Goal: Feedback & Contribution: Contribute content

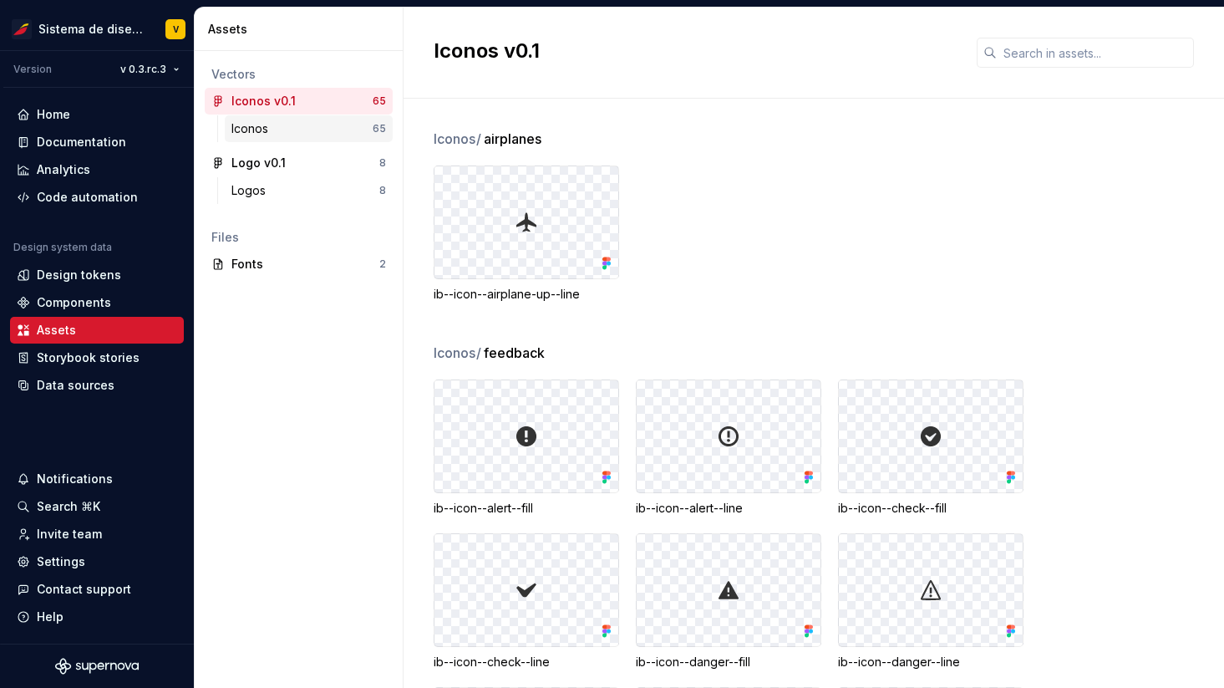
click at [303, 133] on div "Iconos" at bounding box center [301, 128] width 141 height 17
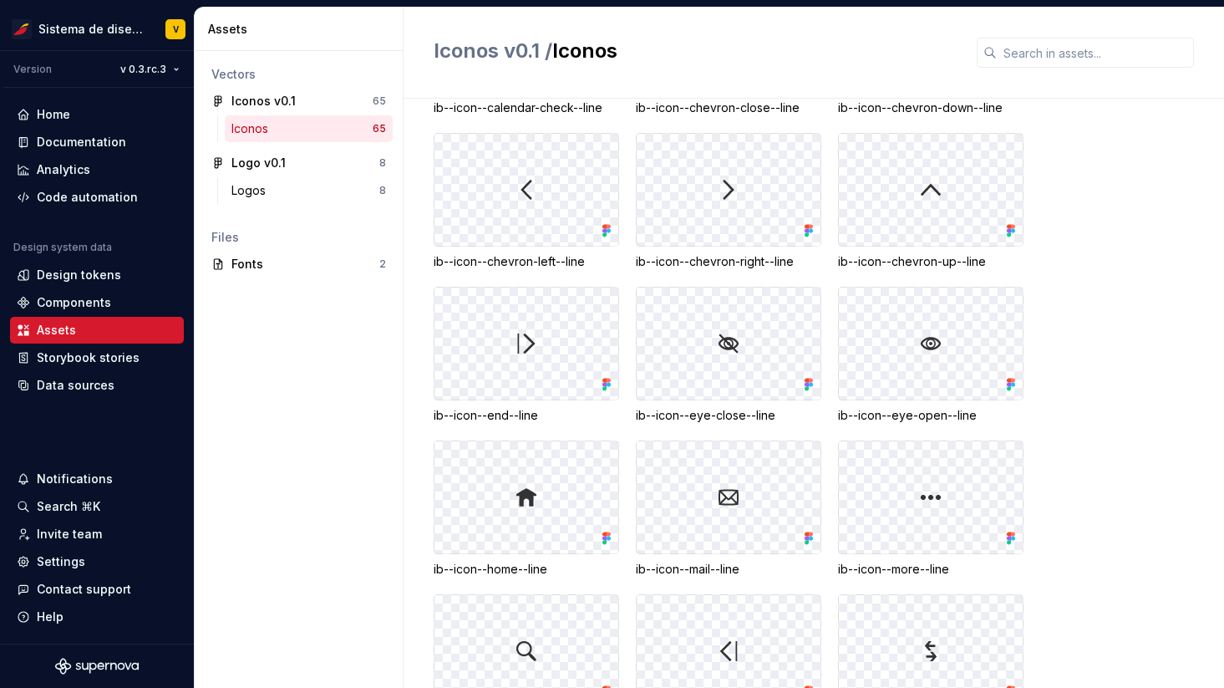
scroll to position [3379, 0]
click at [85, 140] on div "Documentation" at bounding box center [81, 142] width 89 height 17
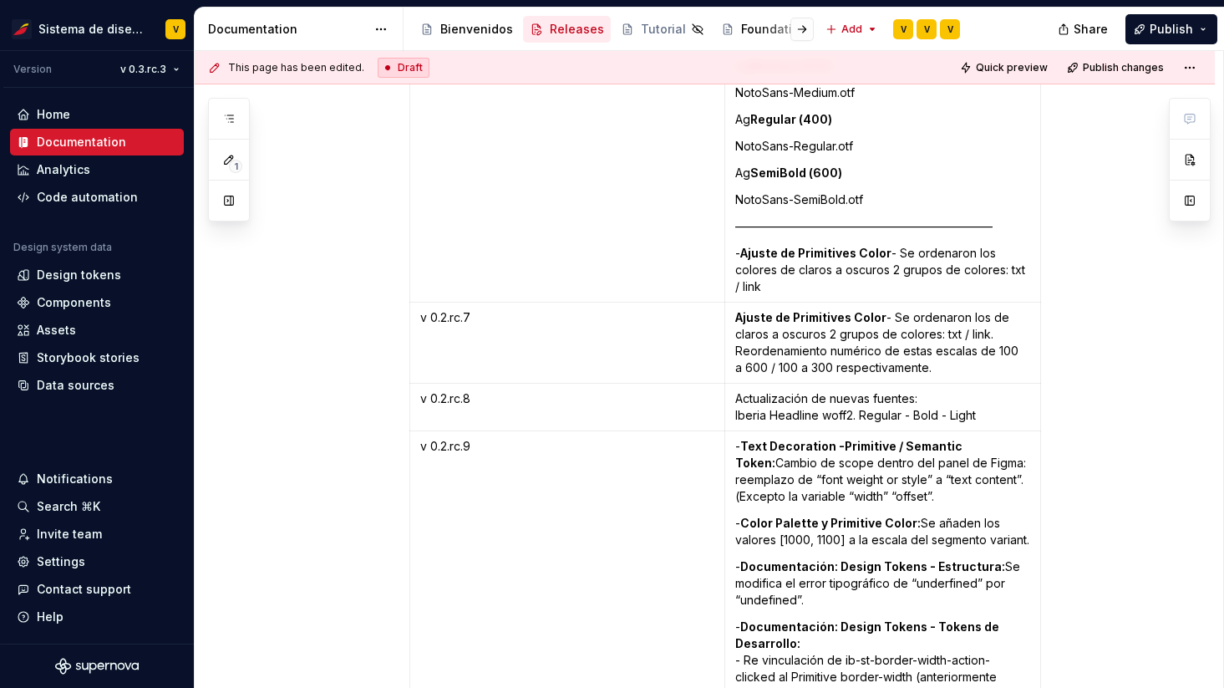
scroll to position [1615, 0]
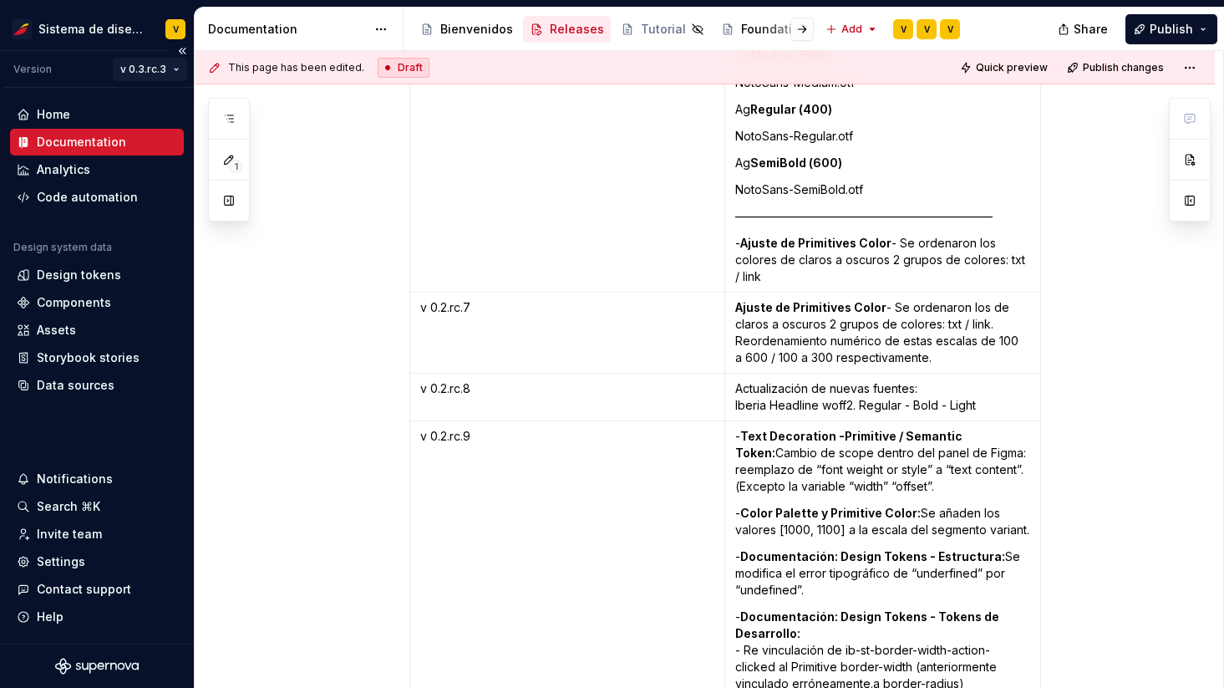
click at [140, 72] on html "Sistema de diseño Iberia V Version v 0.3.rc.3 Home Documentation Analytics Code…" at bounding box center [612, 344] width 1224 height 688
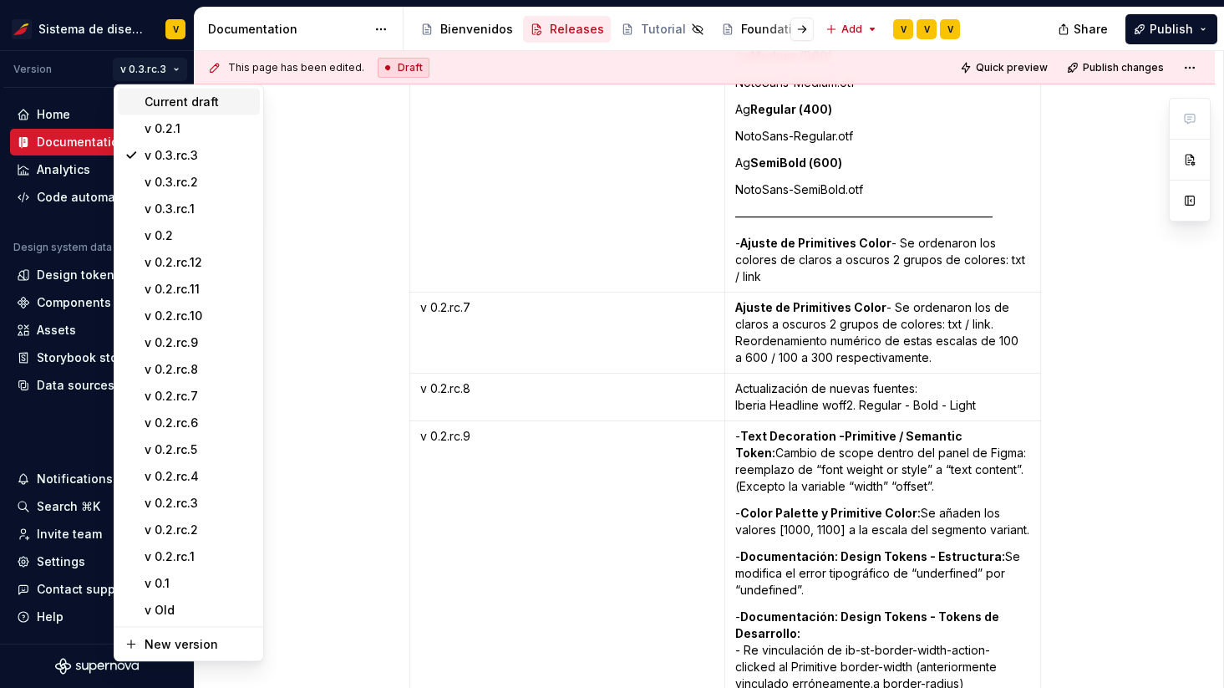
click at [157, 105] on div "Current draft" at bounding box center [199, 102] width 109 height 17
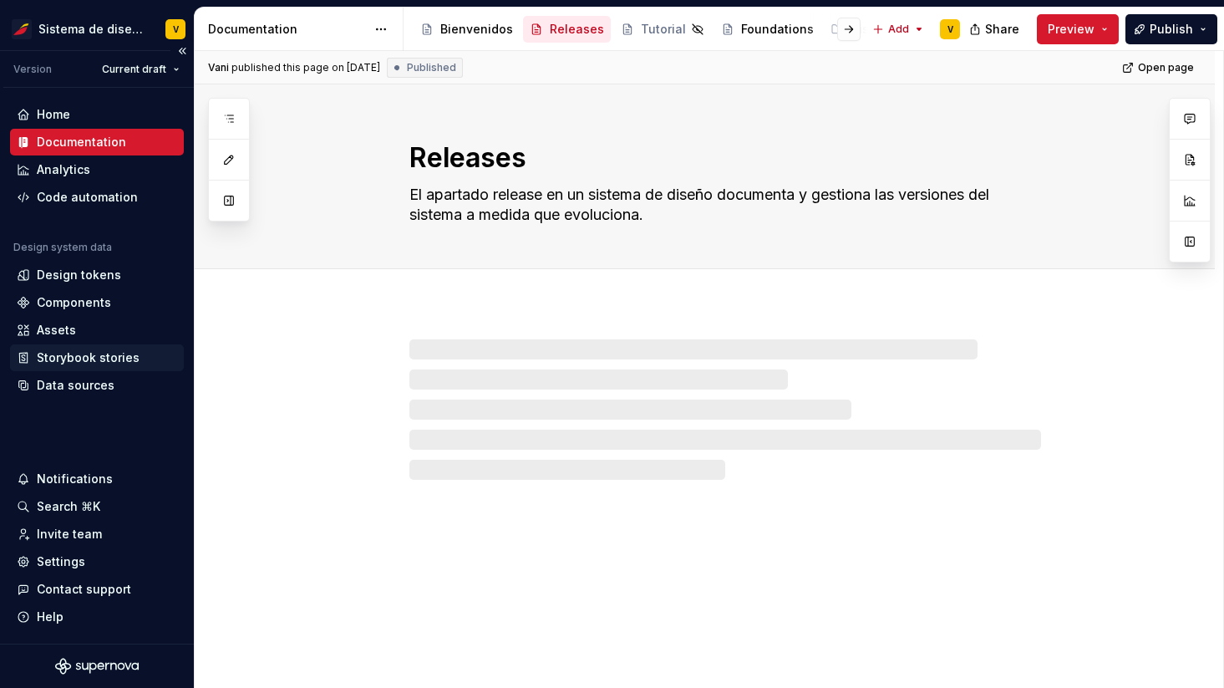
type textarea "*"
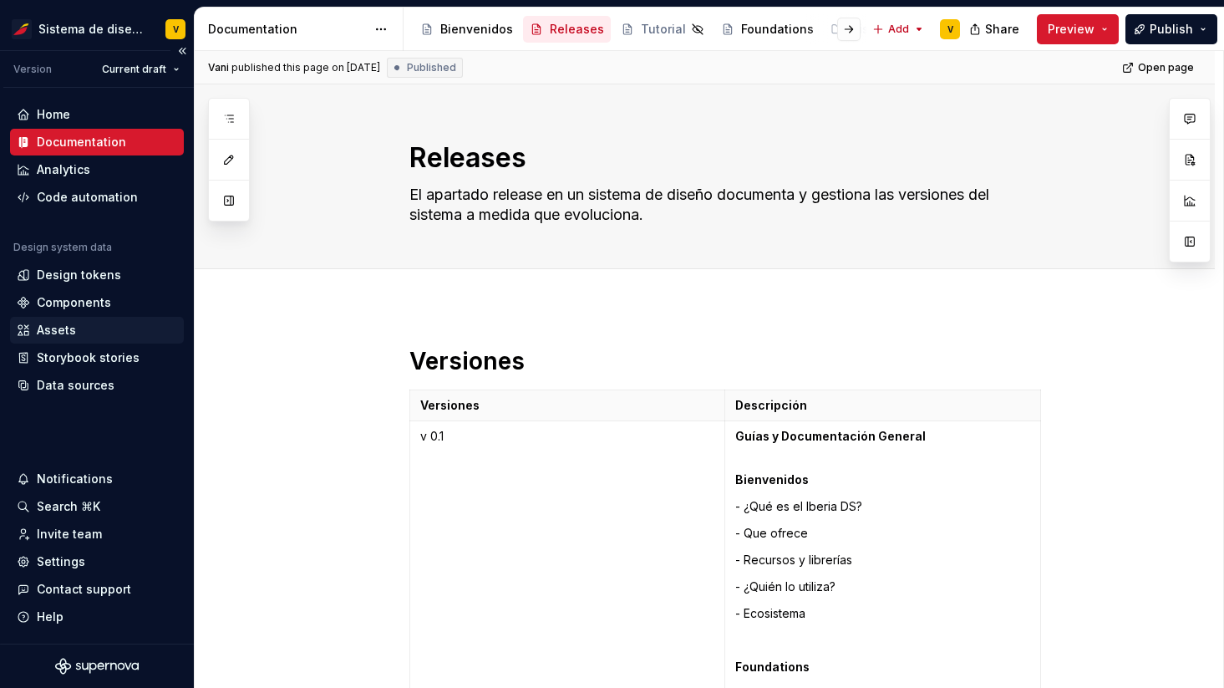
click at [44, 329] on div "Assets" at bounding box center [56, 330] width 39 height 17
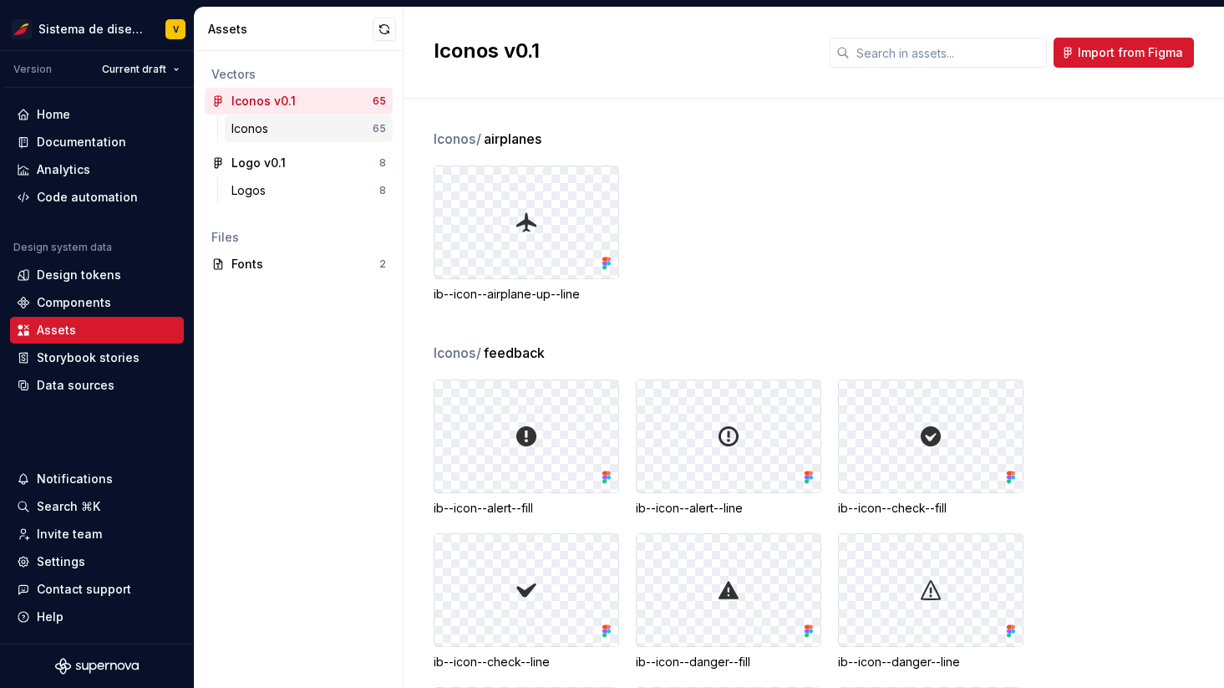
click at [278, 133] on div "Iconos" at bounding box center [301, 128] width 141 height 17
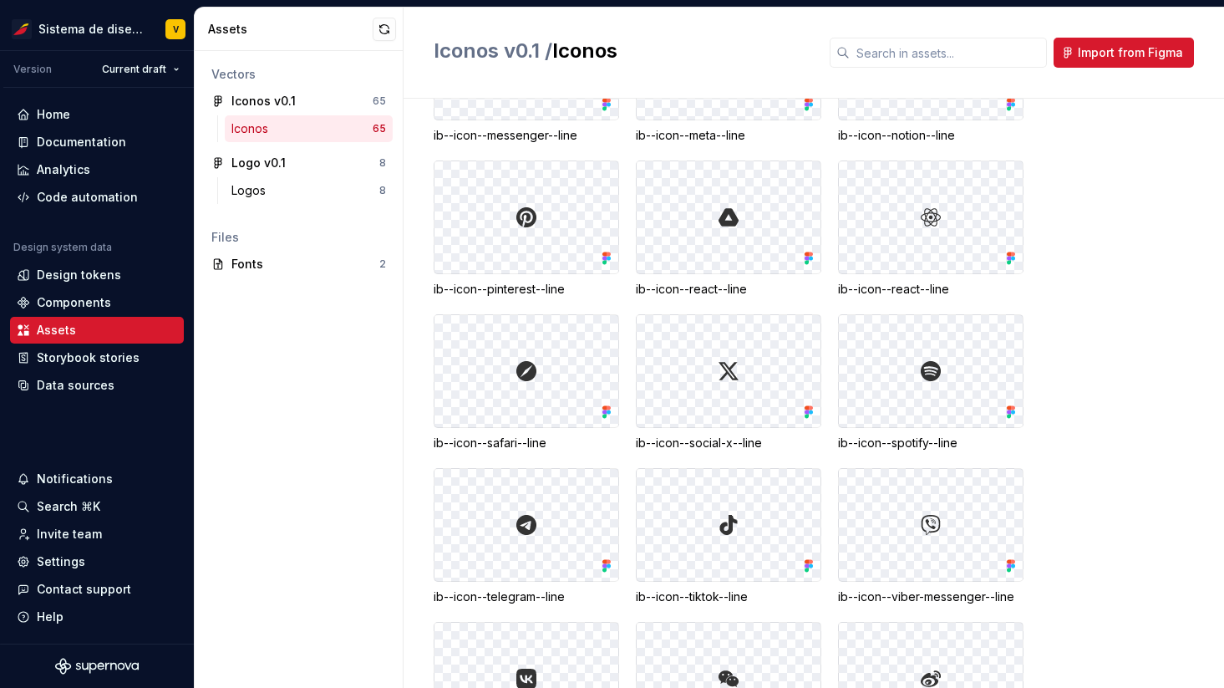
scroll to position [2368, 0]
click at [383, 28] on button "button" at bounding box center [384, 29] width 23 height 23
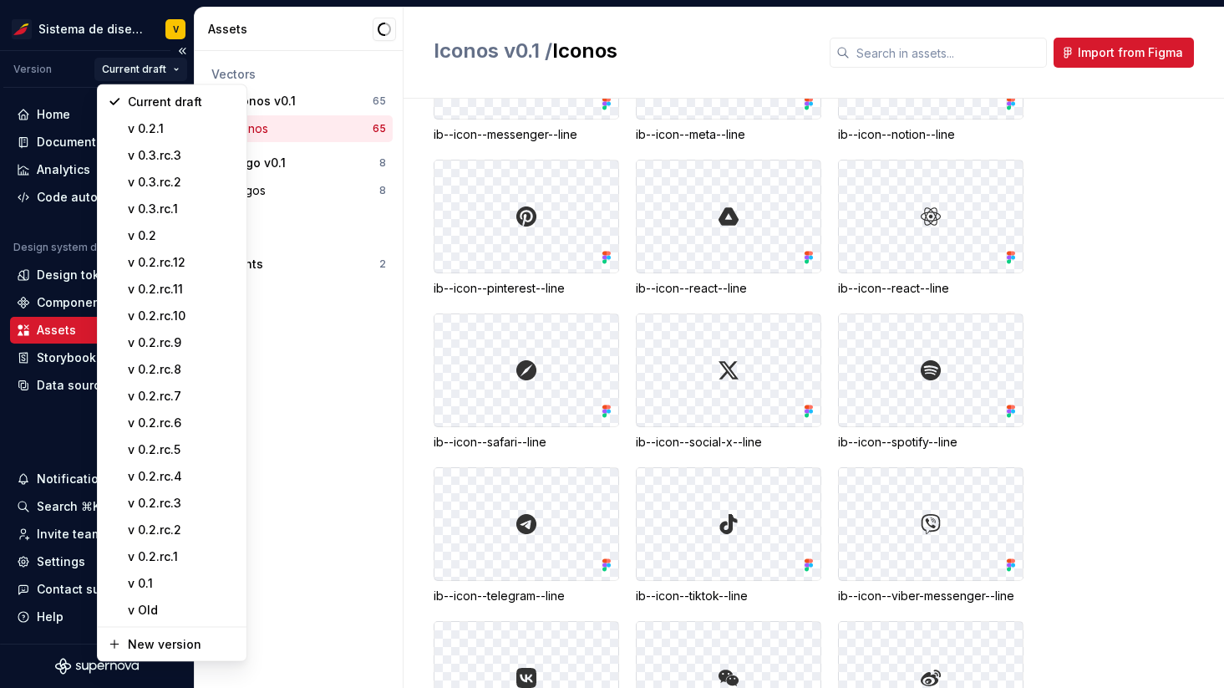
click at [165, 73] on html "Sistema de diseño Iberia V Version Current draft Home Documentation Analytics C…" at bounding box center [612, 344] width 1224 height 688
click at [194, 155] on div "v 0.3.rc.3" at bounding box center [182, 155] width 109 height 17
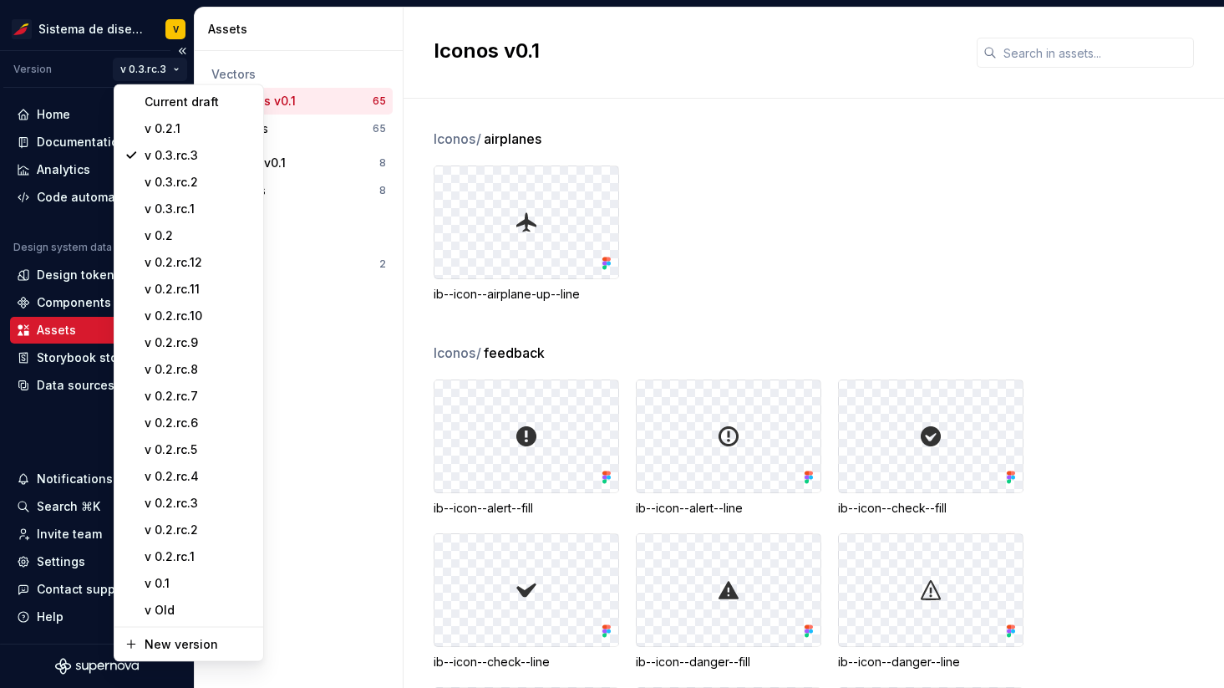
click at [153, 58] on html "Sistema de diseño Iberia V Version v 0.3.rc.3 Home Documentation Analytics Code…" at bounding box center [612, 344] width 1224 height 688
click at [213, 151] on div "v 0.3.rc.3" at bounding box center [199, 155] width 109 height 17
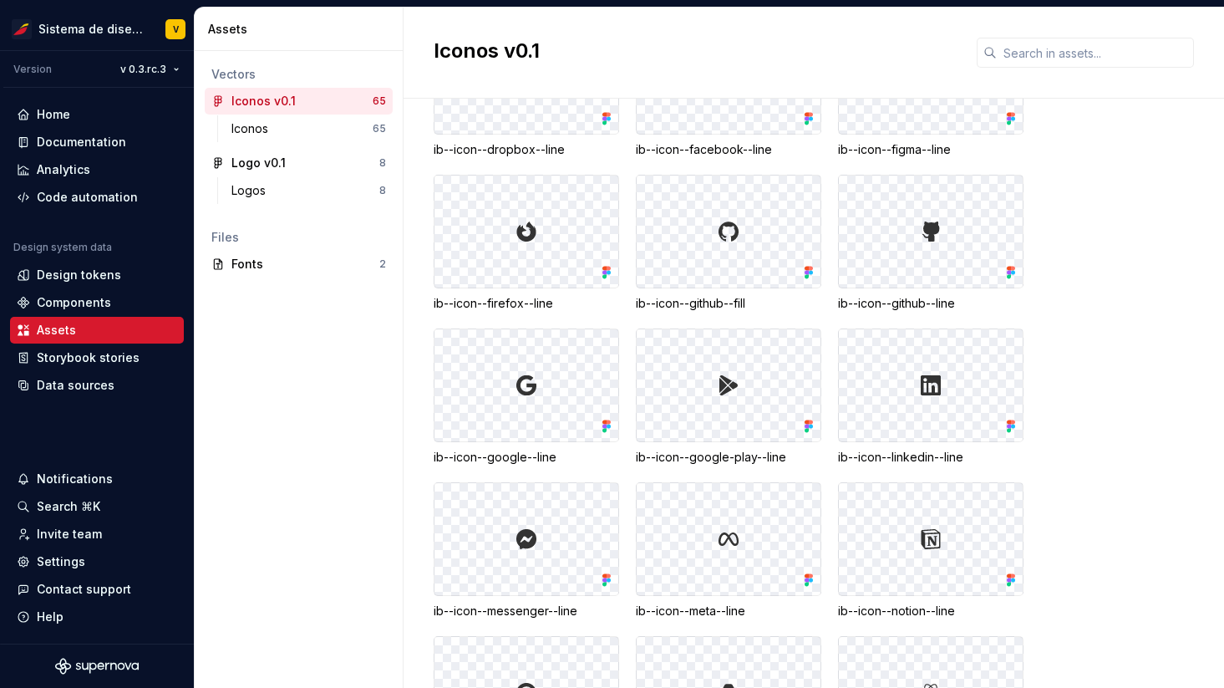
scroll to position [1538, 0]
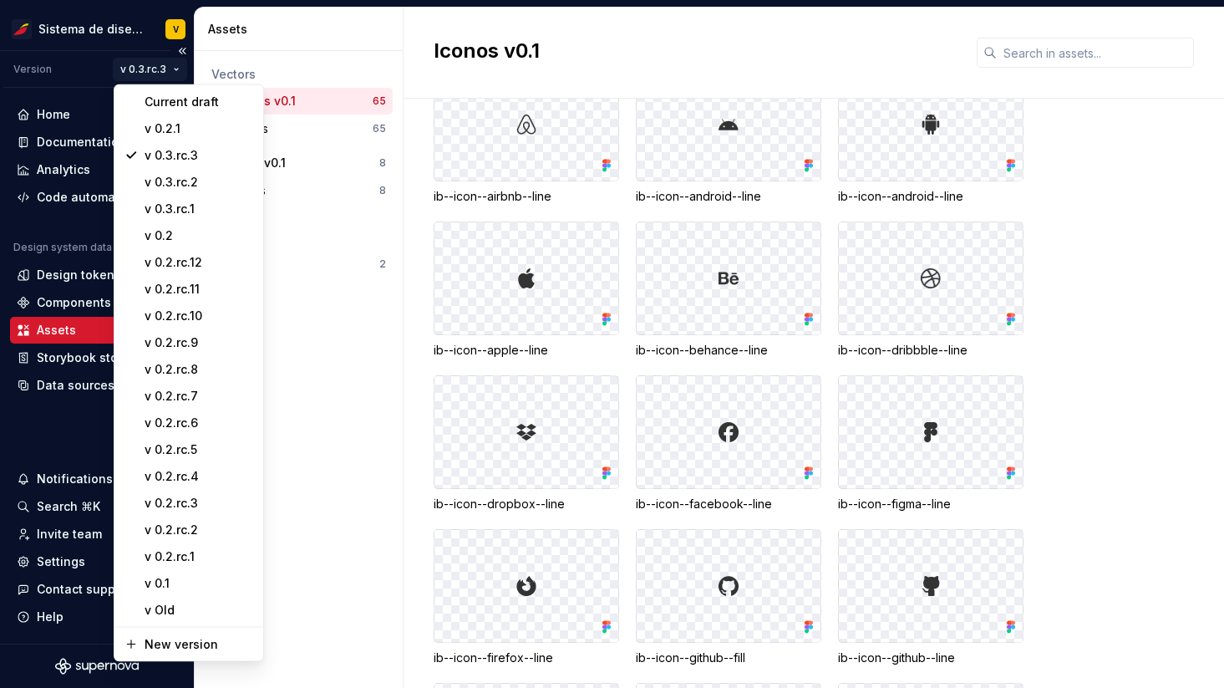
click at [156, 71] on html "Sistema de diseño Iberia V Version v 0.3.rc.3 Home Documentation Analytics Code…" at bounding box center [612, 344] width 1224 height 688
click at [172, 100] on div "Current draft" at bounding box center [199, 102] width 109 height 17
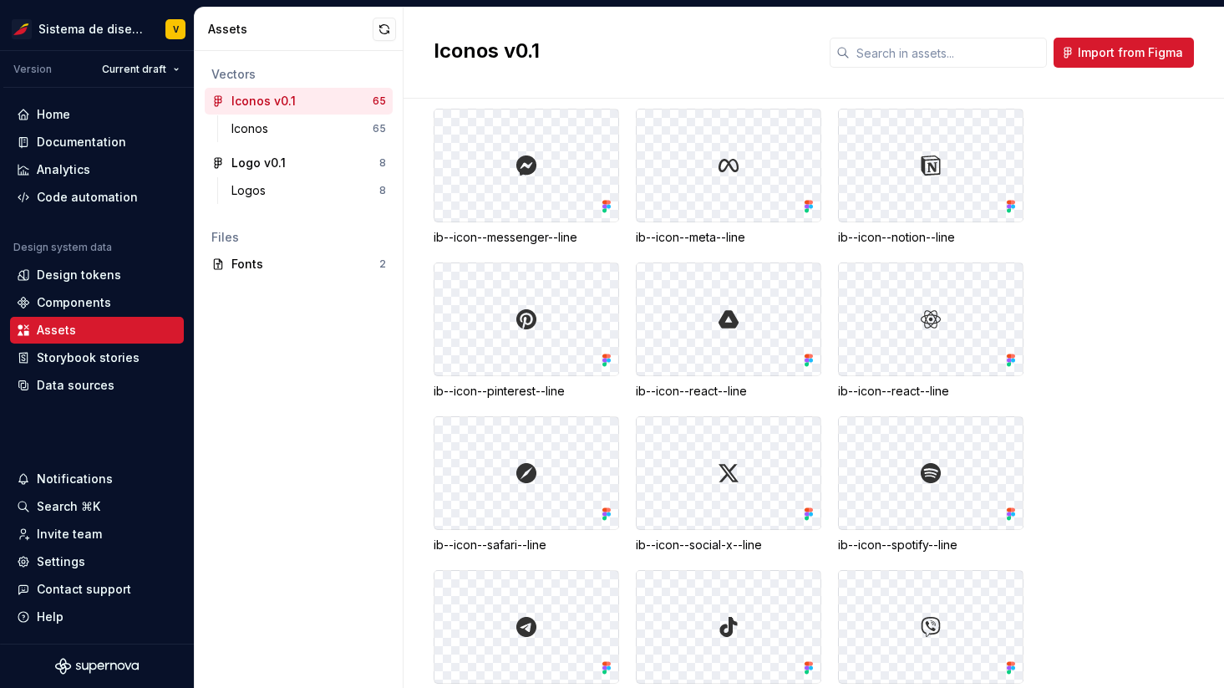
scroll to position [2269, 0]
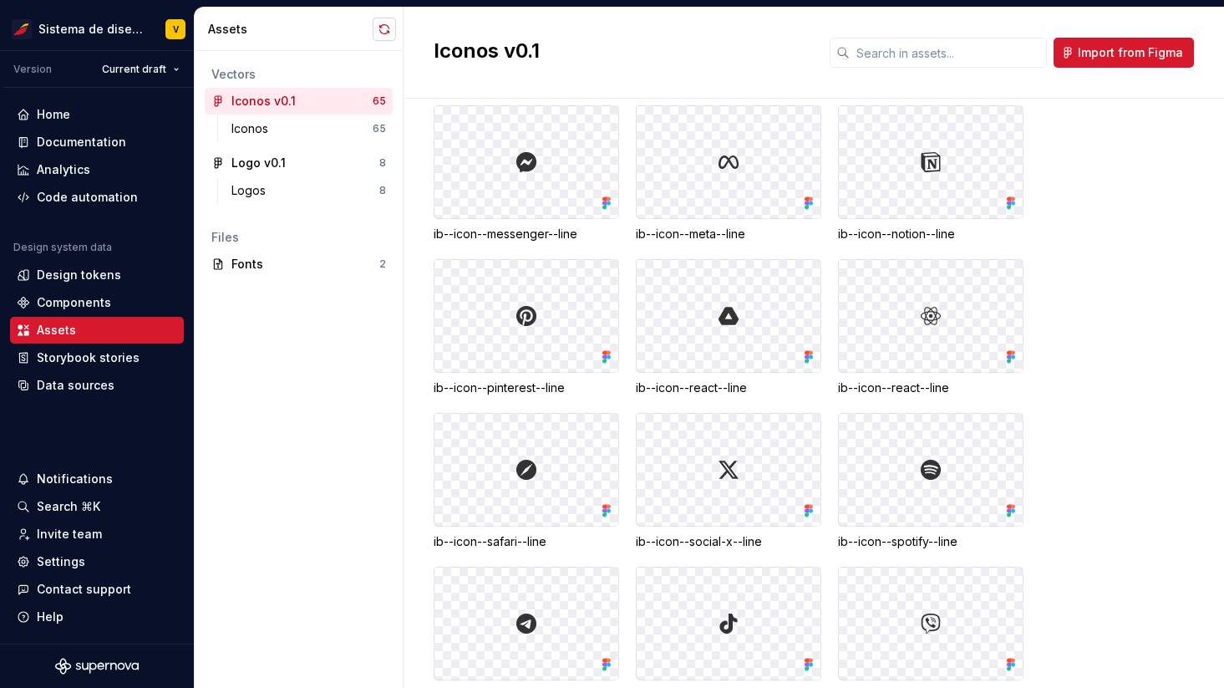
click at [382, 28] on button "button" at bounding box center [384, 29] width 23 height 23
click at [386, 29] on button "button" at bounding box center [384, 29] width 23 height 23
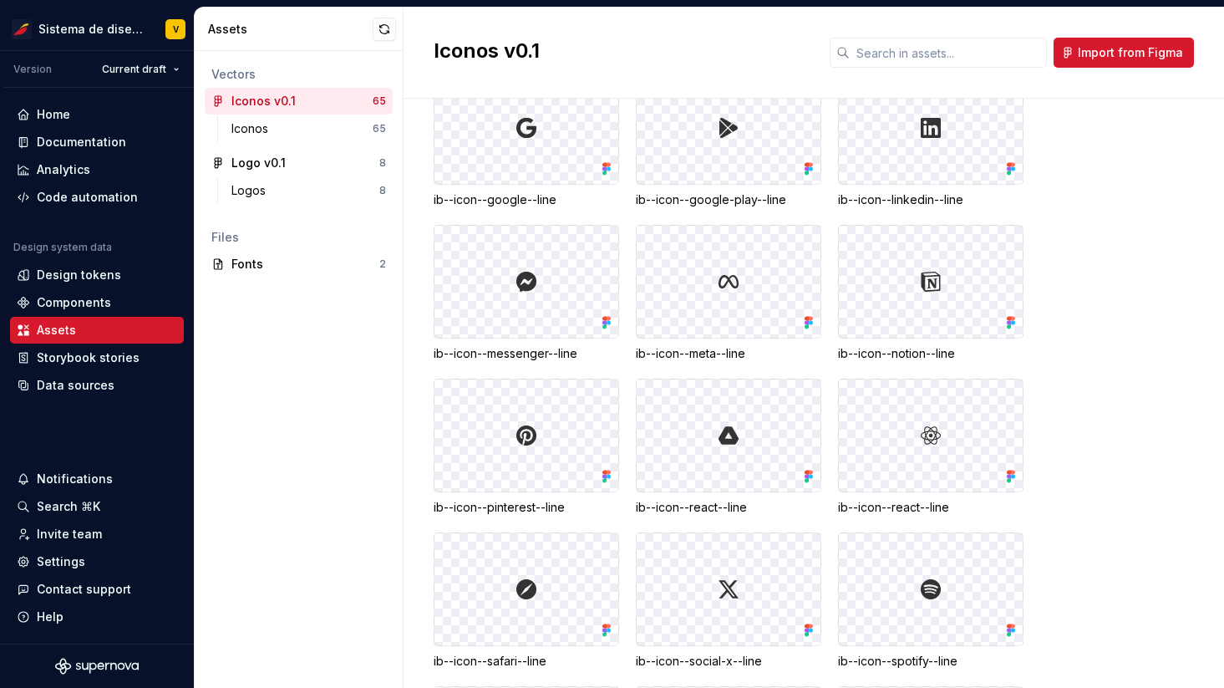
scroll to position [2182, 0]
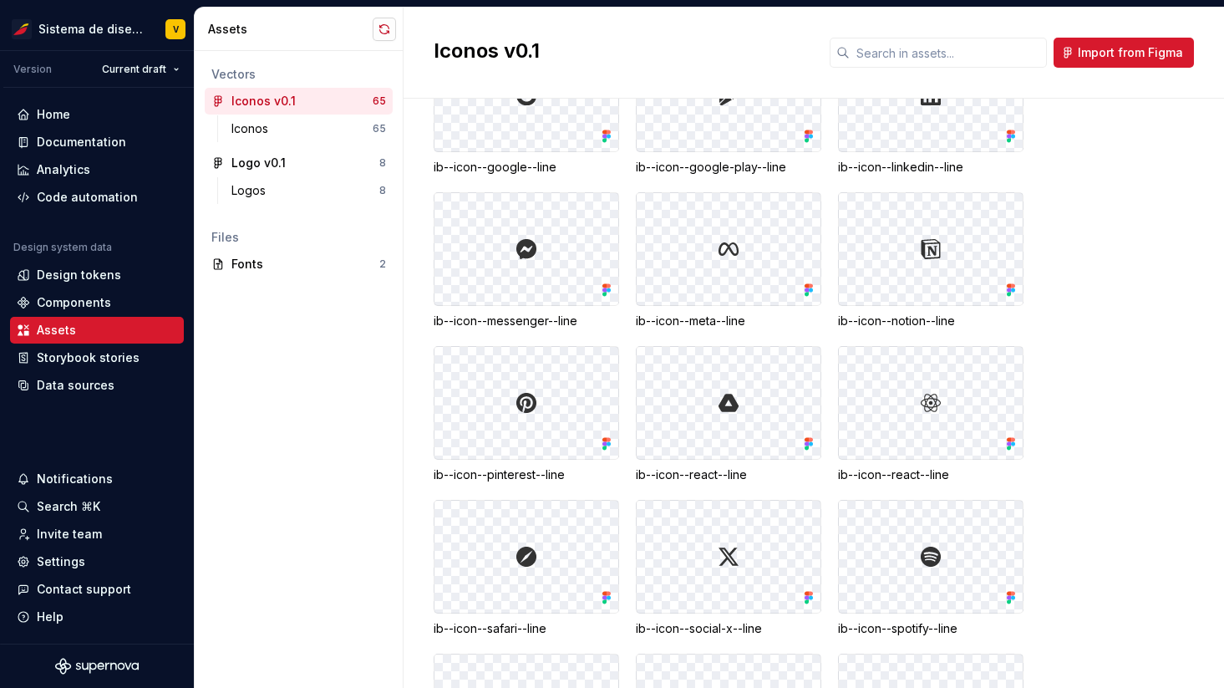
click at [380, 28] on button "button" at bounding box center [384, 29] width 23 height 23
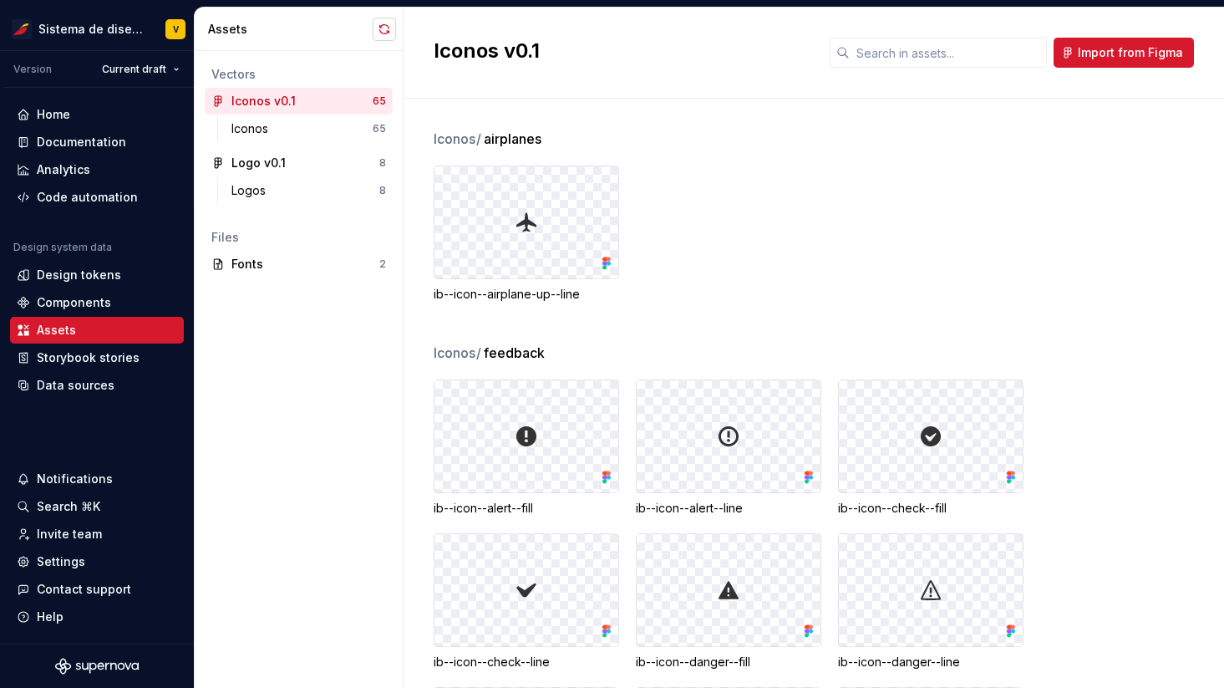
click at [380, 32] on button "button" at bounding box center [384, 29] width 23 height 23
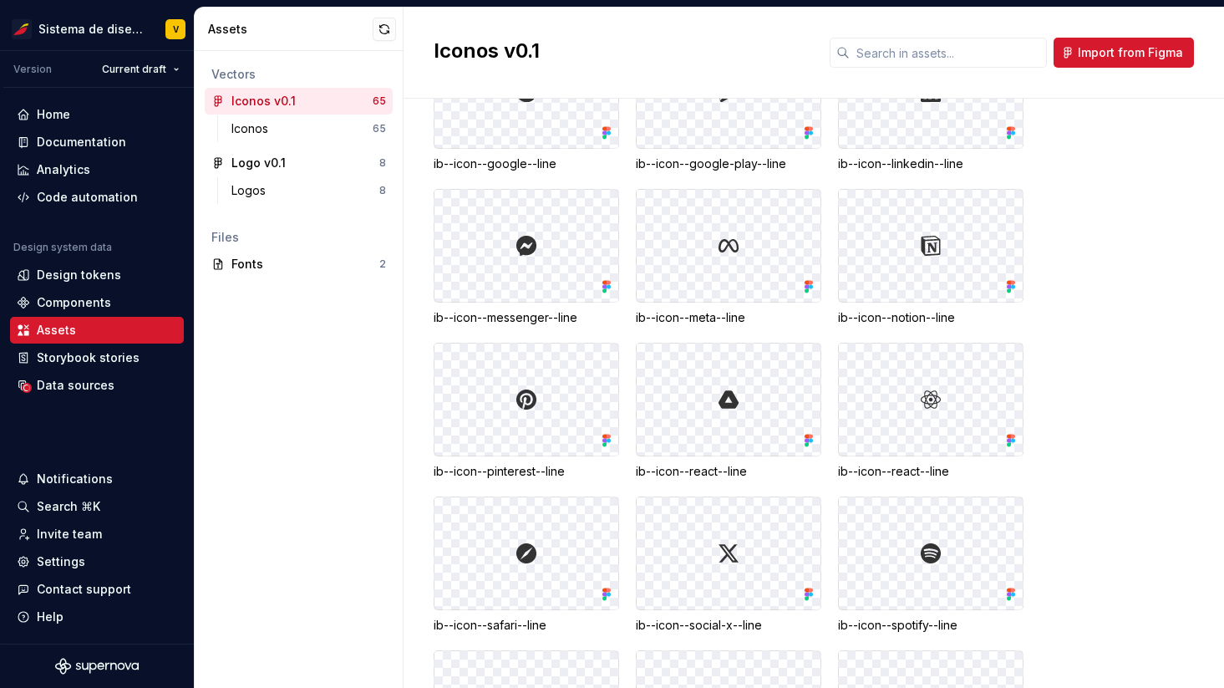
scroll to position [2225, 0]
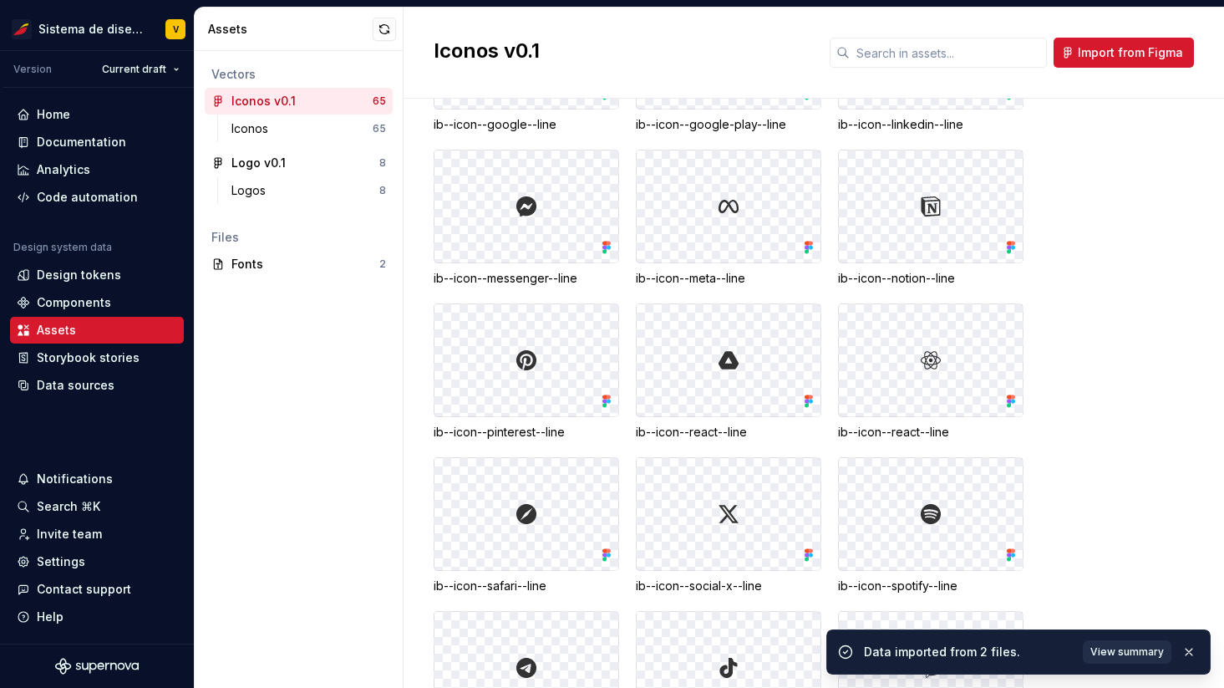
click at [1123, 653] on span "View summary" at bounding box center [1127, 651] width 74 height 13
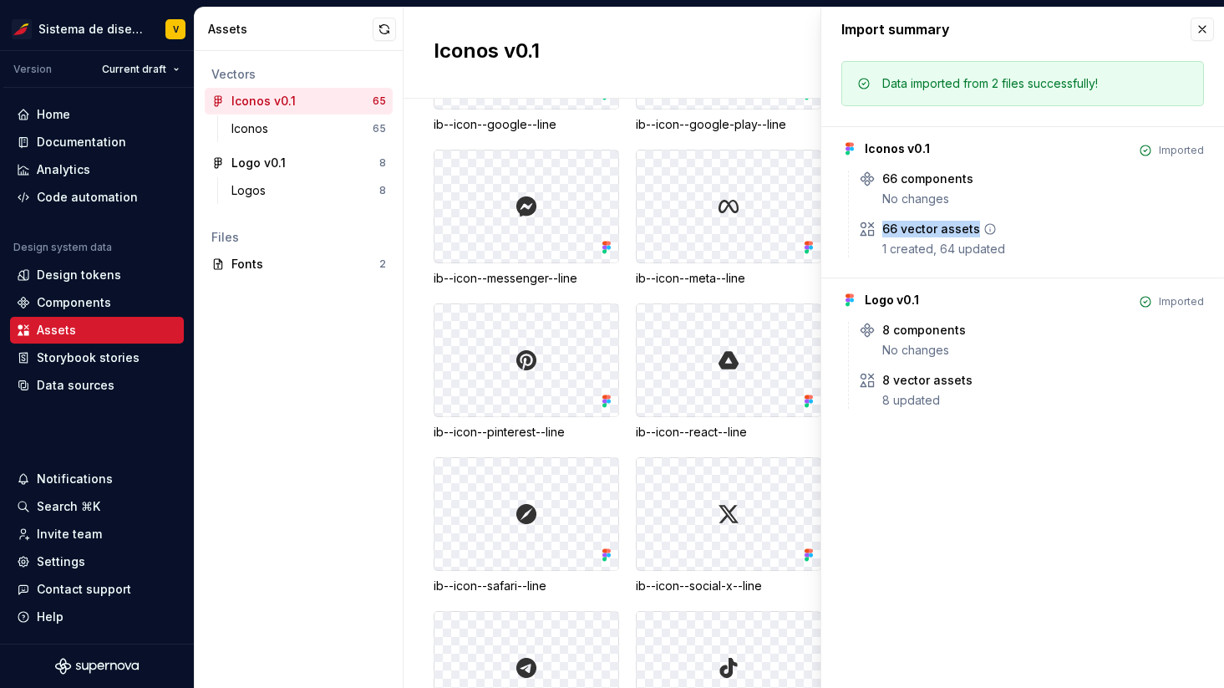
drag, startPoint x: 885, startPoint y: 226, endPoint x: 973, endPoint y: 226, distance: 88.6
click at [973, 226] on div "66 vector assets" at bounding box center [931, 229] width 98 height 17
click at [1204, 31] on button "button" at bounding box center [1201, 29] width 23 height 23
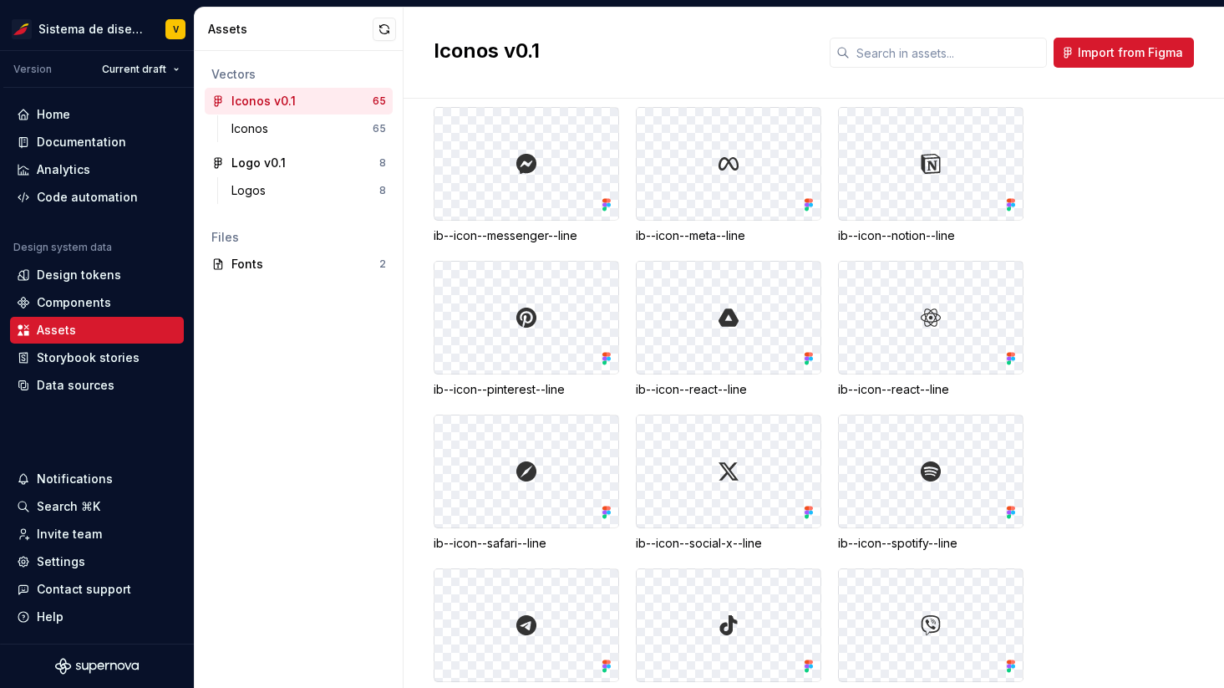
scroll to position [2268, 0]
drag, startPoint x: 643, startPoint y: 388, endPoint x: 981, endPoint y: 385, distance: 337.5
click at [982, 387] on div "ib--icon--airbnb--line ib--icon--android--line ib--icon--apple--line ib--icon--…" at bounding box center [829, 175] width 790 height 1674
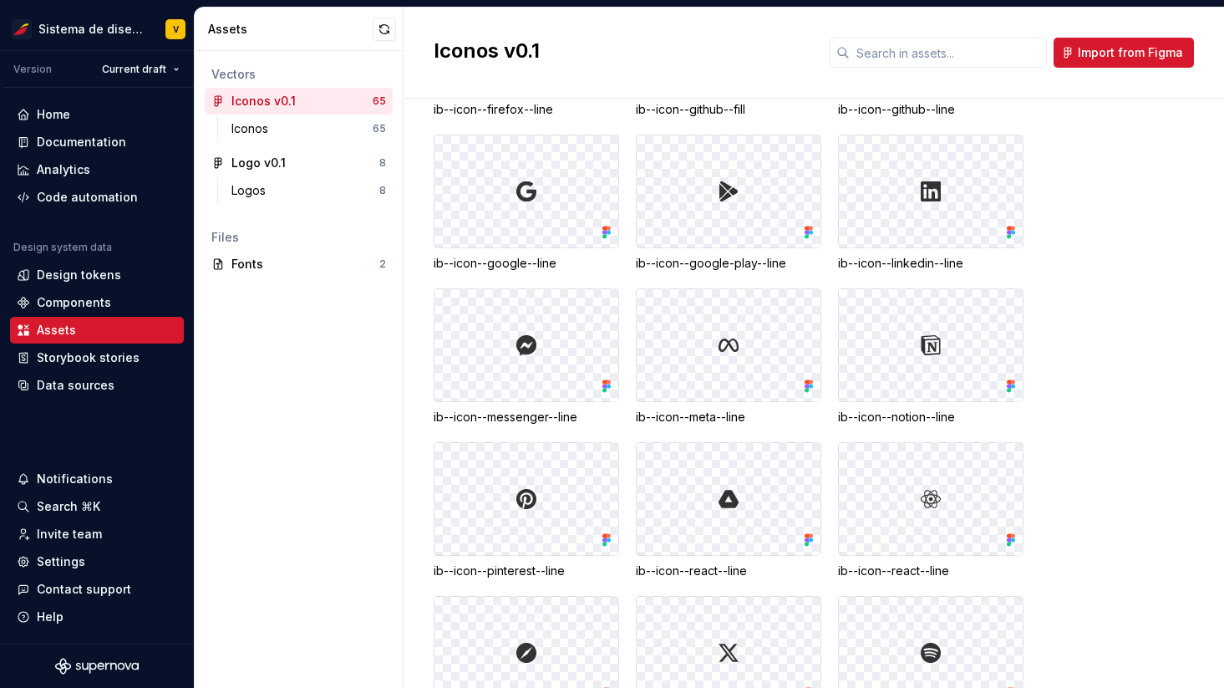
scroll to position [2087, 0]
click at [383, 28] on button "button" at bounding box center [384, 29] width 23 height 23
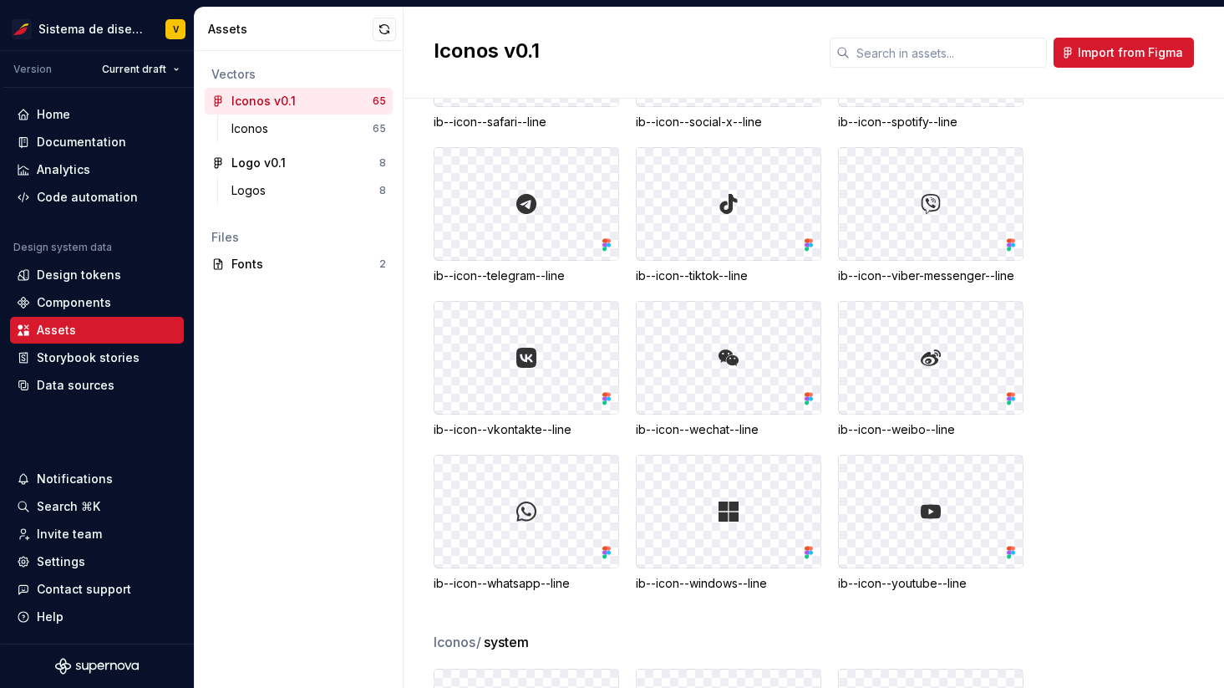
scroll to position [2687, 0]
click at [71, 141] on div "Documentation" at bounding box center [81, 142] width 89 height 17
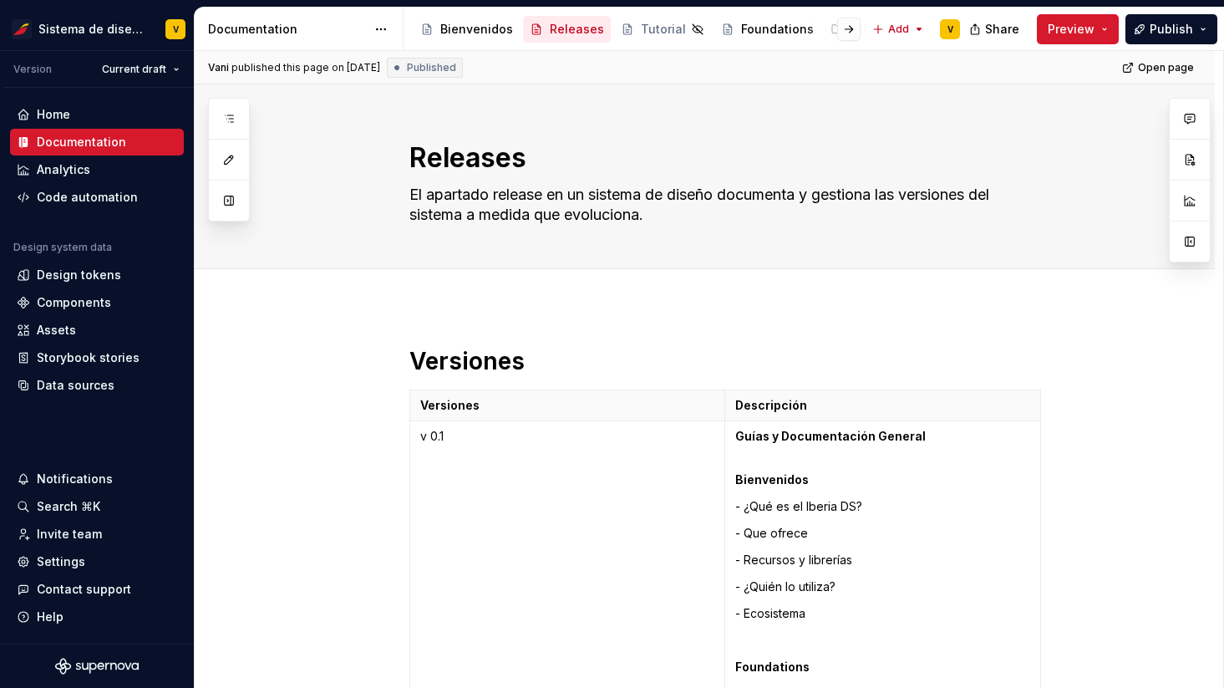
type textarea "*"
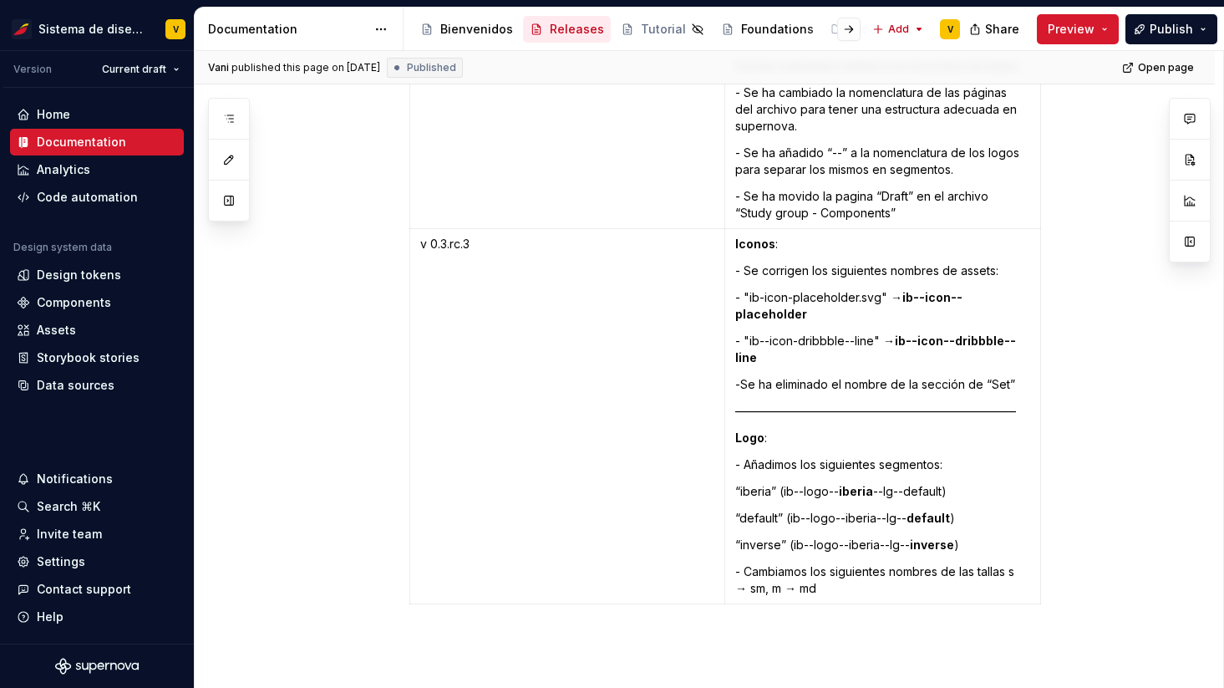
scroll to position [4678, 0]
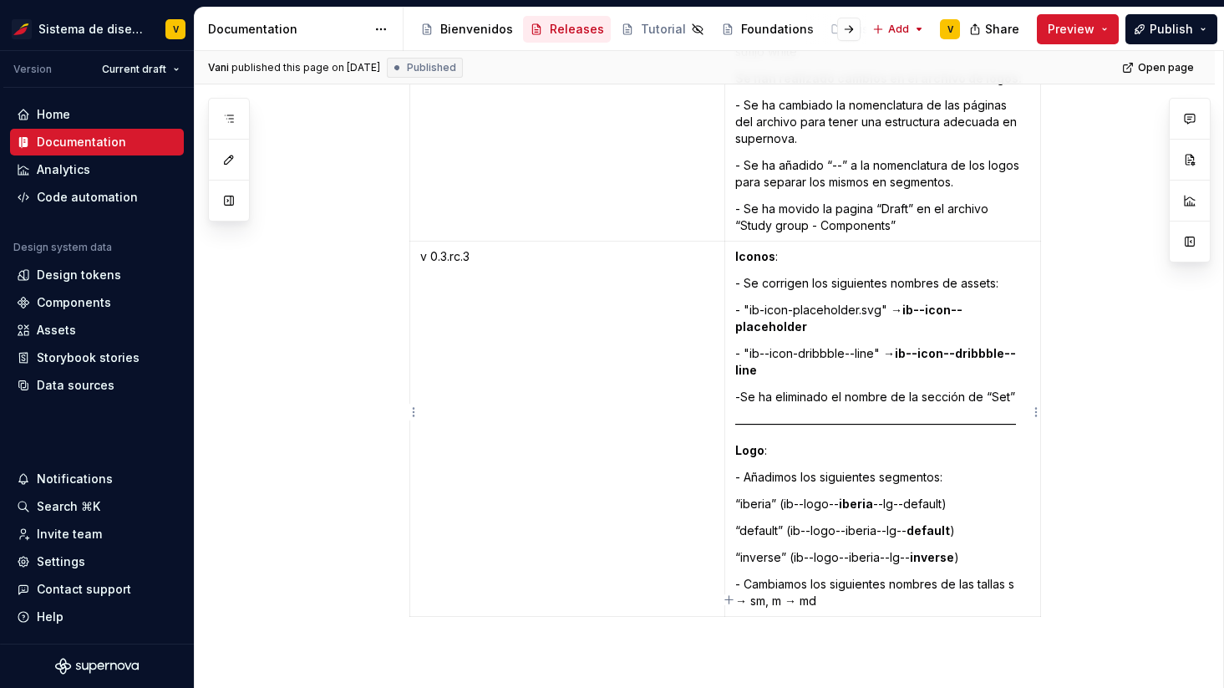
click at [874, 586] on p "- Cambiamos los siguientes nombres de las tallas s → sm, m → md" at bounding box center [882, 592] width 295 height 33
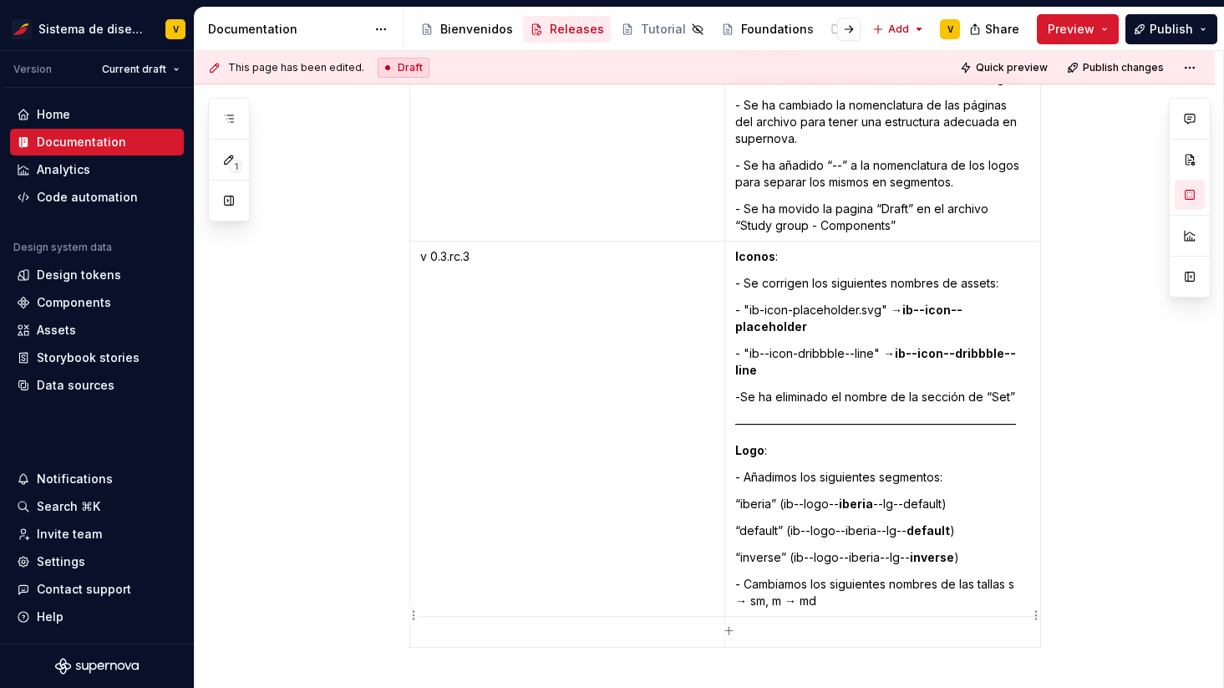
click at [819, 623] on p at bounding box center [882, 631] width 295 height 17
paste div
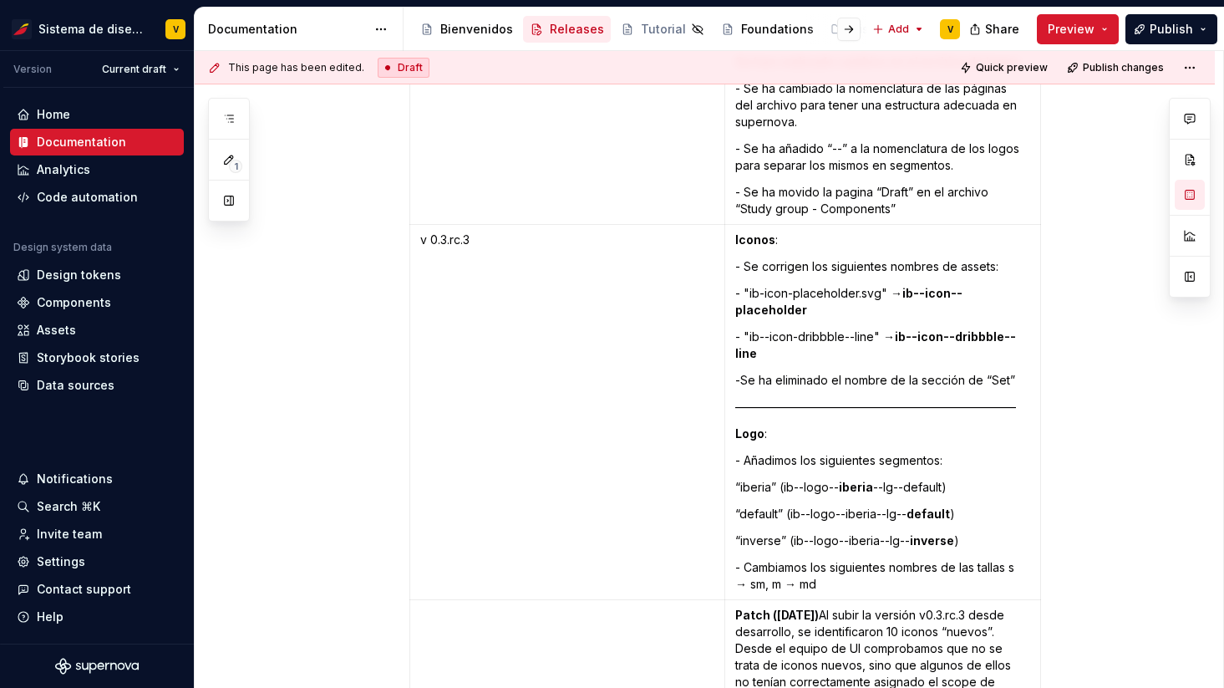
click at [819, 607] on strong "Patch ([DATE])" at bounding box center [777, 614] width 84 height 14
drag, startPoint x: 835, startPoint y: 595, endPoint x: 736, endPoint y: 596, distance: 98.6
click at [643, 607] on p at bounding box center [567, 615] width 294 height 17
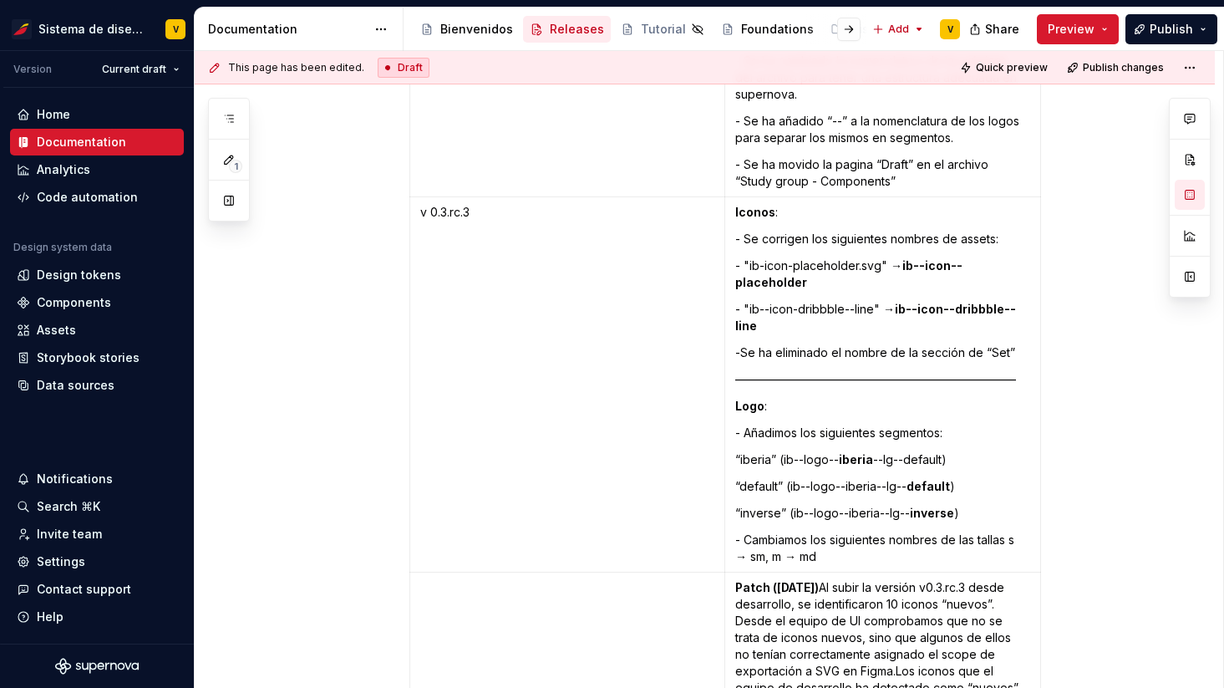
scroll to position [4723, 0]
drag, startPoint x: 838, startPoint y: 571, endPoint x: 737, endPoint y: 575, distance: 101.1
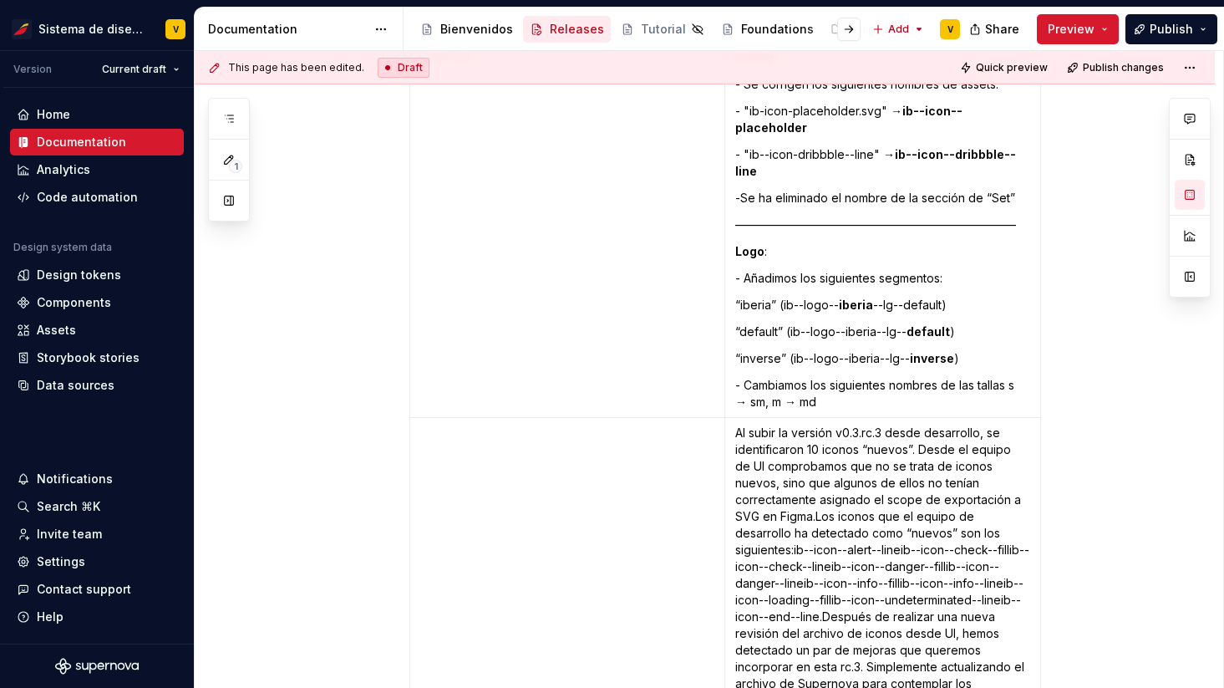
scroll to position [4810, 0]
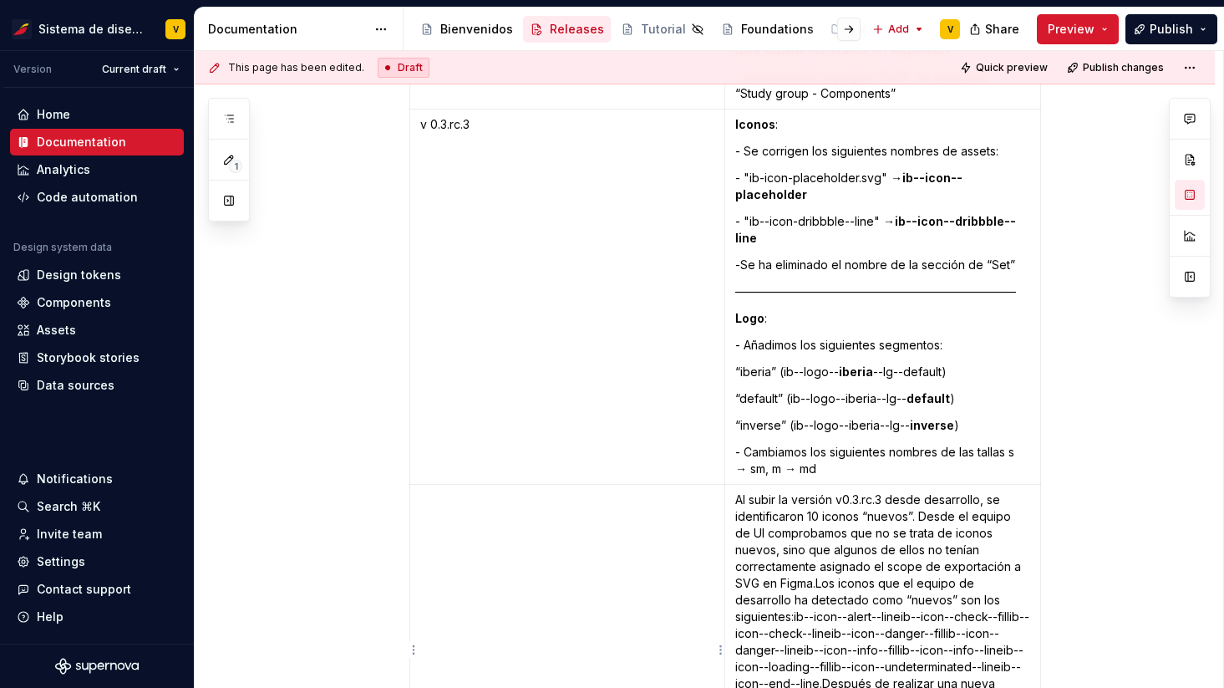
click at [555, 491] on p at bounding box center [567, 499] width 294 height 17
click at [925, 500] on p "Al subir la versión v0.3.rc.3 desde desarrollo, se identificaron 10 iconos “nue…" at bounding box center [882, 666] width 295 height 351
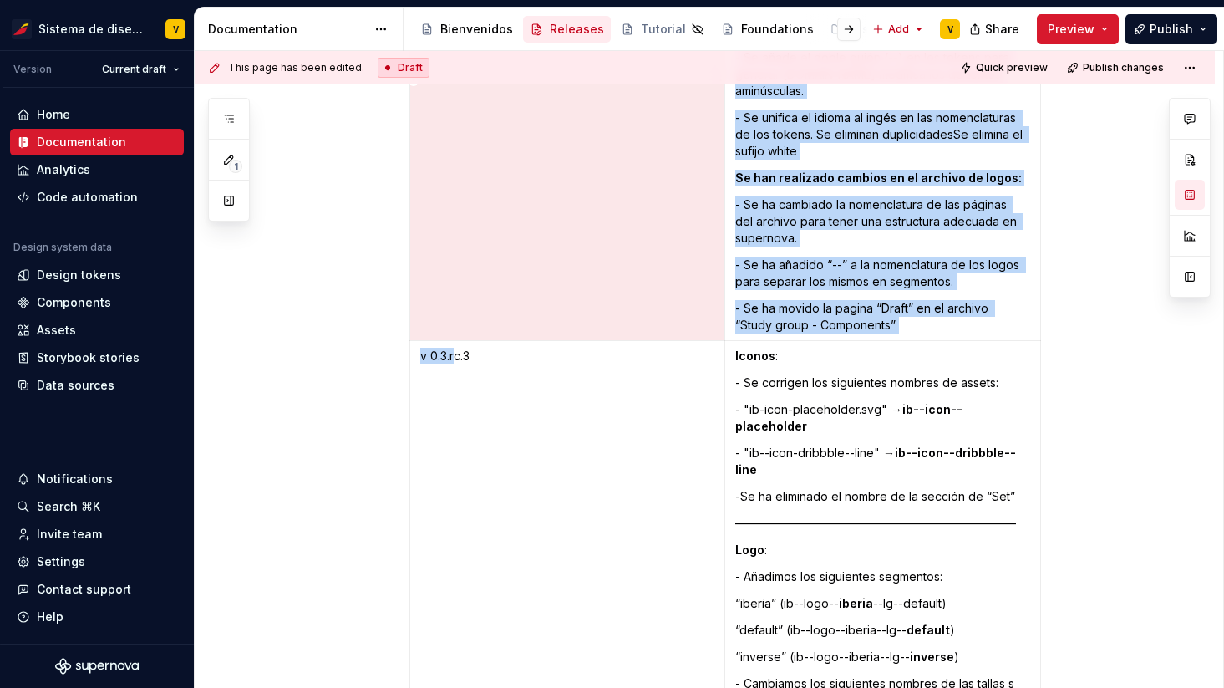
scroll to position [4451, 0]
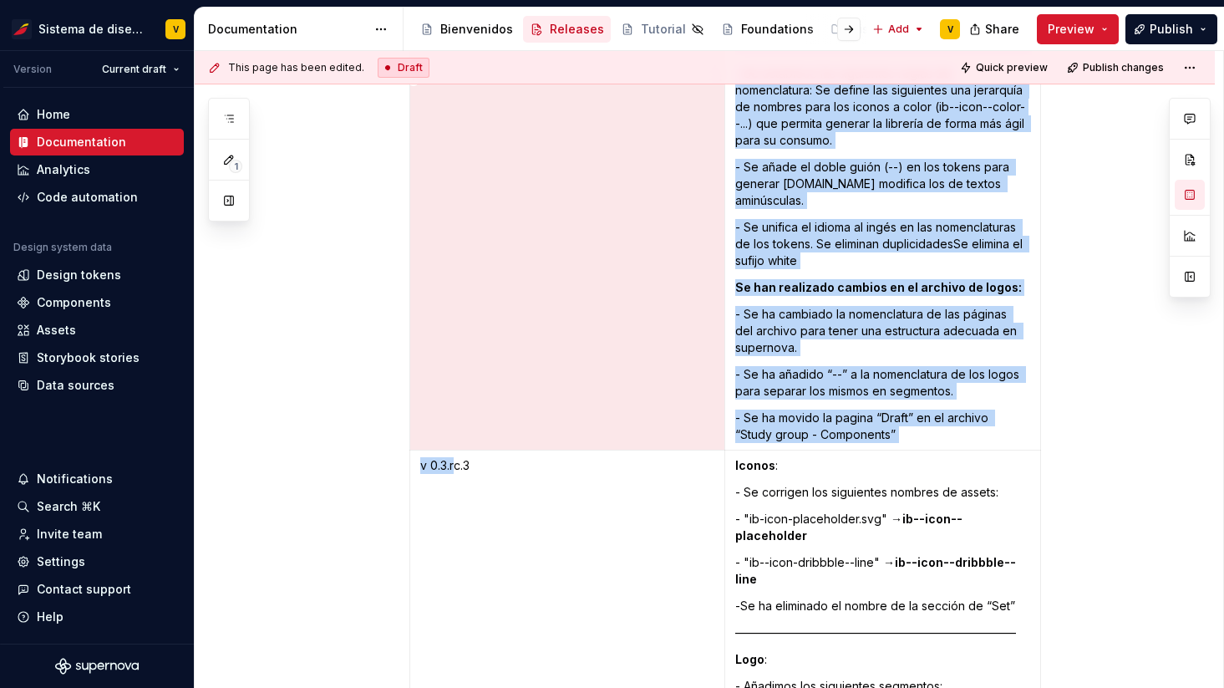
drag, startPoint x: 457, startPoint y: 125, endPoint x: 484, endPoint y: 126, distance: 26.7
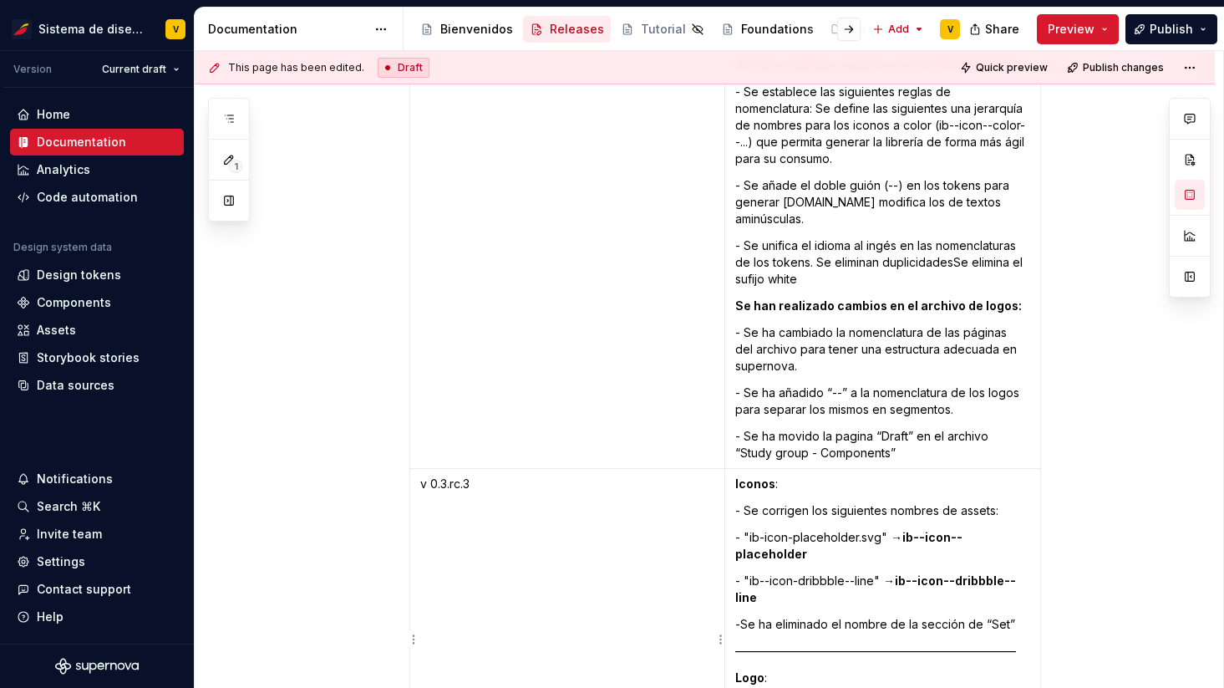
click at [459, 475] on p "v 0.3.rc.3" at bounding box center [567, 483] width 294 height 17
drag, startPoint x: 454, startPoint y: 469, endPoint x: 484, endPoint y: 469, distance: 29.2
click at [485, 475] on p "v 0.3.rc.3" at bounding box center [567, 483] width 294 height 17
click at [165, 71] on html "Sistema de diseño Iberia V Version Current draft Home Documentation Analytics C…" at bounding box center [612, 344] width 1224 height 688
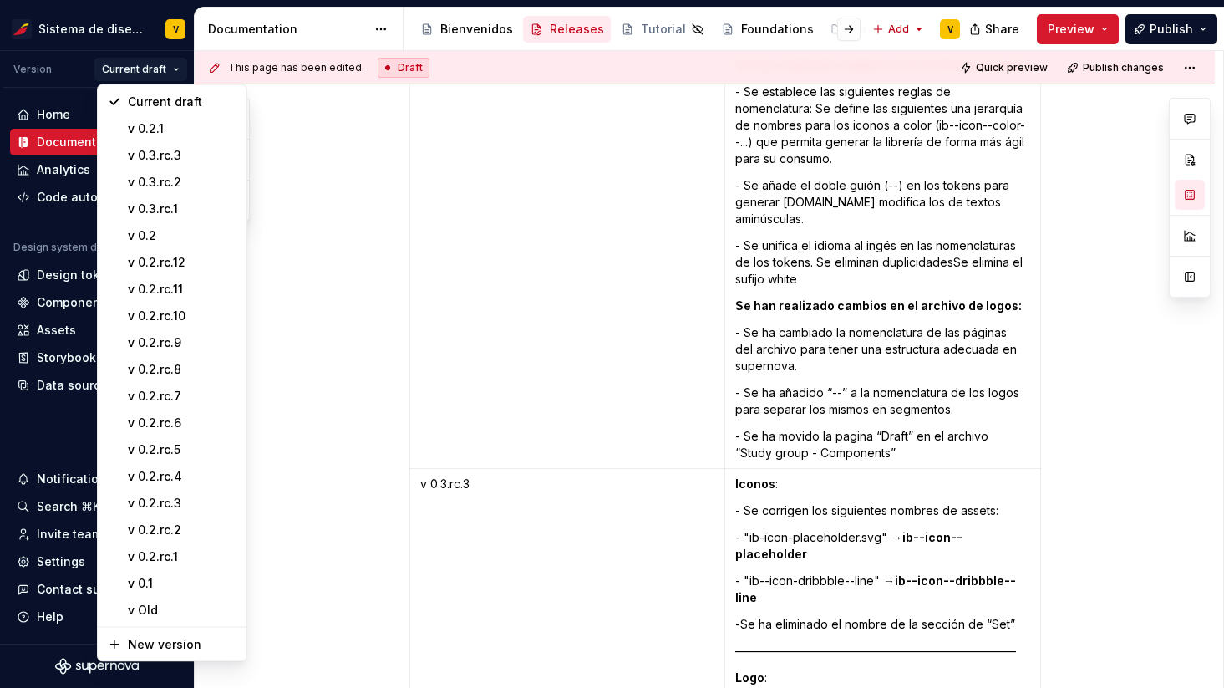
click at [444, 462] on html "Sistema de diseño Iberia V Version Current draft Home Documentation Analytics C…" at bounding box center [612, 344] width 1224 height 688
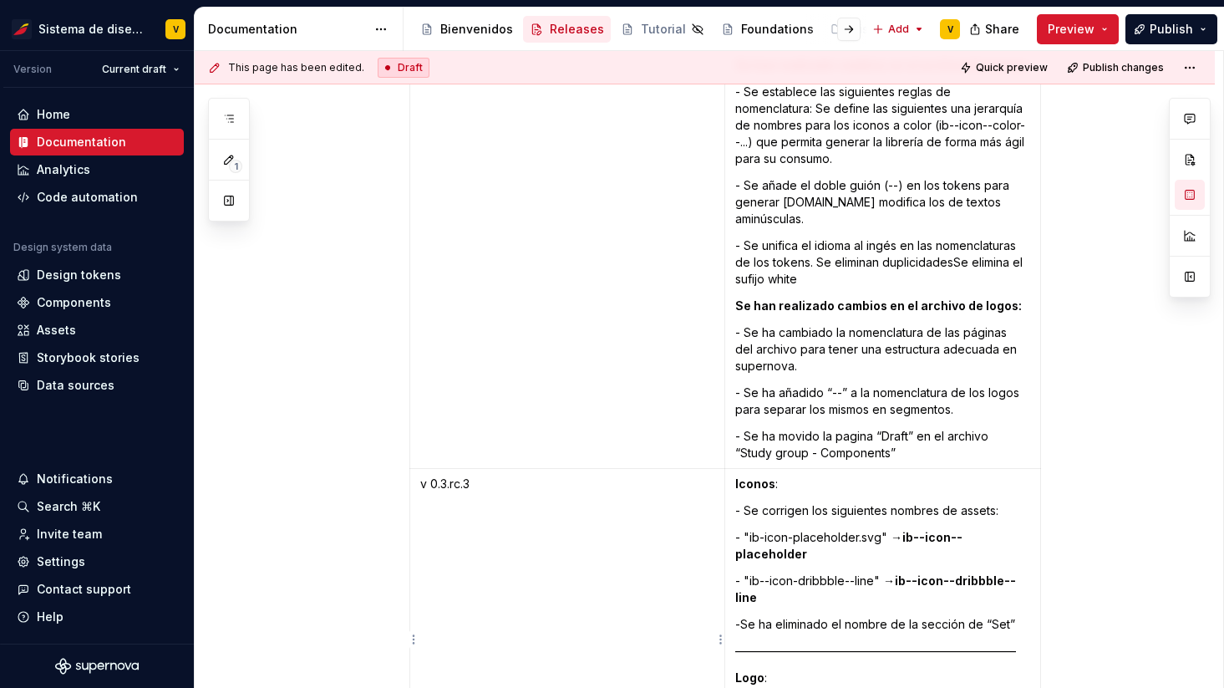
click at [449, 475] on p "v 0.3.rc.3" at bounding box center [567, 483] width 294 height 17
click at [477, 475] on p "v 0.3.rc.3" at bounding box center [567, 483] width 294 height 17
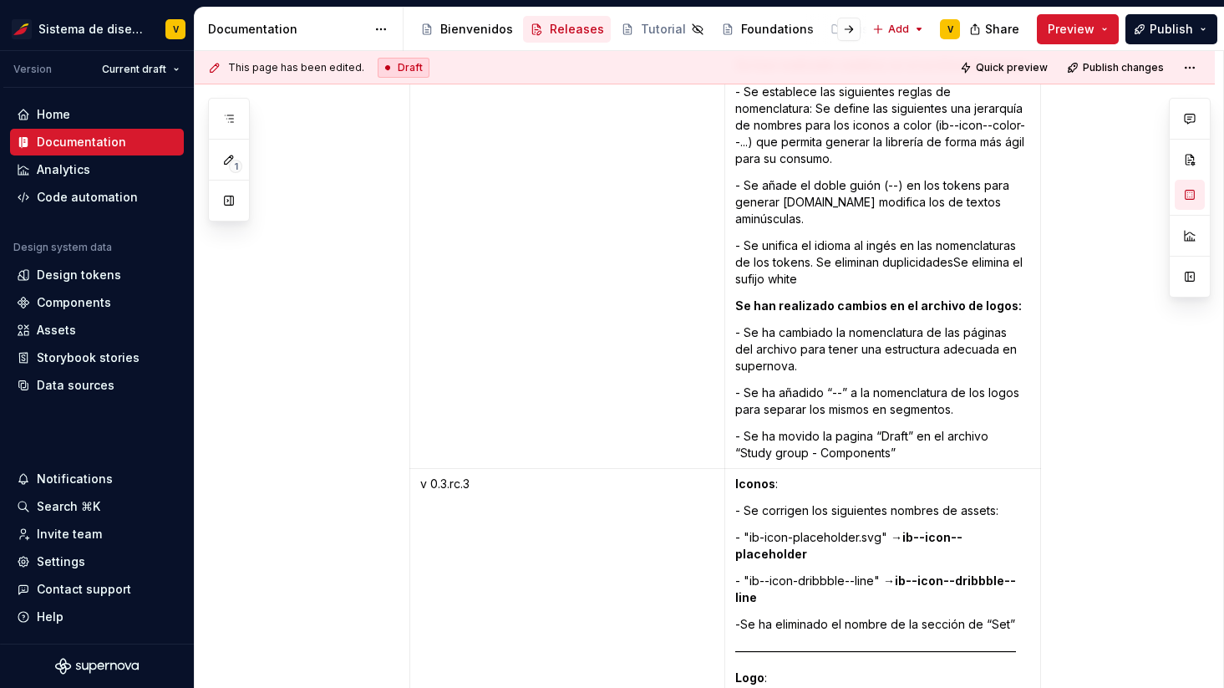
click at [506, 475] on p "v 0.3.rc.3" at bounding box center [567, 483] width 294 height 17
click at [148, 72] on html "Sistema de diseño Iberia V Version Current draft Home Documentation Analytics C…" at bounding box center [612, 344] width 1224 height 688
click at [541, 348] on html "Sistema de diseño Iberia V Version Current draft Home Documentation Analytics C…" at bounding box center [612, 344] width 1224 height 688
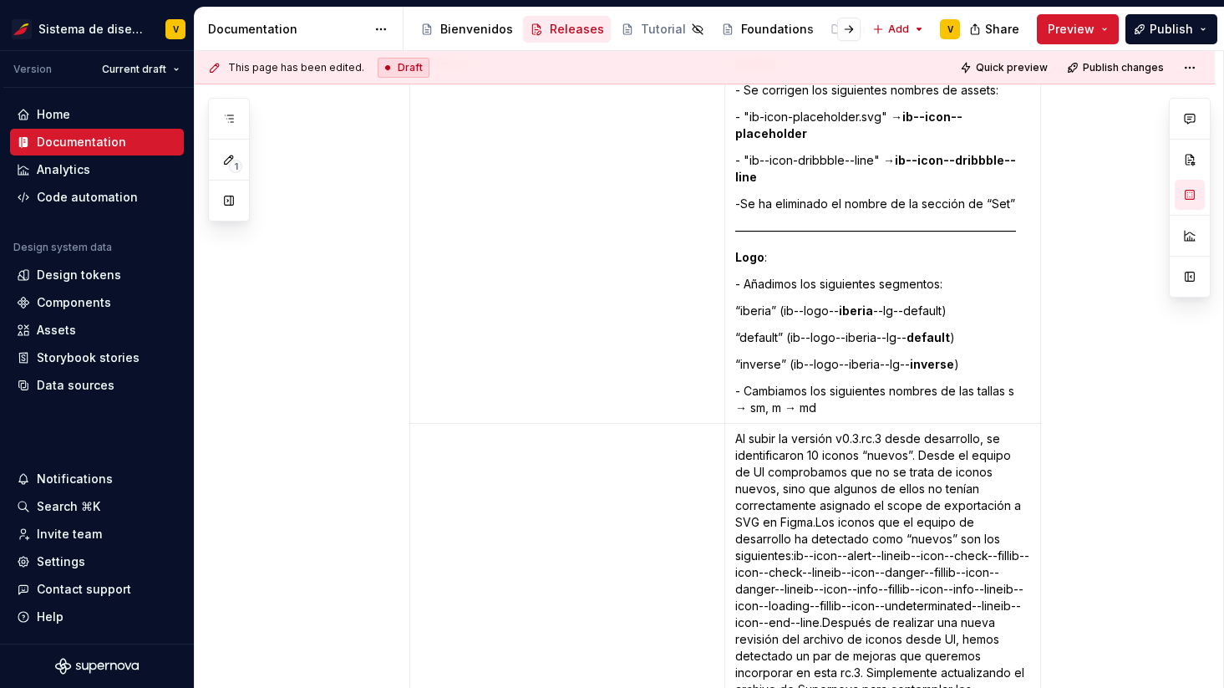
scroll to position [4855, 0]
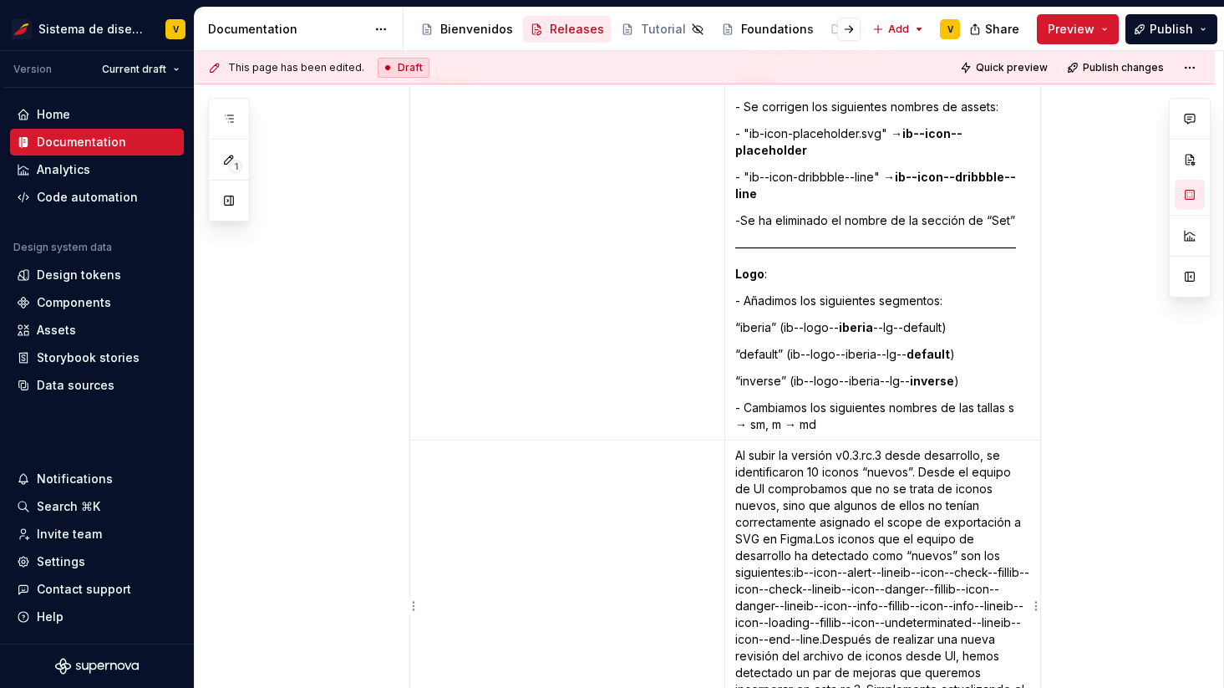
click at [927, 459] on p "Al subir la versión v0.3.rc.3 desde desarrollo, se identificaron 10 iconos “nue…" at bounding box center [882, 622] width 295 height 351
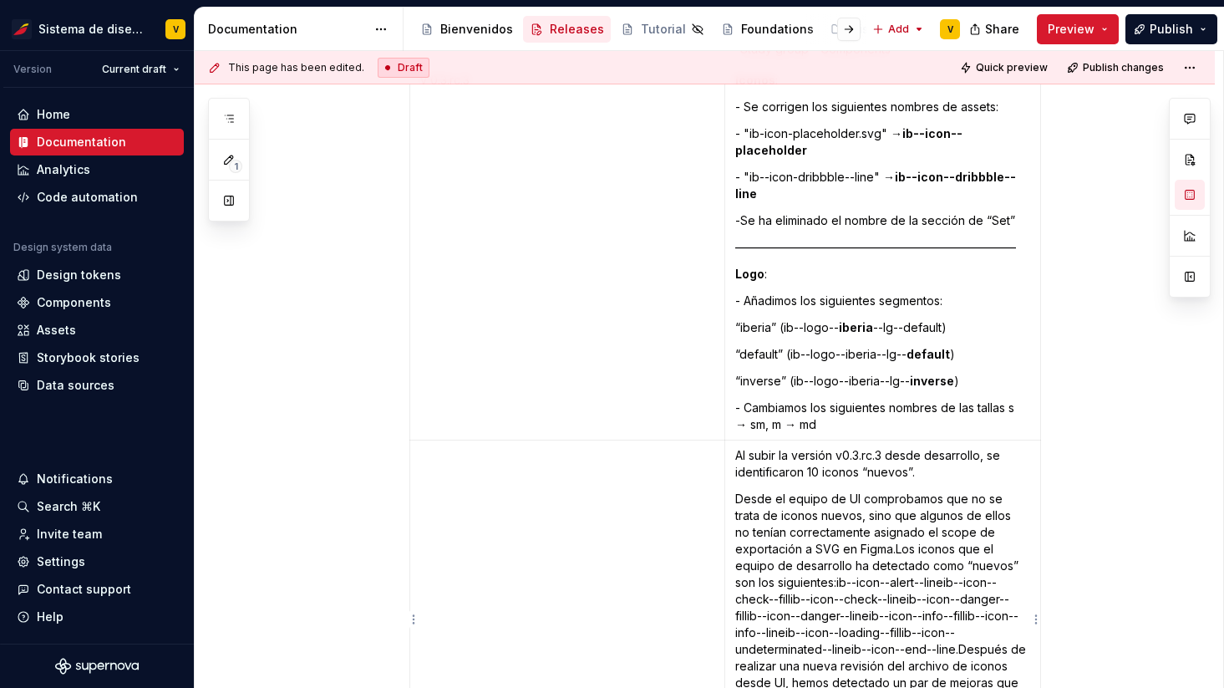
click at [901, 536] on p "Desde el equipo de UI comprobamos que no se trata de iconos nuevos, sino que al…" at bounding box center [882, 657] width 295 height 334
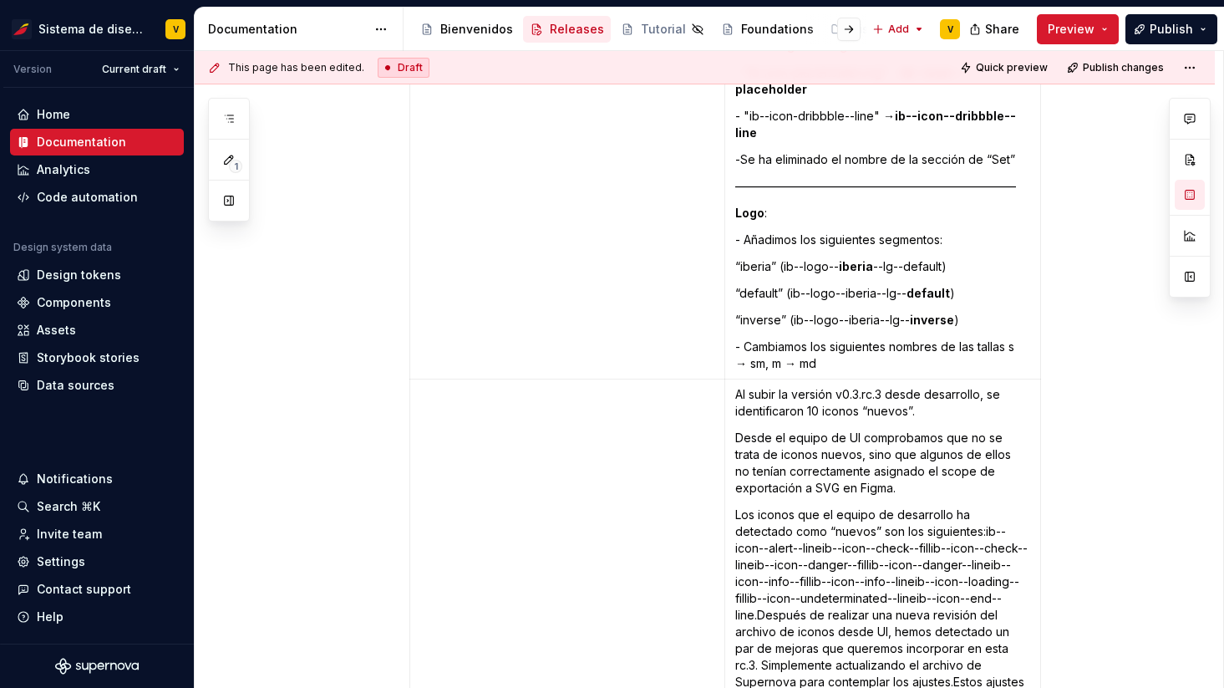
scroll to position [4947, 0]
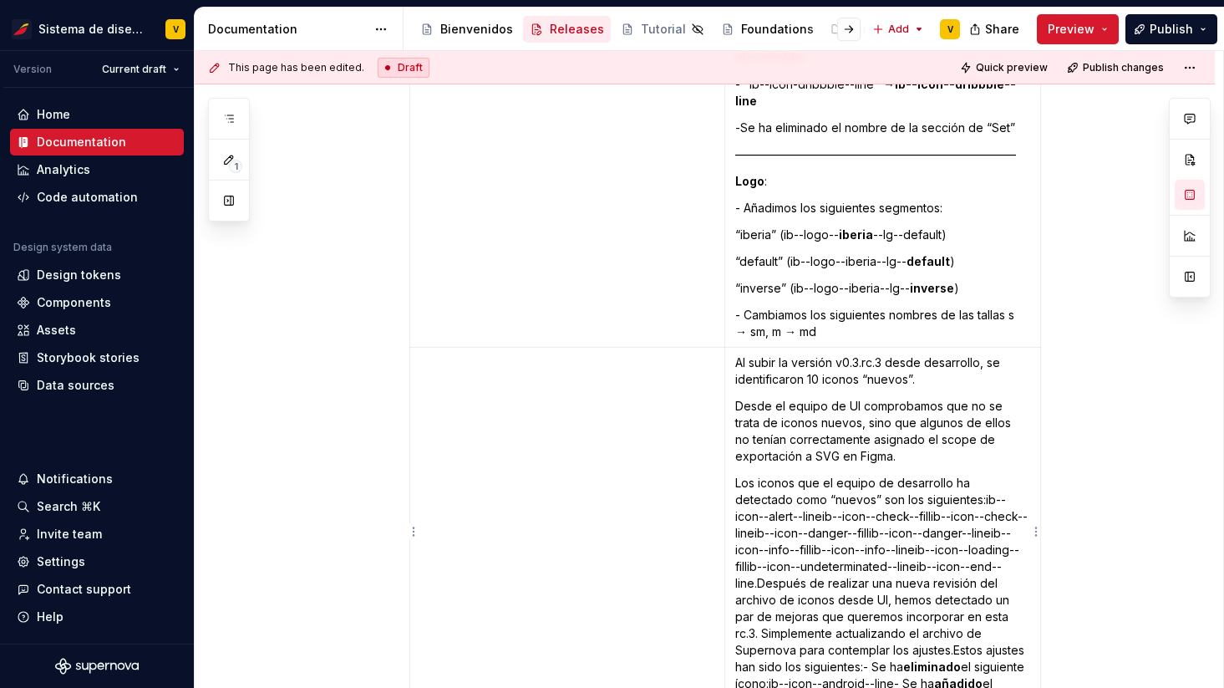
click at [928, 485] on p "Los iconos que el equipo de desarrollo ha detectado como “nuevos” son los sigui…" at bounding box center [882, 608] width 295 height 267
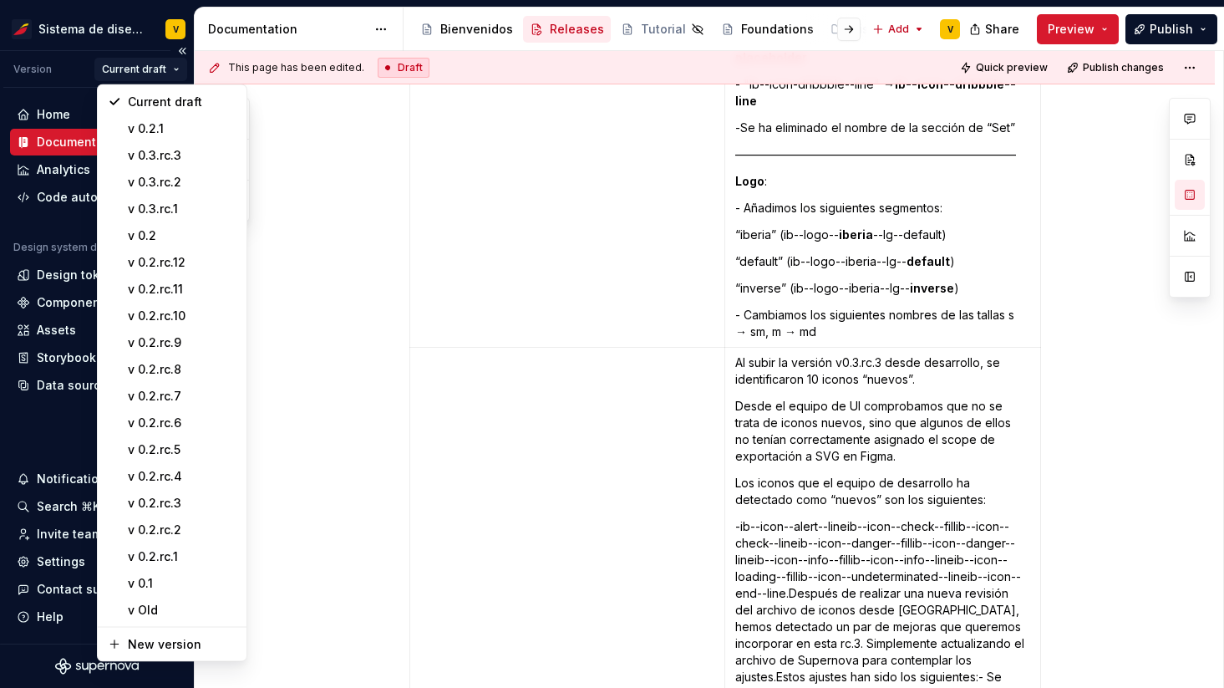
click at [143, 71] on html "Sistema de diseño Iberia V Version Current draft Home Documentation Analytics C…" at bounding box center [612, 344] width 1224 height 688
click at [180, 153] on div "v 0.3.rc.3" at bounding box center [182, 155] width 109 height 17
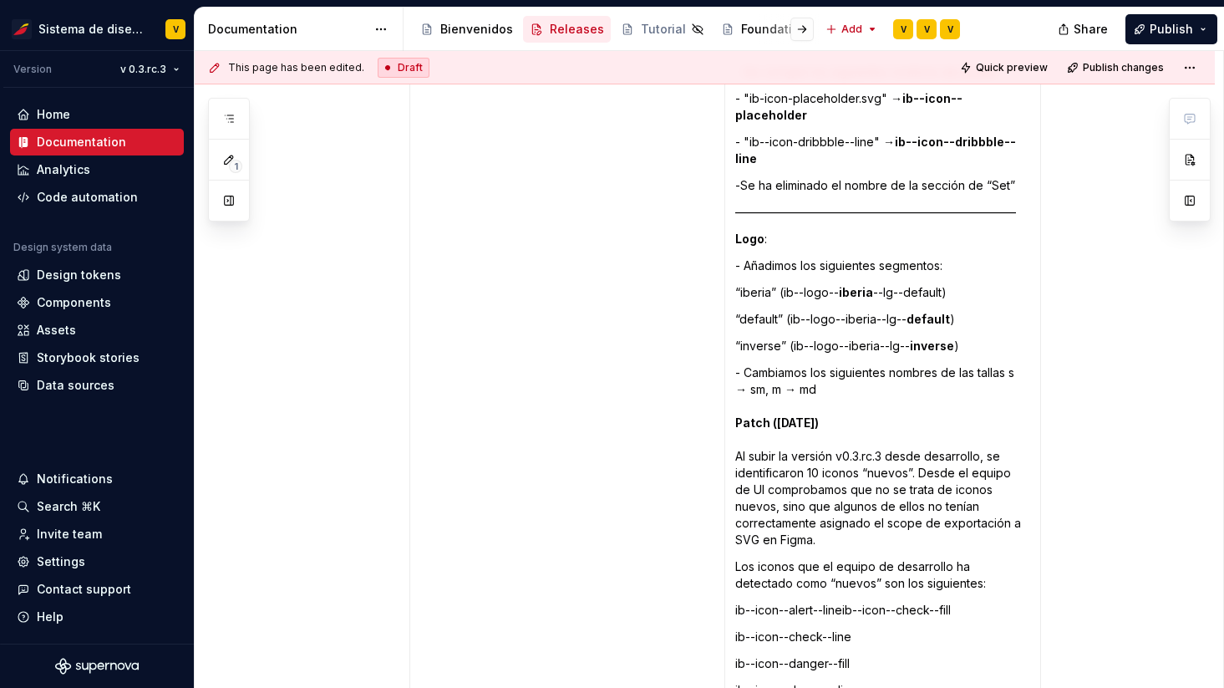
scroll to position [4841, 0]
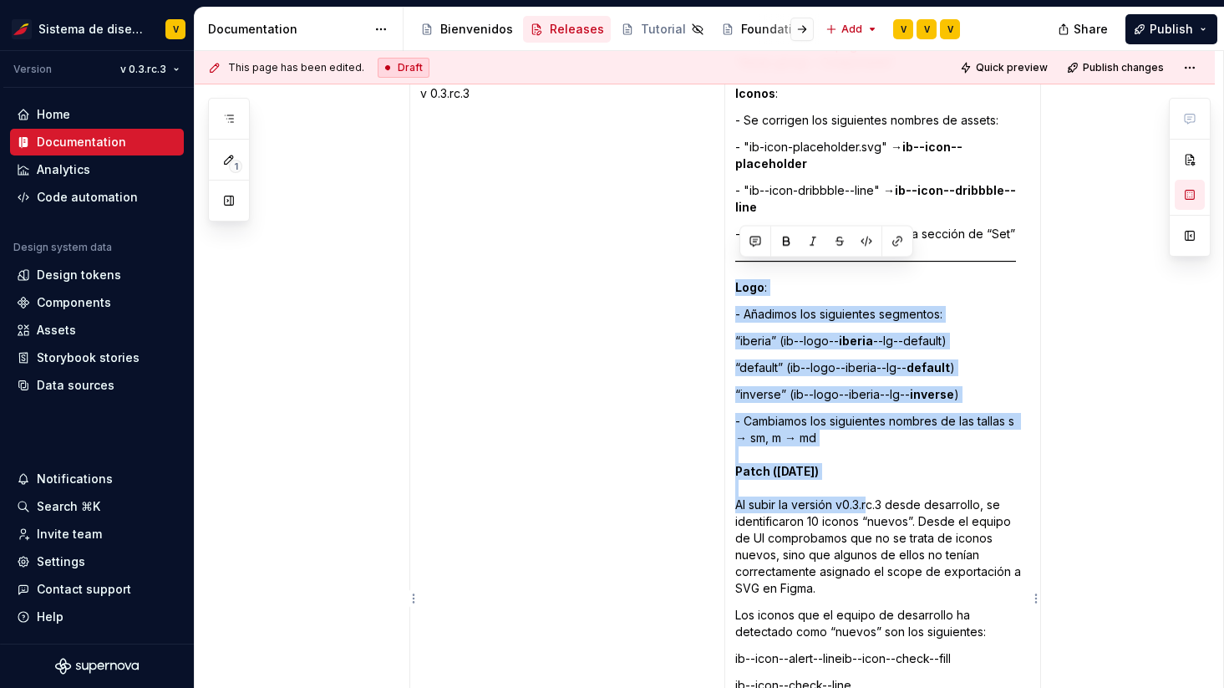
drag, startPoint x: 738, startPoint y: 264, endPoint x: 867, endPoint y: 488, distance: 258.6
click at [870, 490] on td "Iconos : - Se corrigen los siguientes nombres de assets:  - "ib-icon-placeholde…" at bounding box center [882, 624] width 316 height 1090
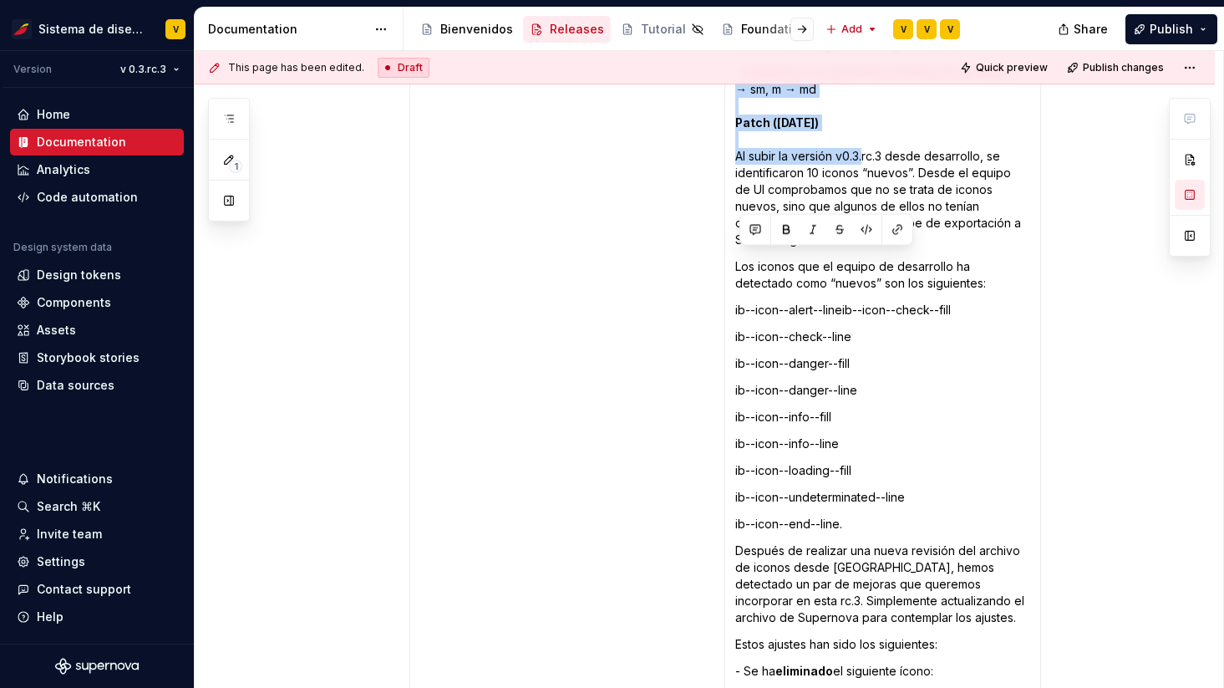
scroll to position [5561, 0]
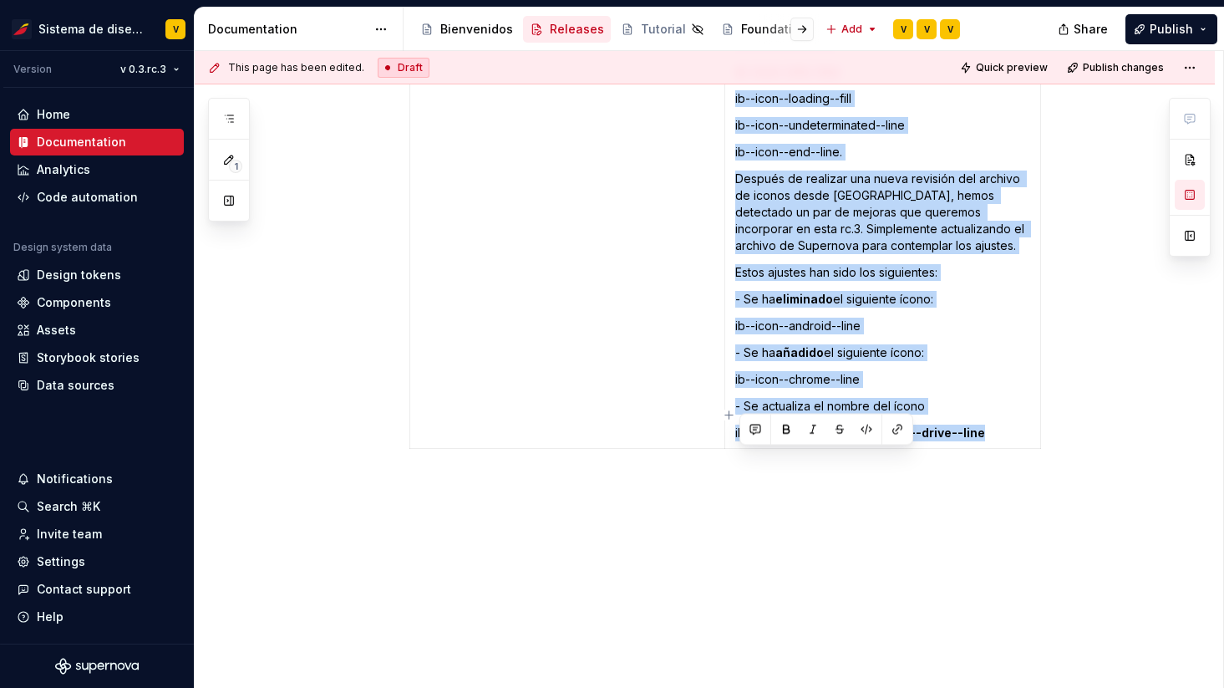
click at [999, 424] on p "ib--icon--react--line → ib--icon--drive--line" at bounding box center [882, 432] width 295 height 17
copy td "Logo : - Añadimos los siguientes segmentos: “iberia” (ib--logo-- iberia --lg--d…"
click at [158, 77] on html "Sistema de diseño Iberia V Version v 0.3.rc.3 Home Documentation Analytics Code…" at bounding box center [612, 344] width 1224 height 688
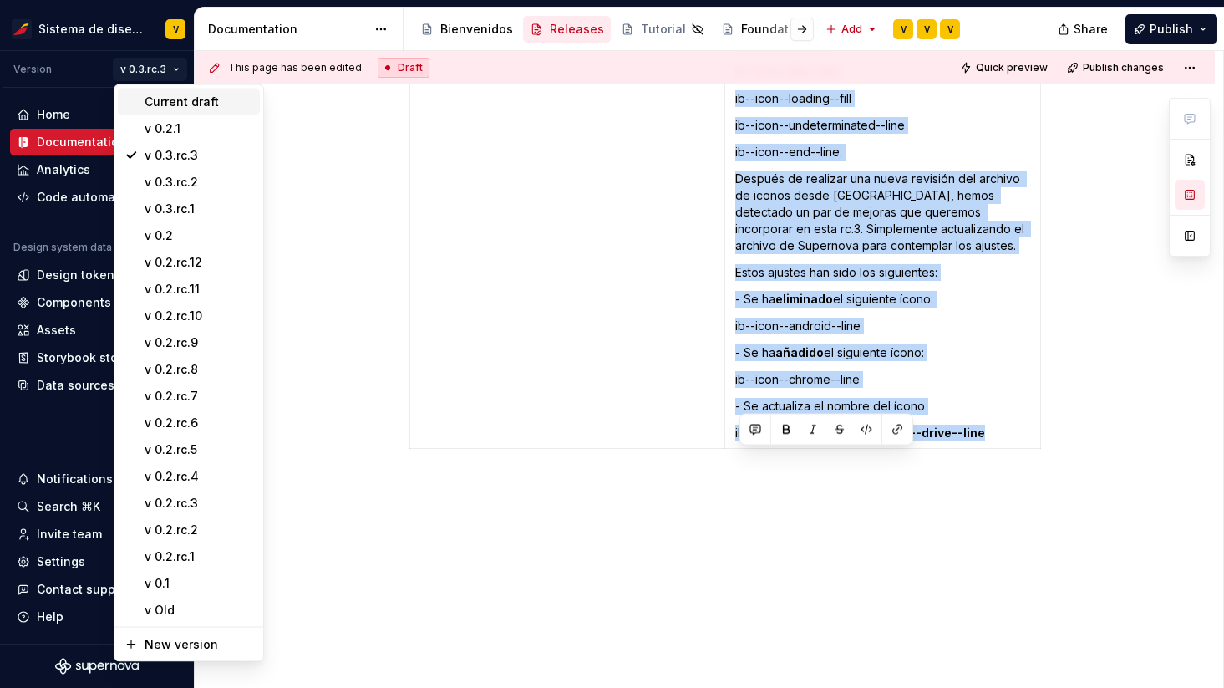
click at [169, 98] on div "Current draft" at bounding box center [199, 102] width 109 height 17
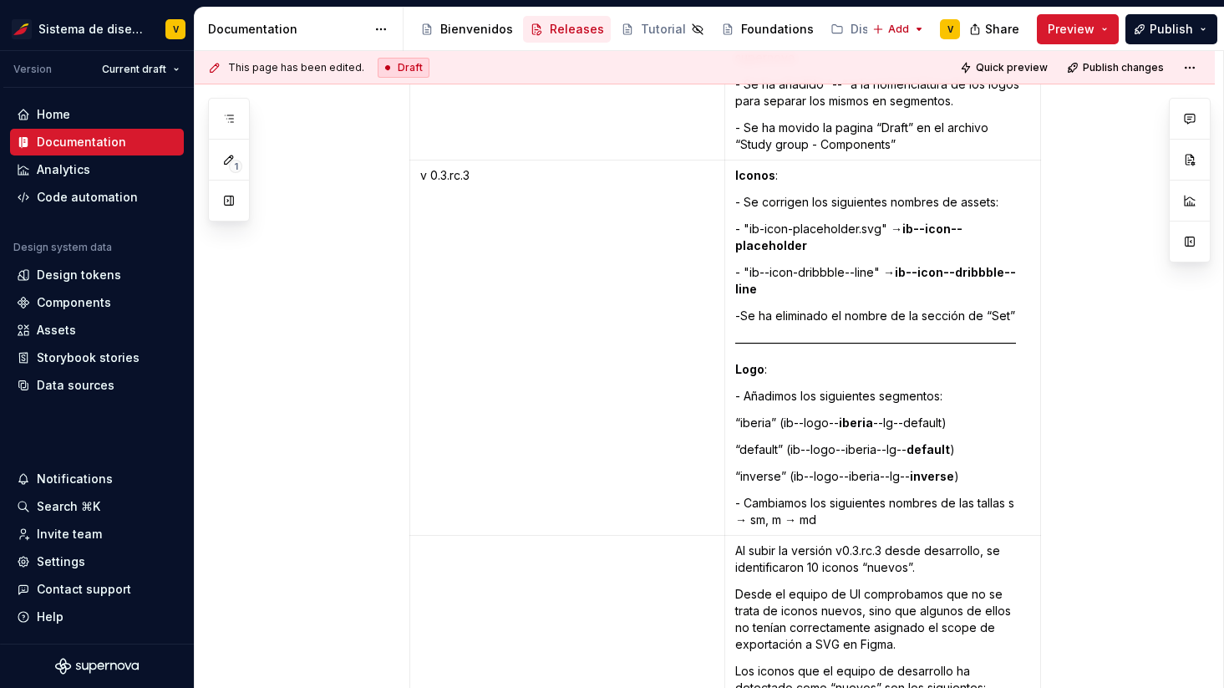
scroll to position [4681, 0]
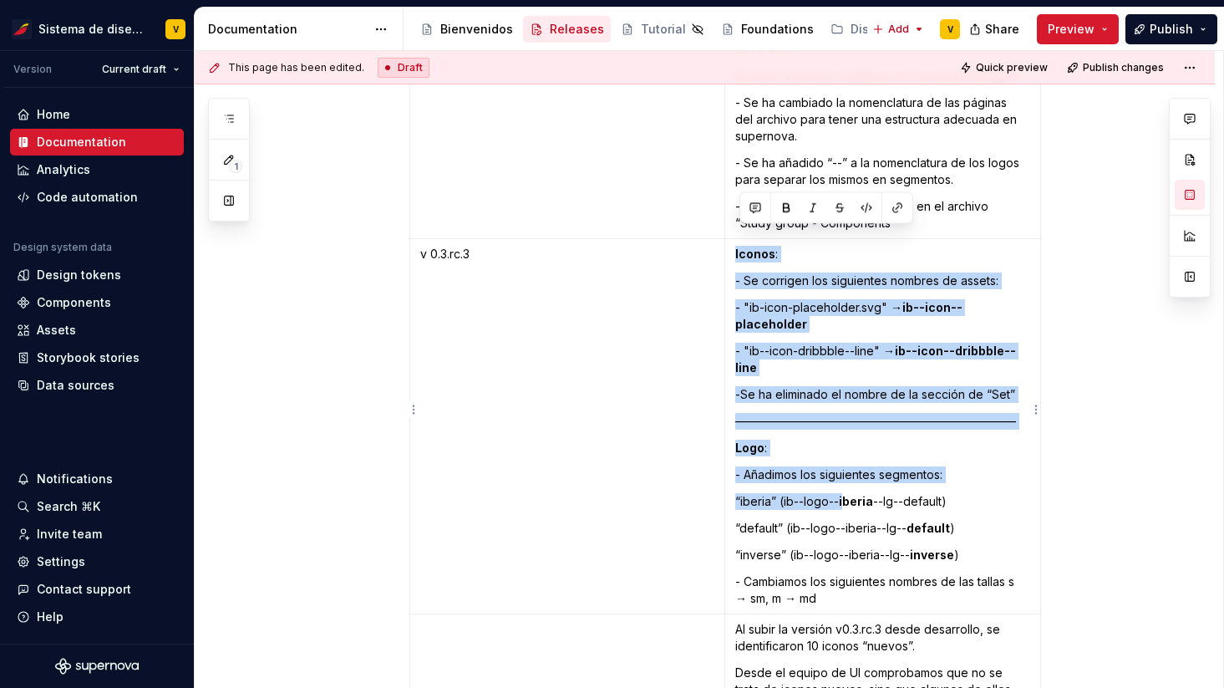
drag, startPoint x: 740, startPoint y: 238, endPoint x: 846, endPoint y: 490, distance: 273.7
click at [847, 490] on td "Iconos : - Se corrigen los siguientes nombres de assets:  - "ib-icon-placeholde…" at bounding box center [882, 426] width 316 height 375
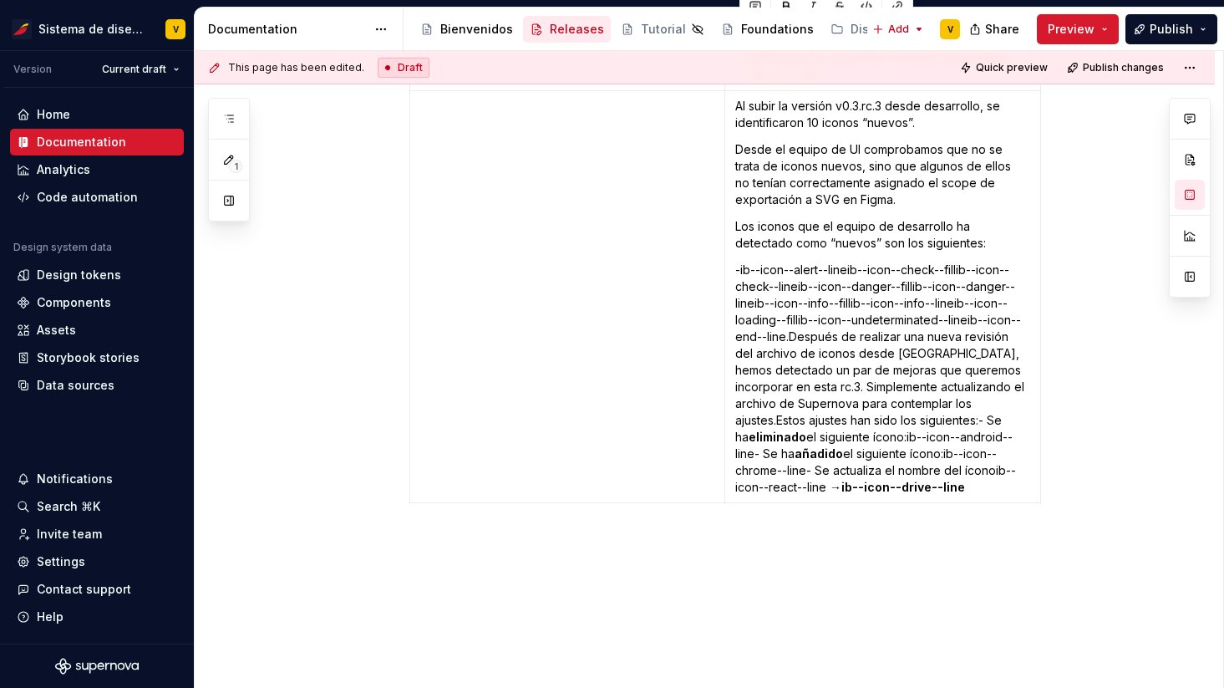
scroll to position [5226, 0]
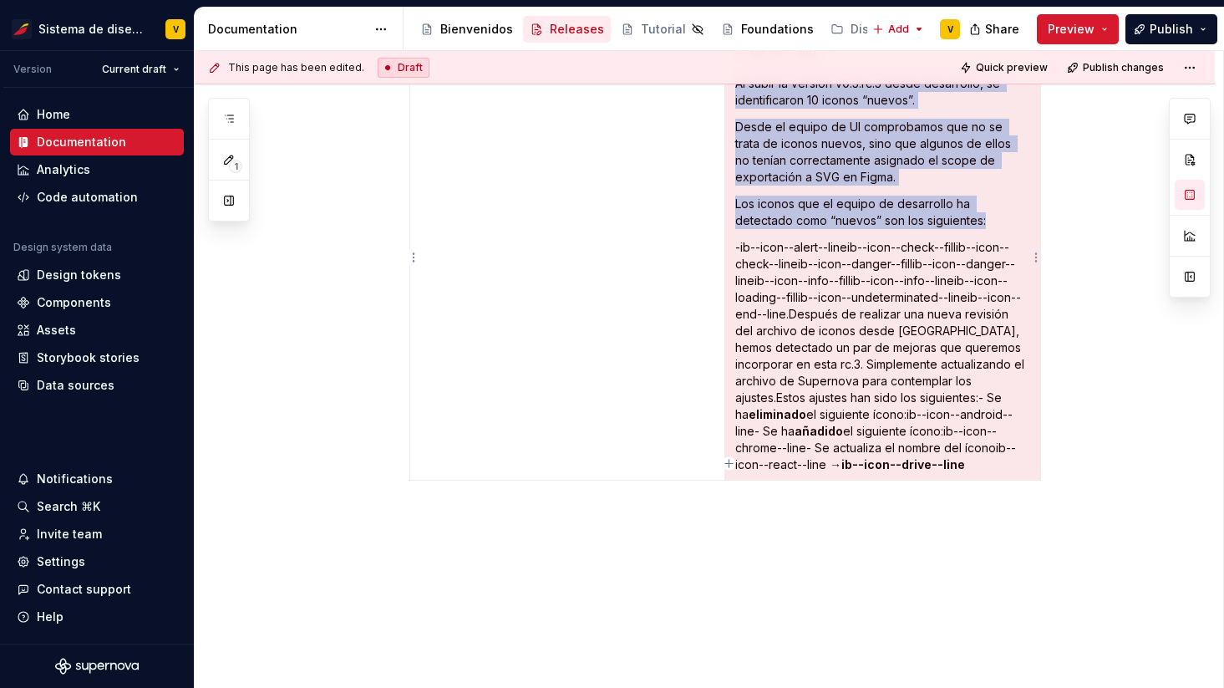
click at [908, 451] on p "-ib--icon--alert--lineib--icon--check--fillib--icon--check--lineib--icon--dange…" at bounding box center [882, 356] width 295 height 234
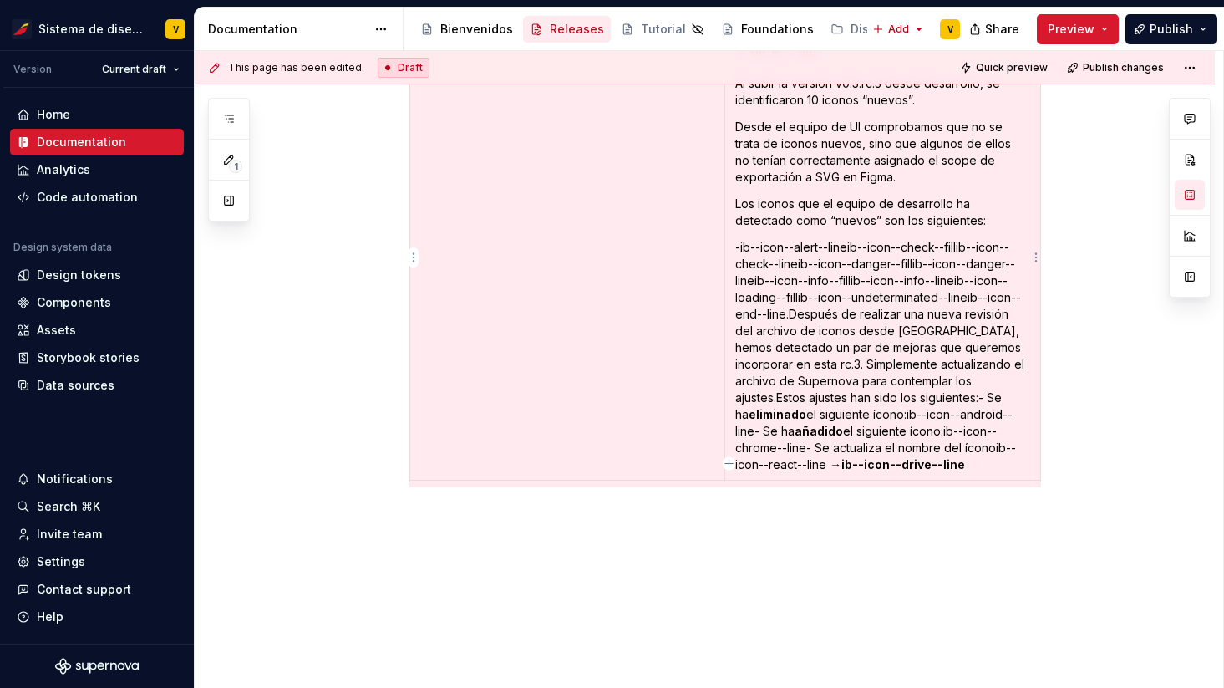
click at [895, 448] on p "-ib--icon--alert--lineib--icon--check--fillib--icon--check--lineib--icon--dange…" at bounding box center [882, 356] width 295 height 234
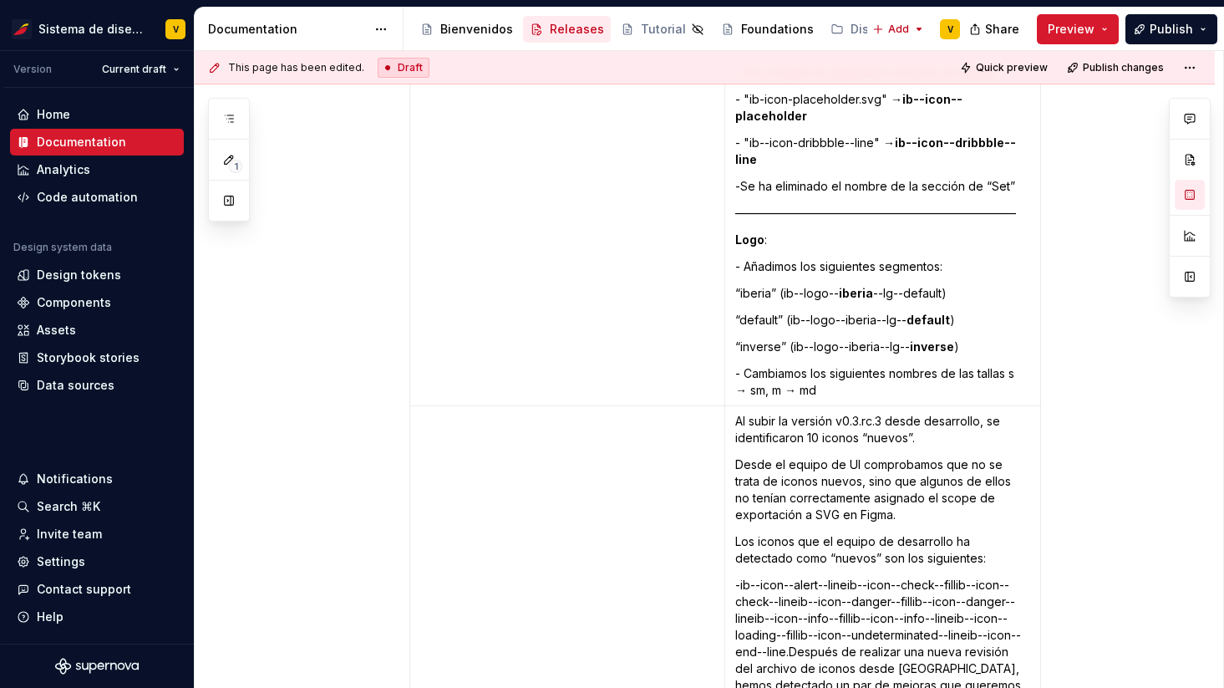
scroll to position [4837, 0]
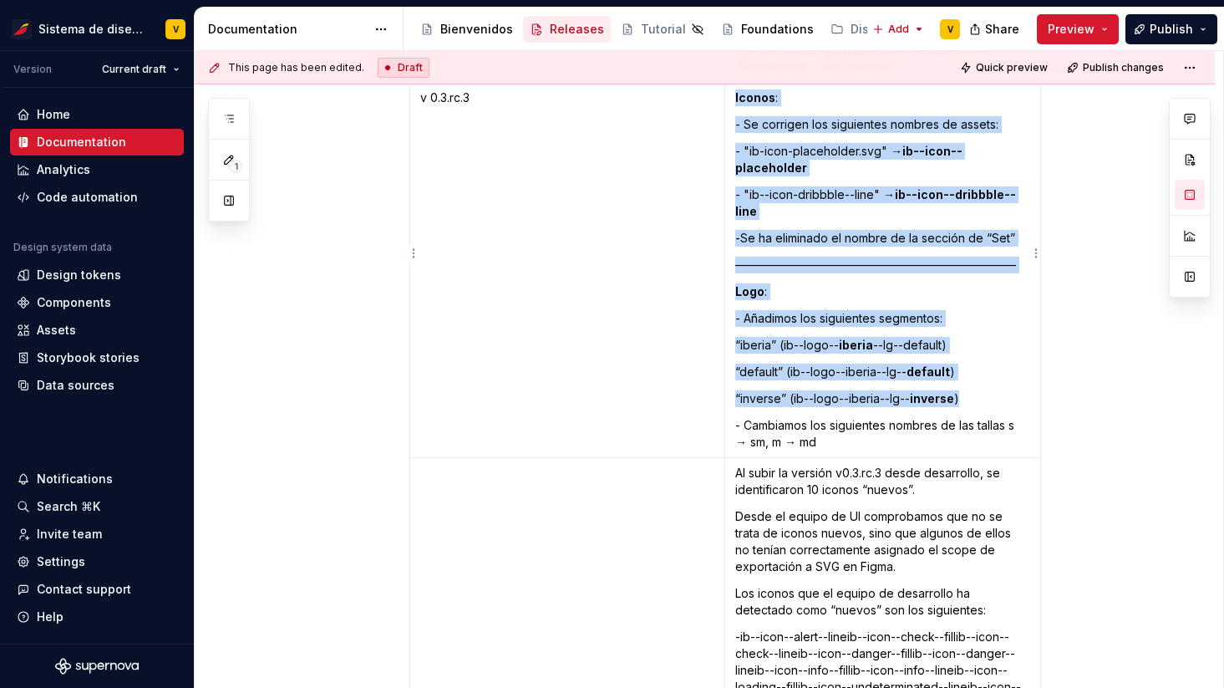
click at [743, 284] on strong "Logo" at bounding box center [749, 291] width 29 height 14
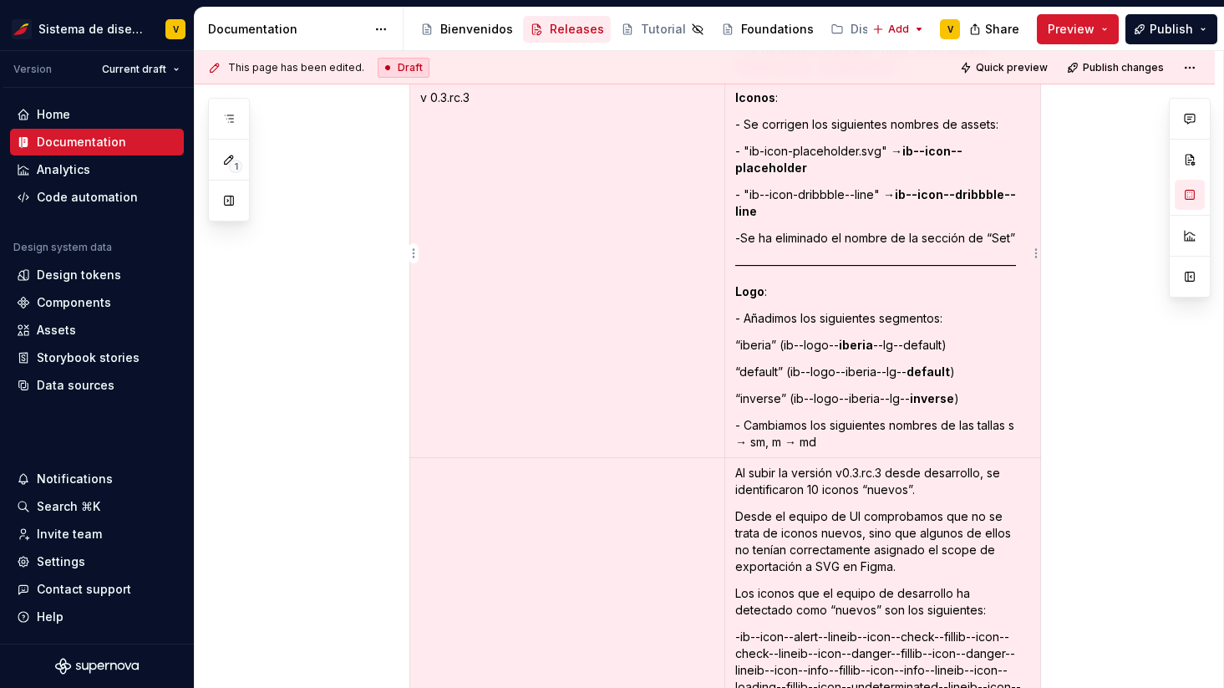
click at [759, 284] on strong "Logo" at bounding box center [749, 291] width 29 height 14
click at [742, 283] on p "Logo :" at bounding box center [882, 291] width 295 height 17
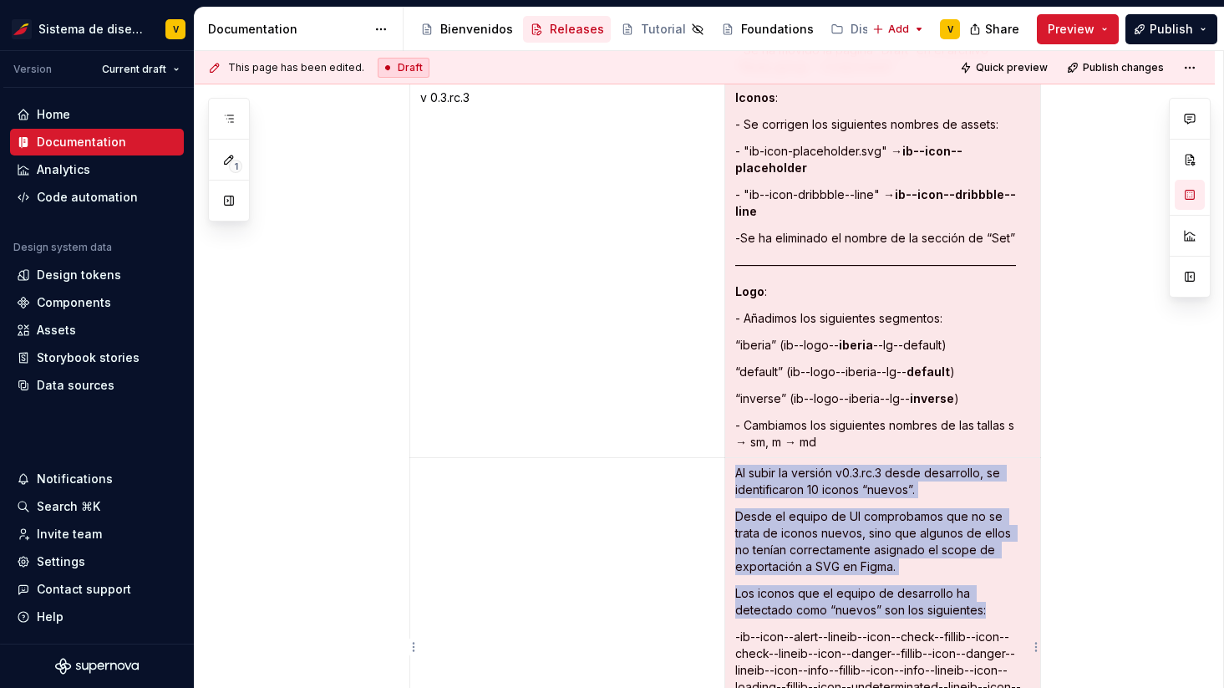
drag, startPoint x: 742, startPoint y: 274, endPoint x: 924, endPoint y: 513, distance: 300.4
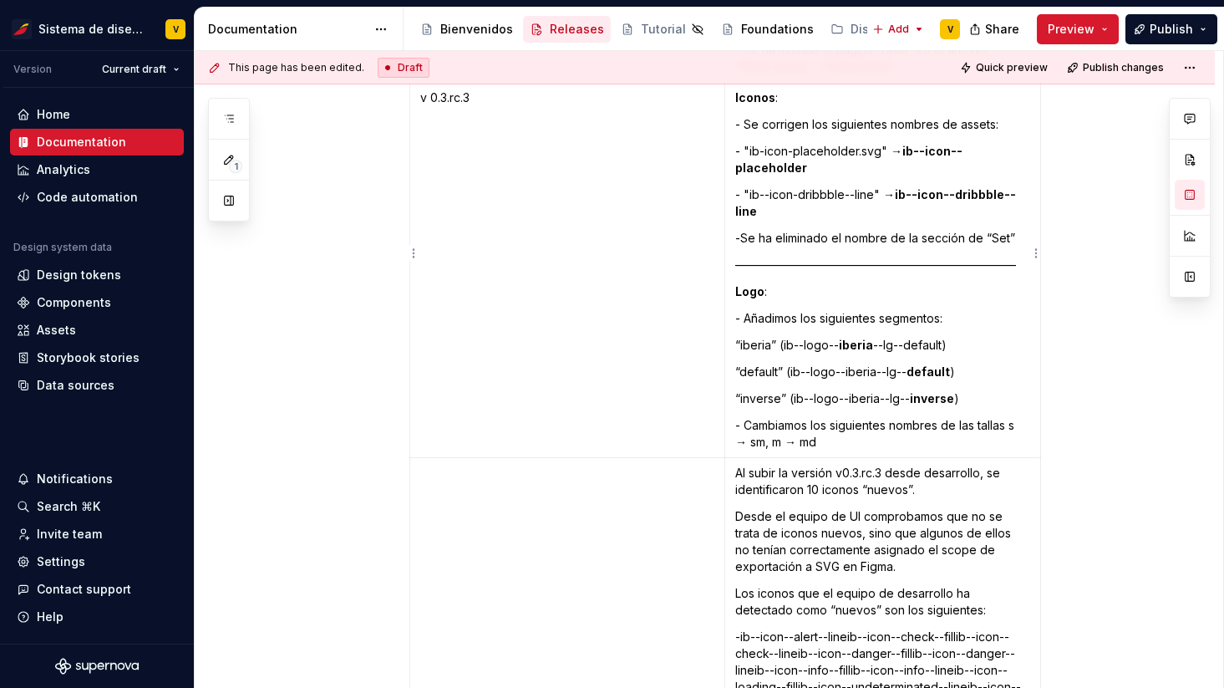
click at [761, 287] on td "Iconos : - Se corrigen los siguientes nombres de assets:  - "ib-icon-placeholde…" at bounding box center [882, 270] width 316 height 375
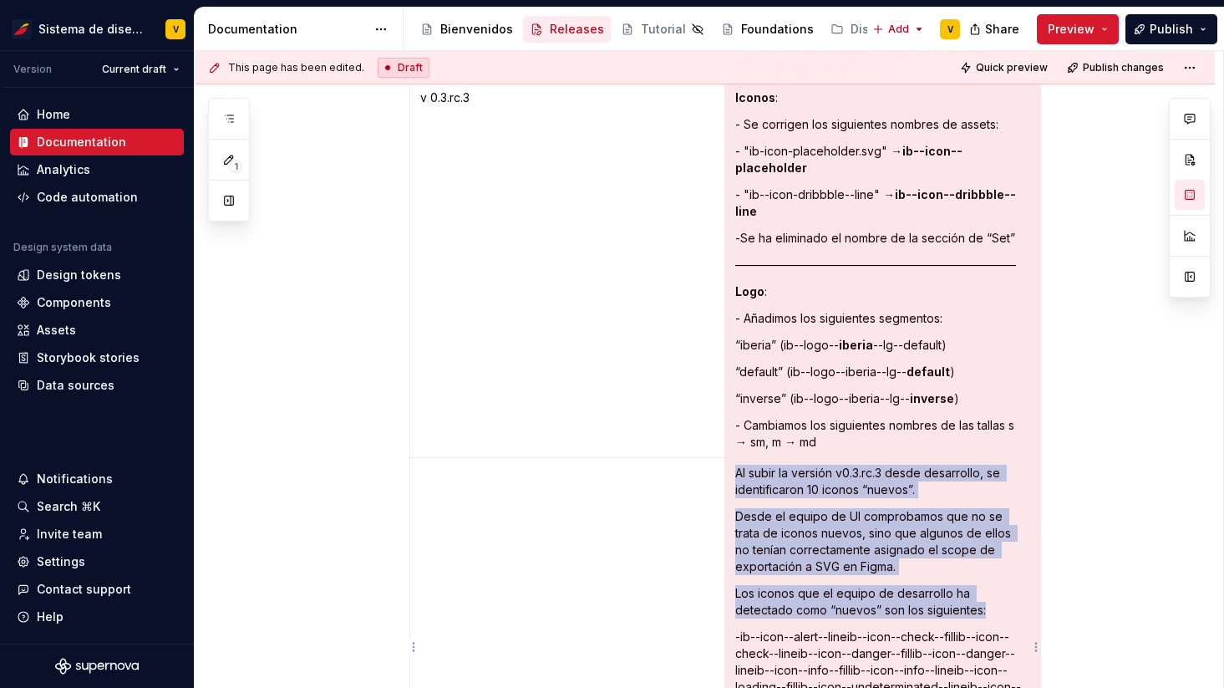
type textarea "*"
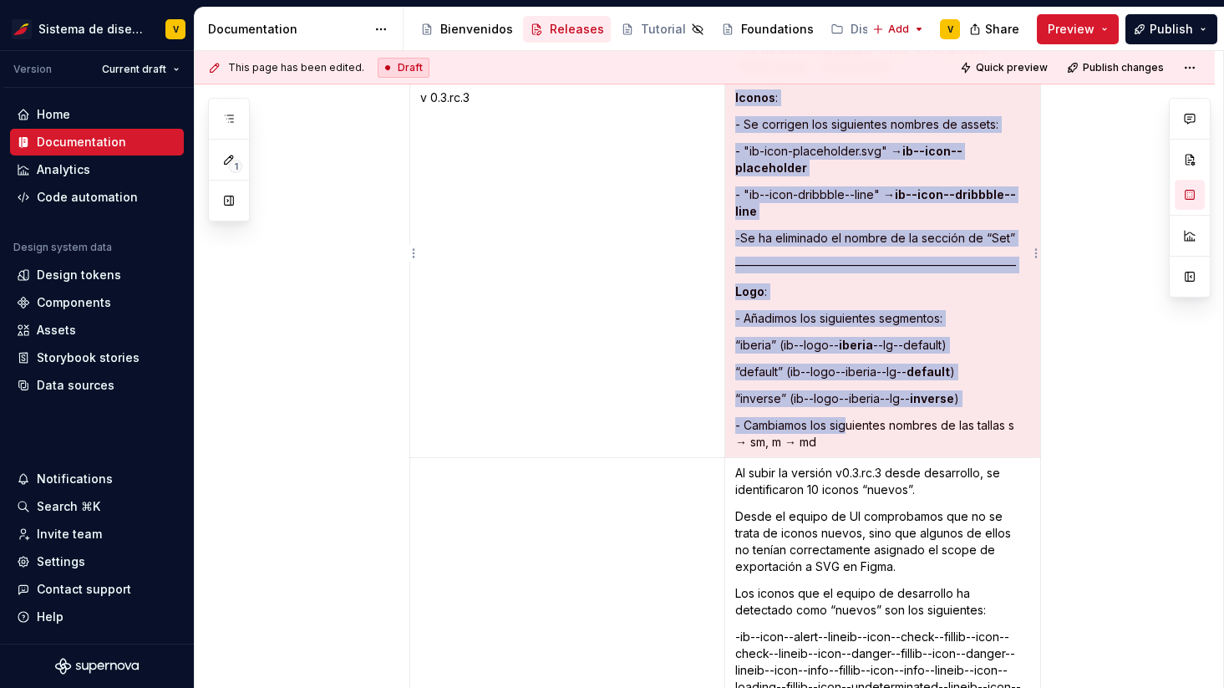
drag, startPoint x: 742, startPoint y: 273, endPoint x: 851, endPoint y: 414, distance: 178.0
click at [850, 414] on td "Iconos : - Se corrigen los siguientes nombres de assets:  - "ib-icon-placeholde…" at bounding box center [882, 270] width 316 height 375
click at [868, 395] on td "Iconos : - Se corrigen los siguientes nombres de assets:  - "ib-icon-placeholde…" at bounding box center [882, 270] width 316 height 375
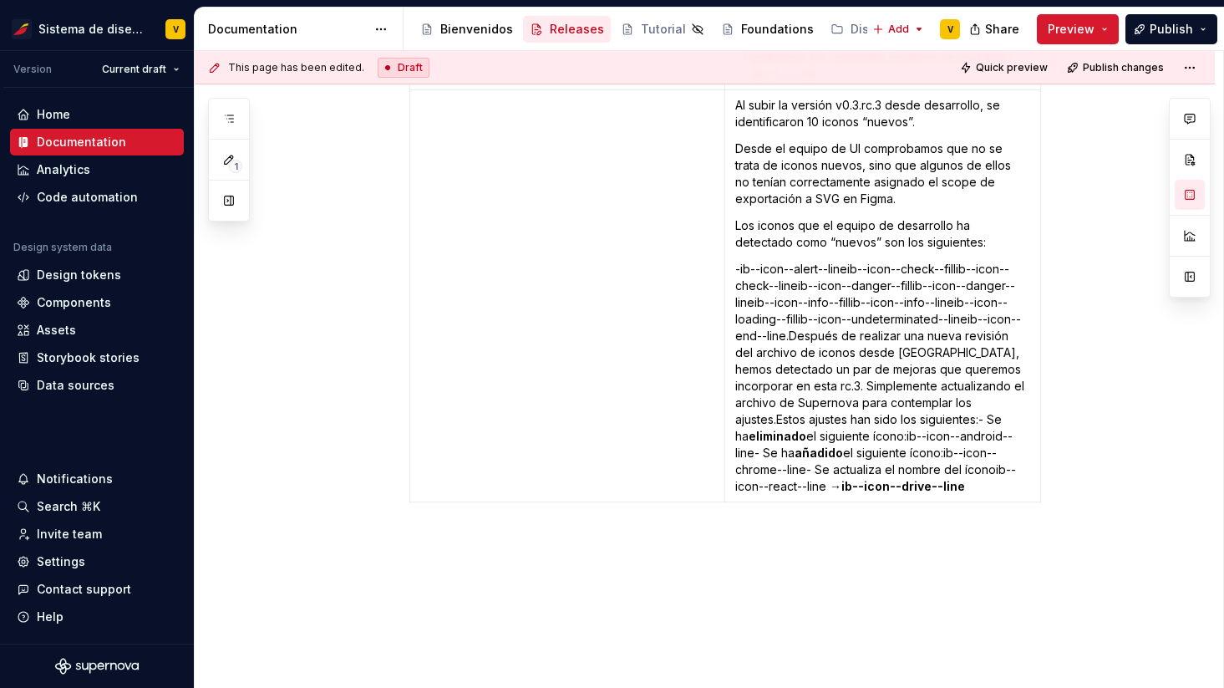
scroll to position [5238, 0]
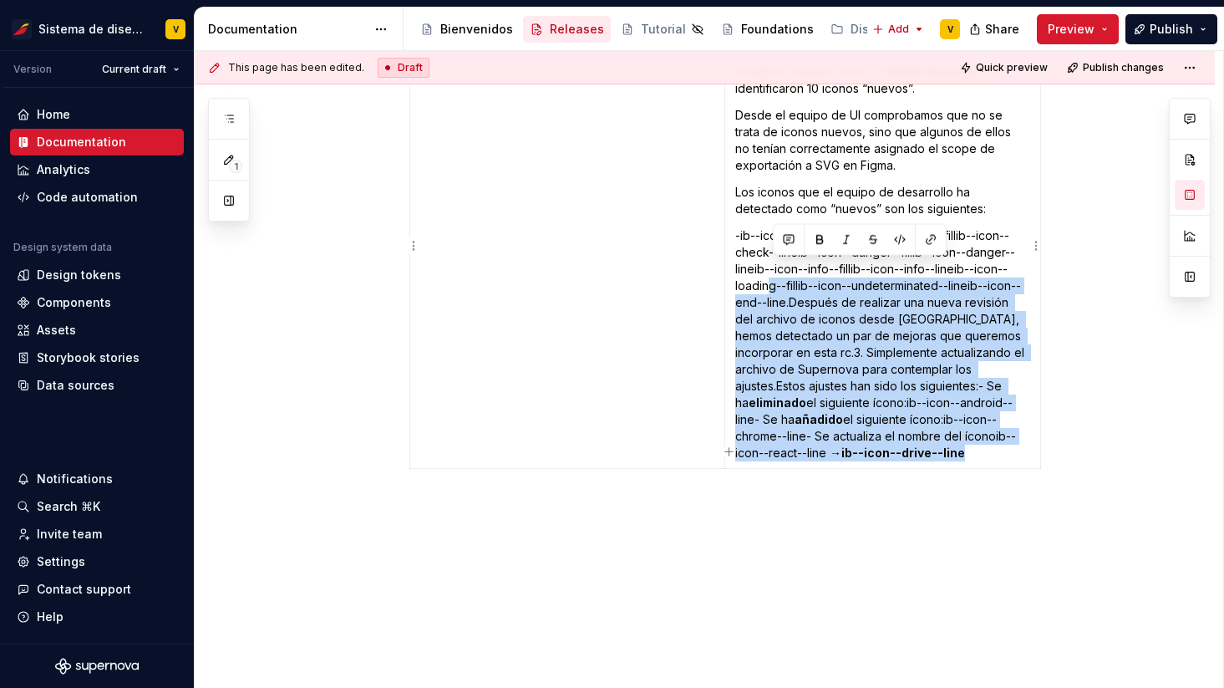
drag, startPoint x: 893, startPoint y: 434, endPoint x: 772, endPoint y: 279, distance: 197.0
click at [771, 276] on p "-ib--icon--alert--lineib--icon--check--fillib--icon--check--lineib--icon--dange…" at bounding box center [882, 344] width 295 height 234
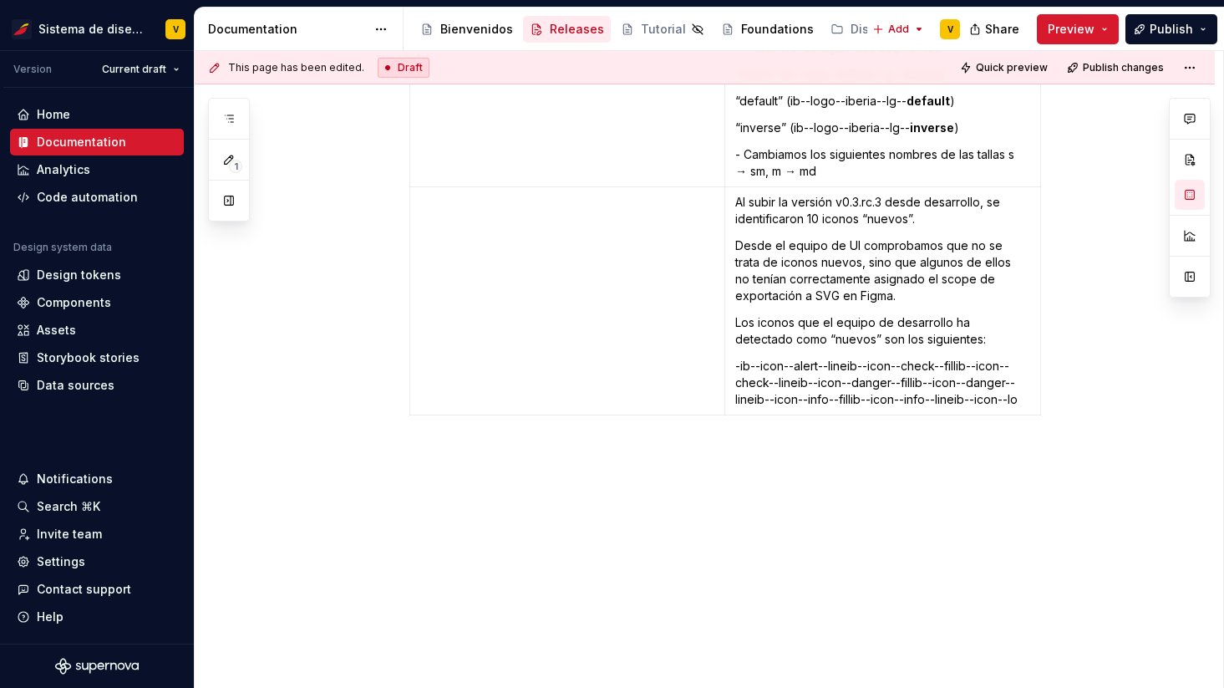
scroll to position [5091, 0]
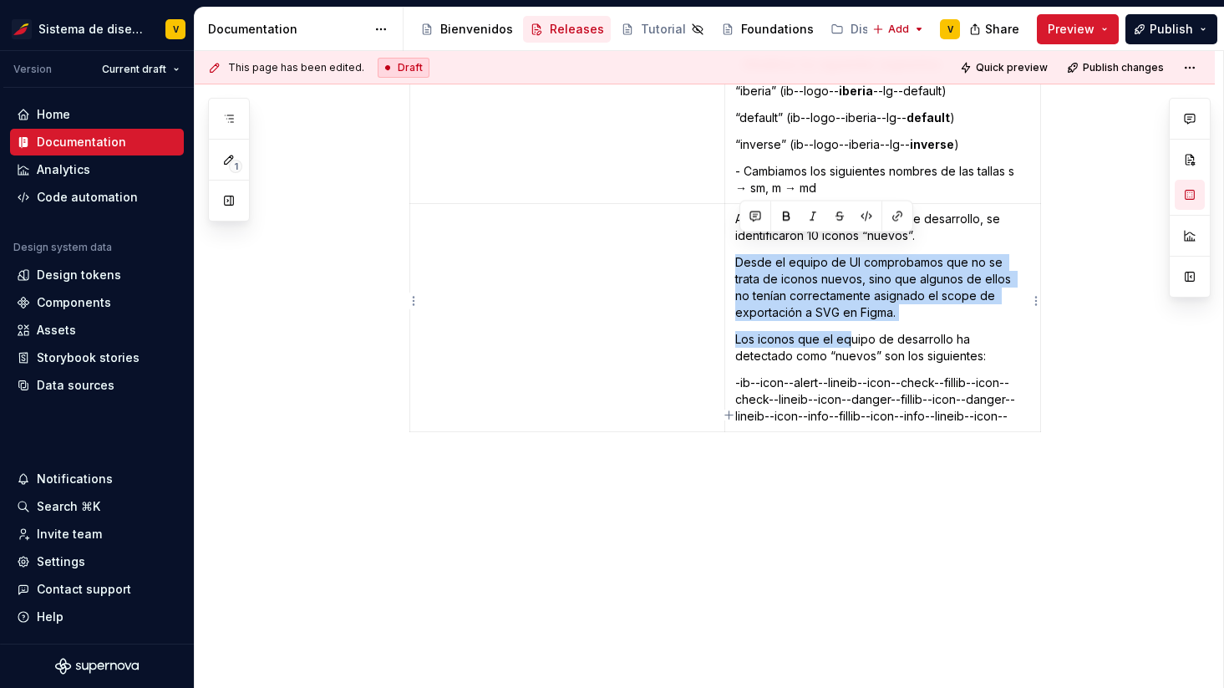
drag, startPoint x: 742, startPoint y: 243, endPoint x: 855, endPoint y: 310, distance: 131.1
click at [855, 312] on td "Al subir la versión v0.3.rc.3 desde desarrollo, se identificaron 10 iconos “nue…" at bounding box center [882, 318] width 316 height 228
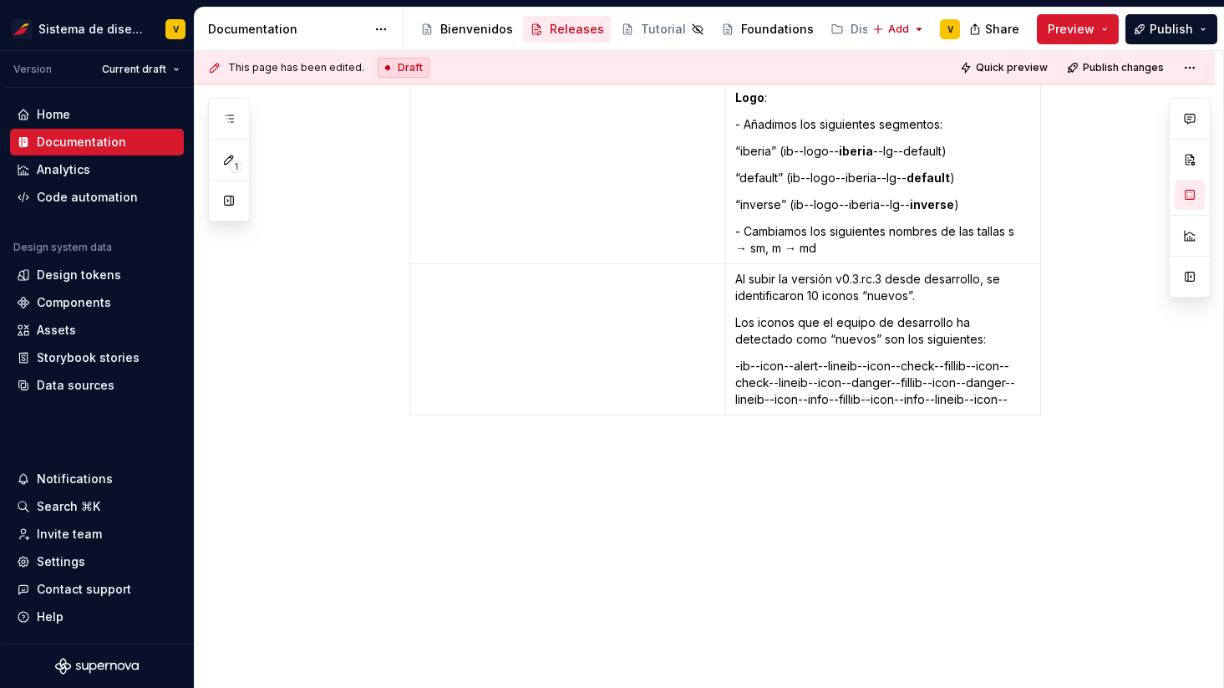
scroll to position [5014, 0]
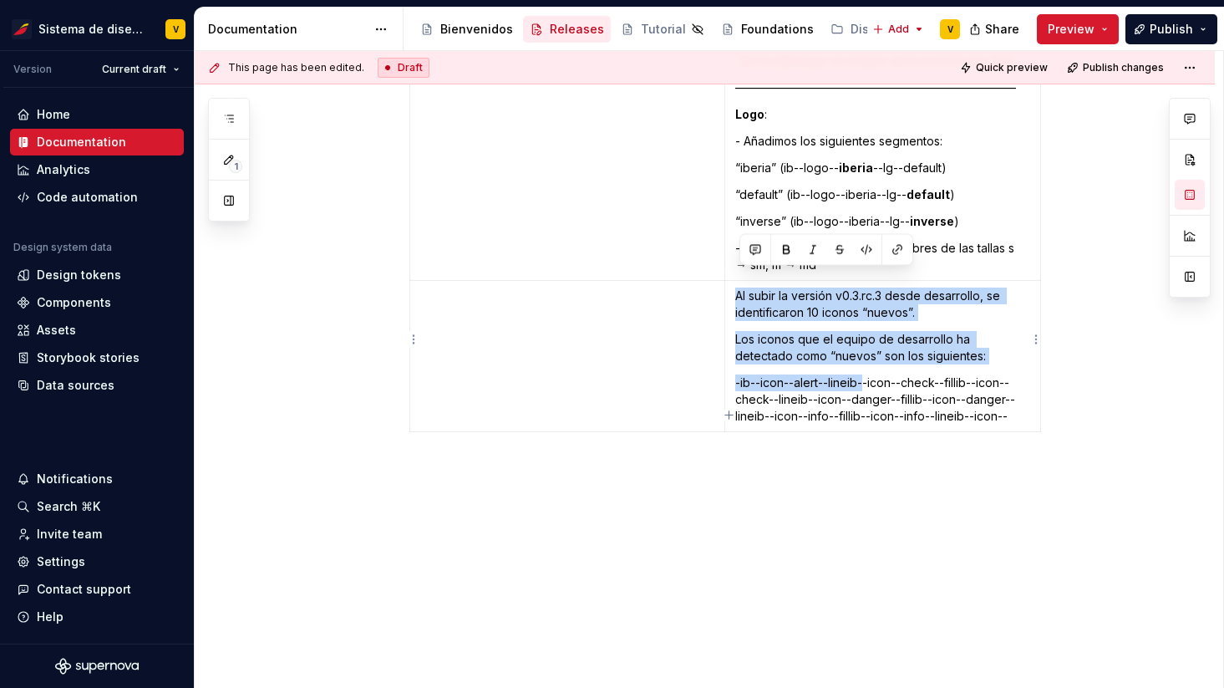
drag, startPoint x: 739, startPoint y: 277, endPoint x: 869, endPoint y: 362, distance: 155.7
click at [869, 362] on td "Al subir la versión v0.3.rc.3 desde desarrollo, se identificaron 10 iconos “nue…" at bounding box center [882, 356] width 316 height 151
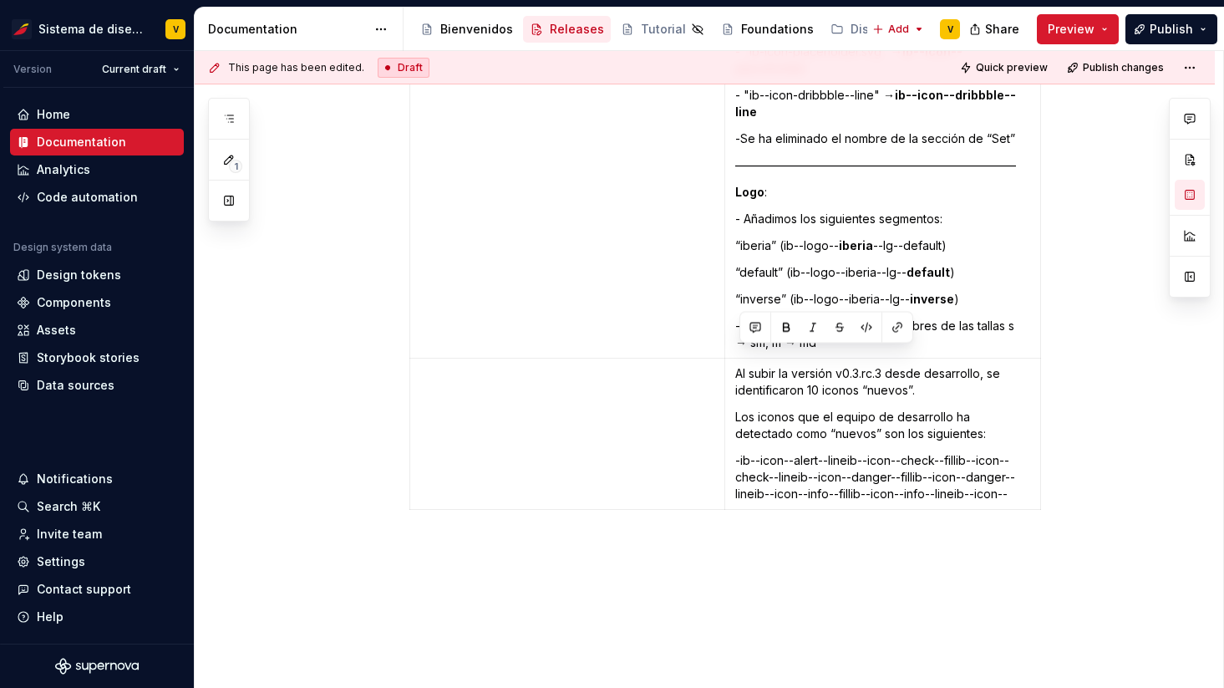
scroll to position [4927, 0]
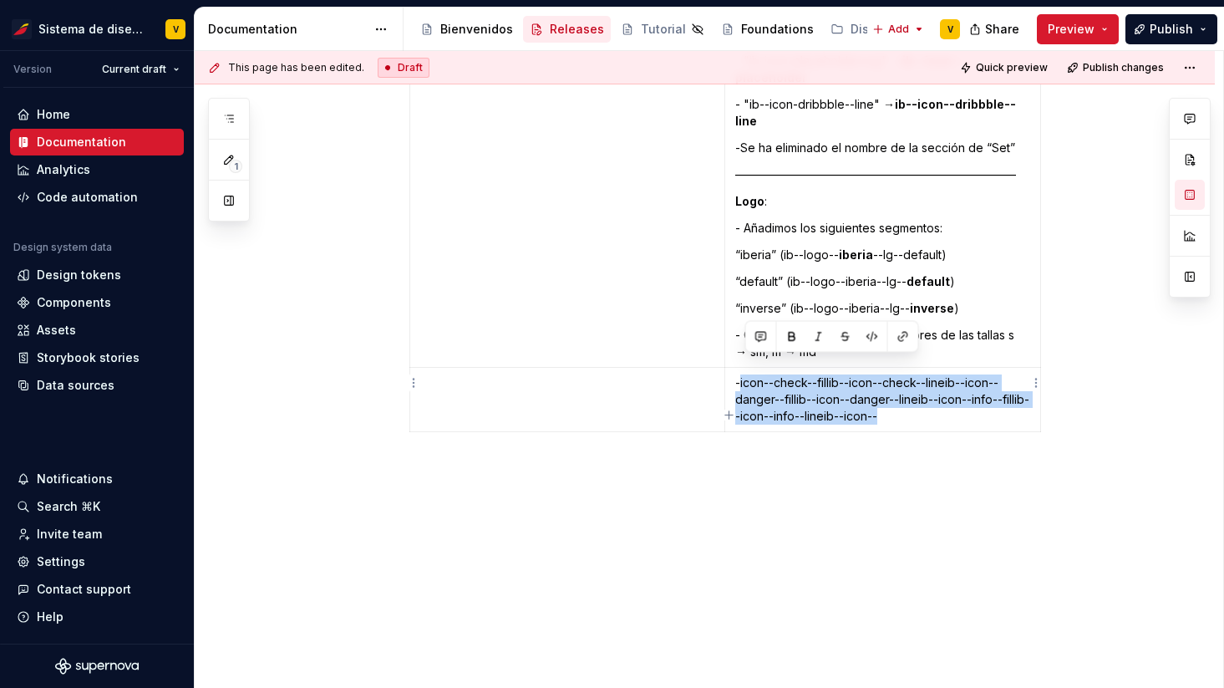
drag, startPoint x: 914, startPoint y: 401, endPoint x: 748, endPoint y: 369, distance: 169.3
click at [746, 374] on p "-icon--check--fillib--icon--check--lineib--icon--danger--fillib--icon--danger--…" at bounding box center [882, 399] width 295 height 50
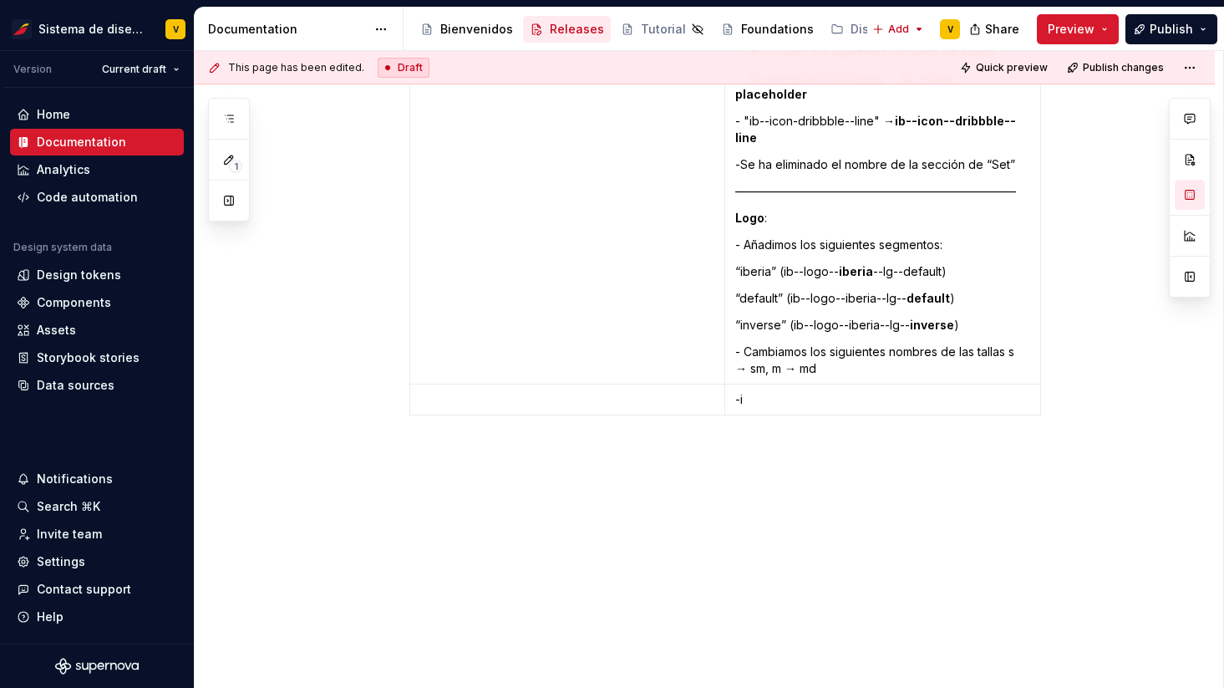
scroll to position [4894, 0]
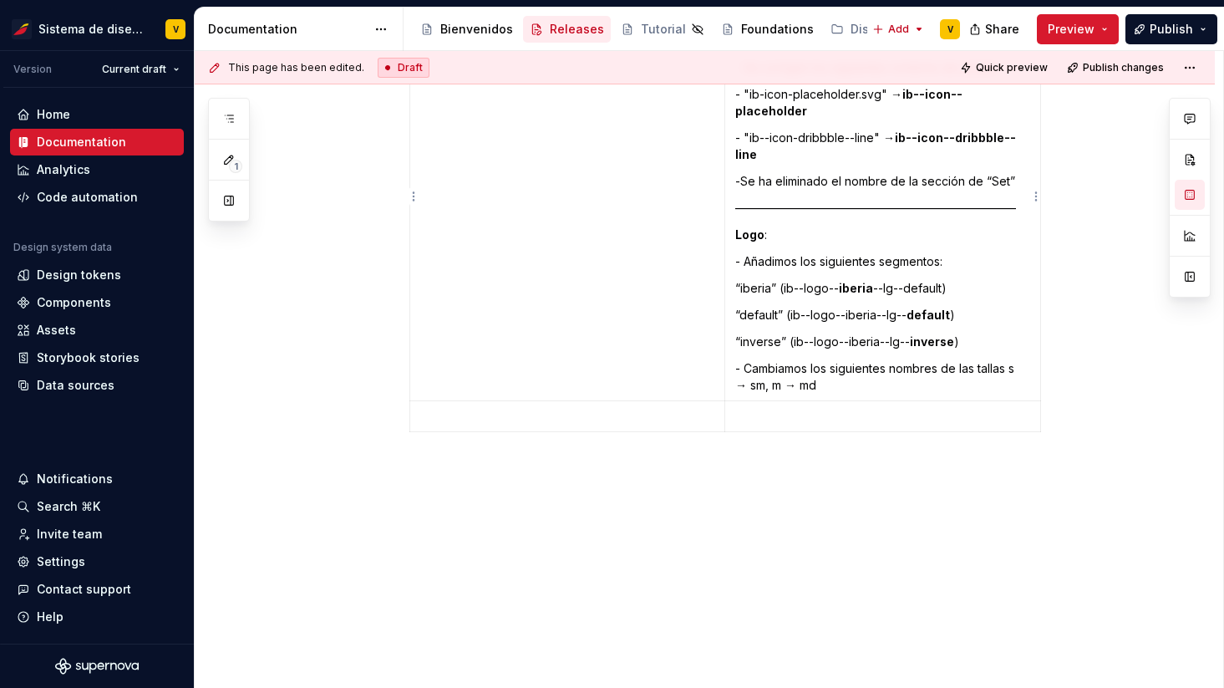
click at [834, 365] on p "- Cambiamos los siguientes nombres de las tallas s → sm, m → md" at bounding box center [882, 376] width 295 height 33
click at [159, 68] on html "Sistema de diseño Iberia V Version Current draft Home Documentation Analytics C…" at bounding box center [612, 344] width 1224 height 688
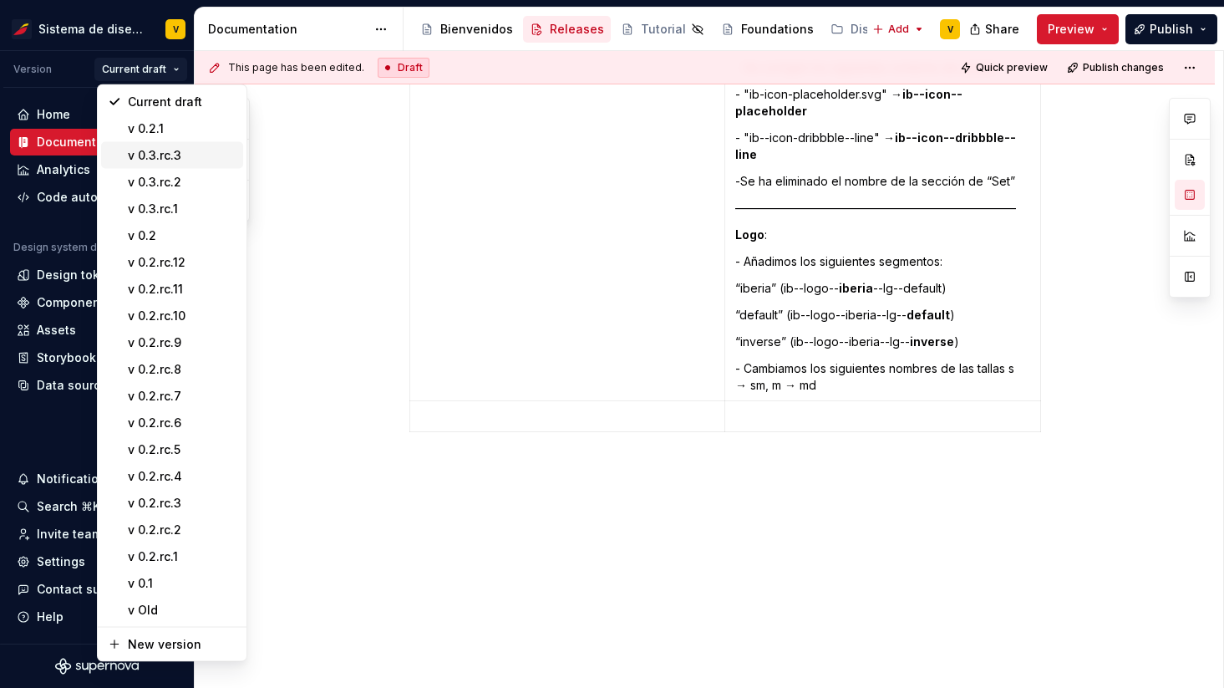
click at [193, 153] on div "v 0.3.rc.3" at bounding box center [182, 155] width 109 height 17
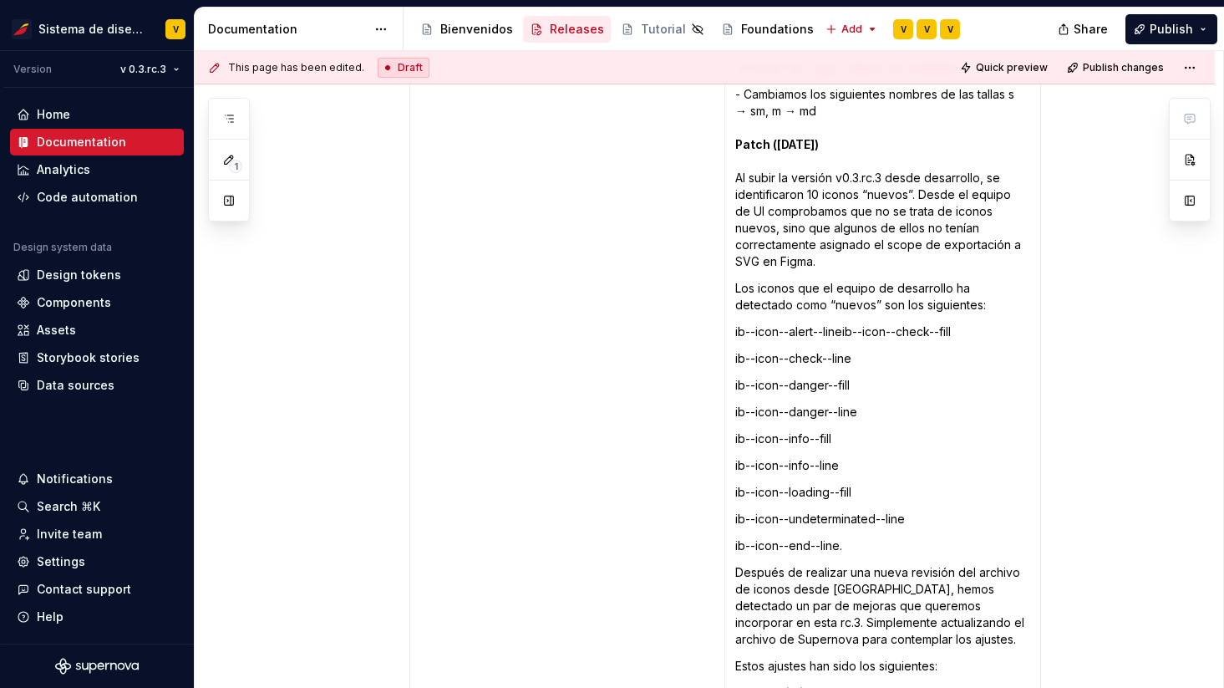
scroll to position [5561, 0]
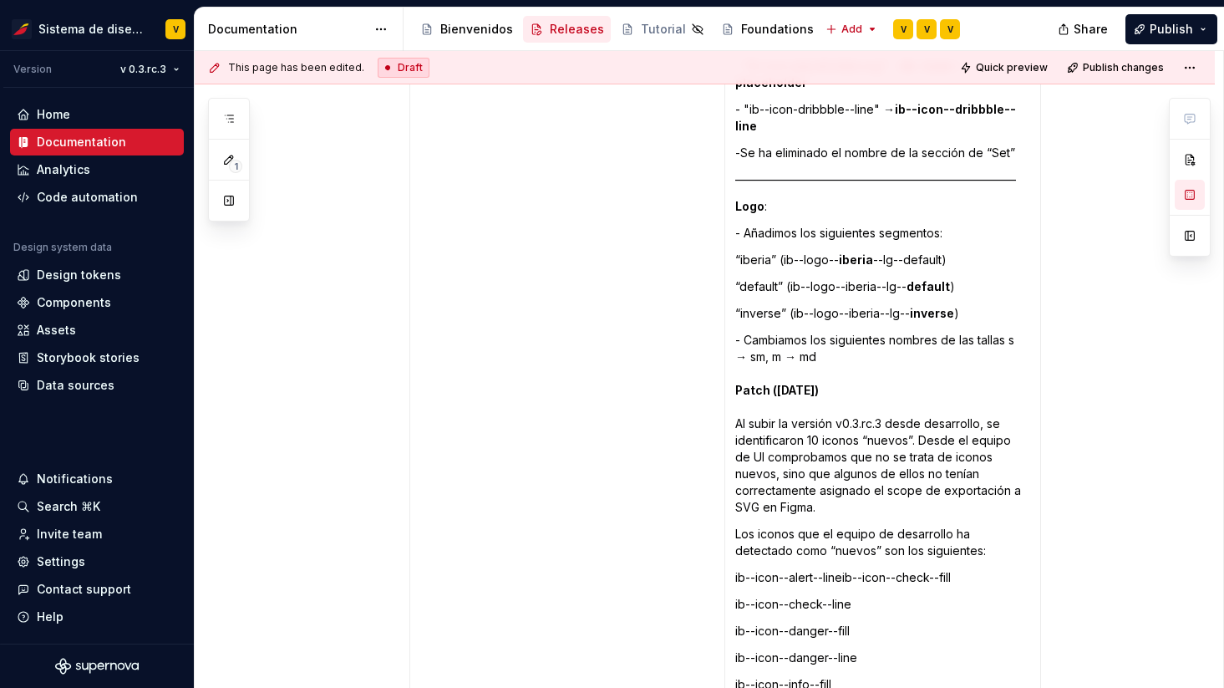
scroll to position [4901, 0]
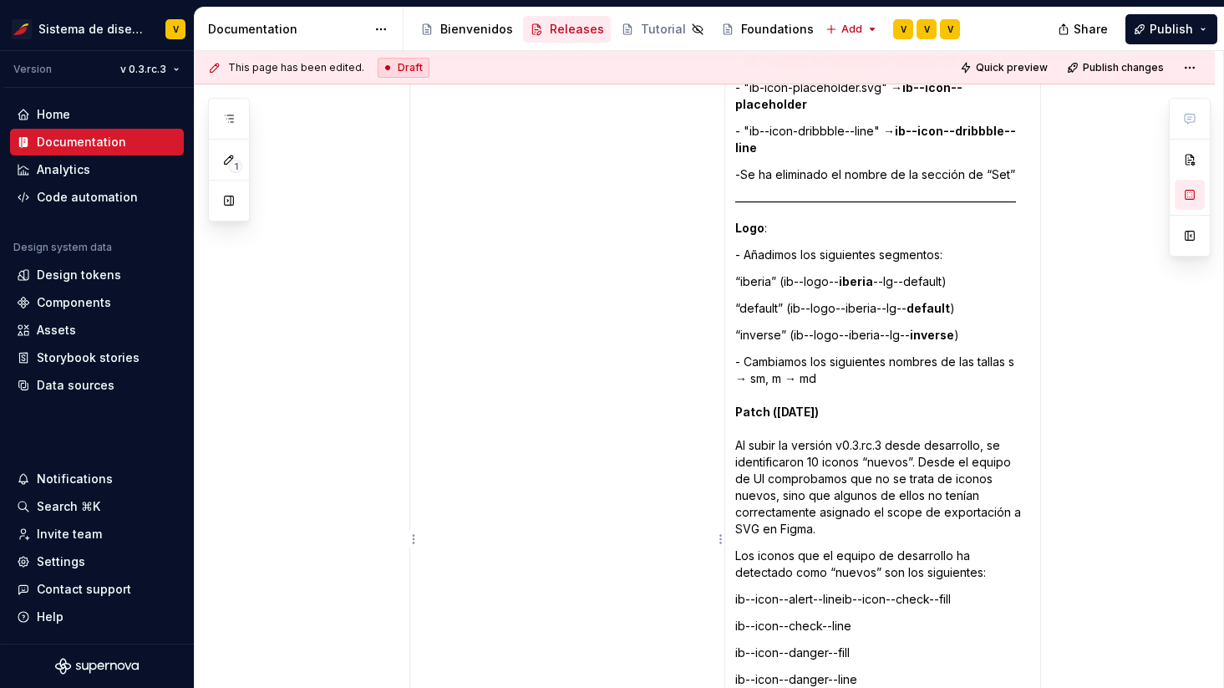
click at [675, 468] on td "v 0.3.rc.3" at bounding box center [566, 564] width 315 height 1090
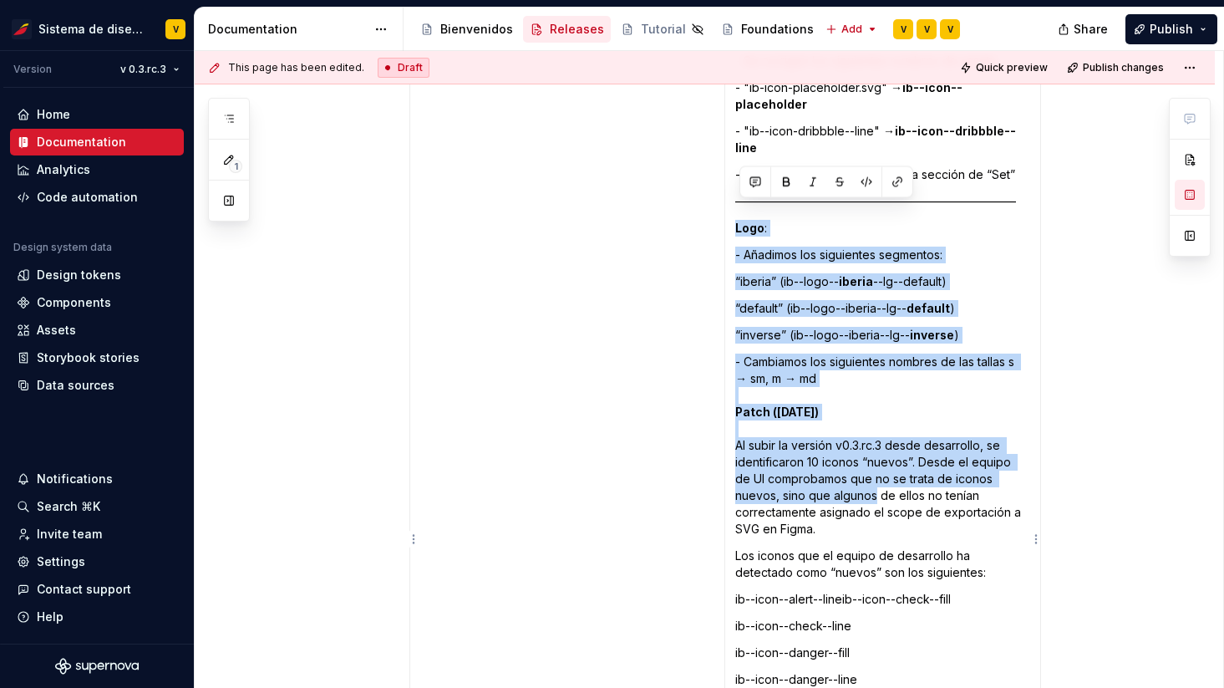
drag, startPoint x: 740, startPoint y: 209, endPoint x: 829, endPoint y: 474, distance: 279.2
click at [830, 476] on td "Iconos : - Se corrigen los siguientes nombres de assets:  - "ib-icon-placeholde…" at bounding box center [882, 564] width 316 height 1090
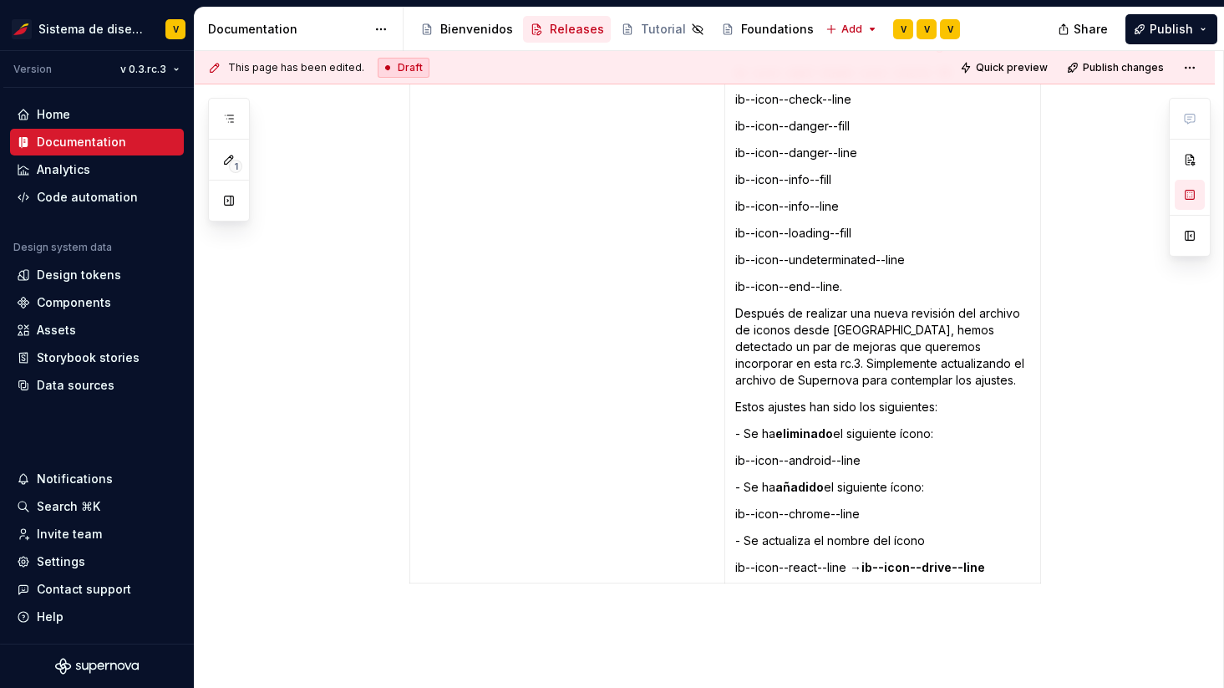
scroll to position [5561, 0]
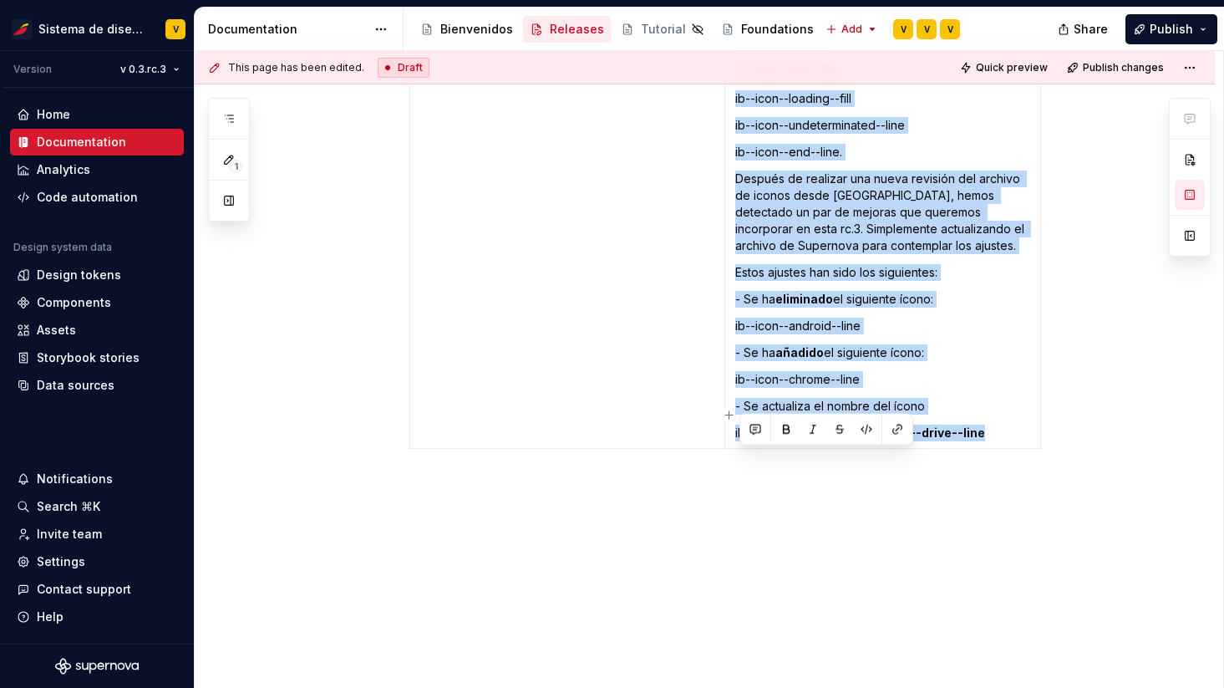
click at [1002, 424] on p "ib--icon--react--line → ib--icon--drive--line" at bounding box center [882, 432] width 295 height 17
copy td "Logo : - Añadimos los siguientes segmentos: “iberia” (ib--logo-- iberia --lg--d…"
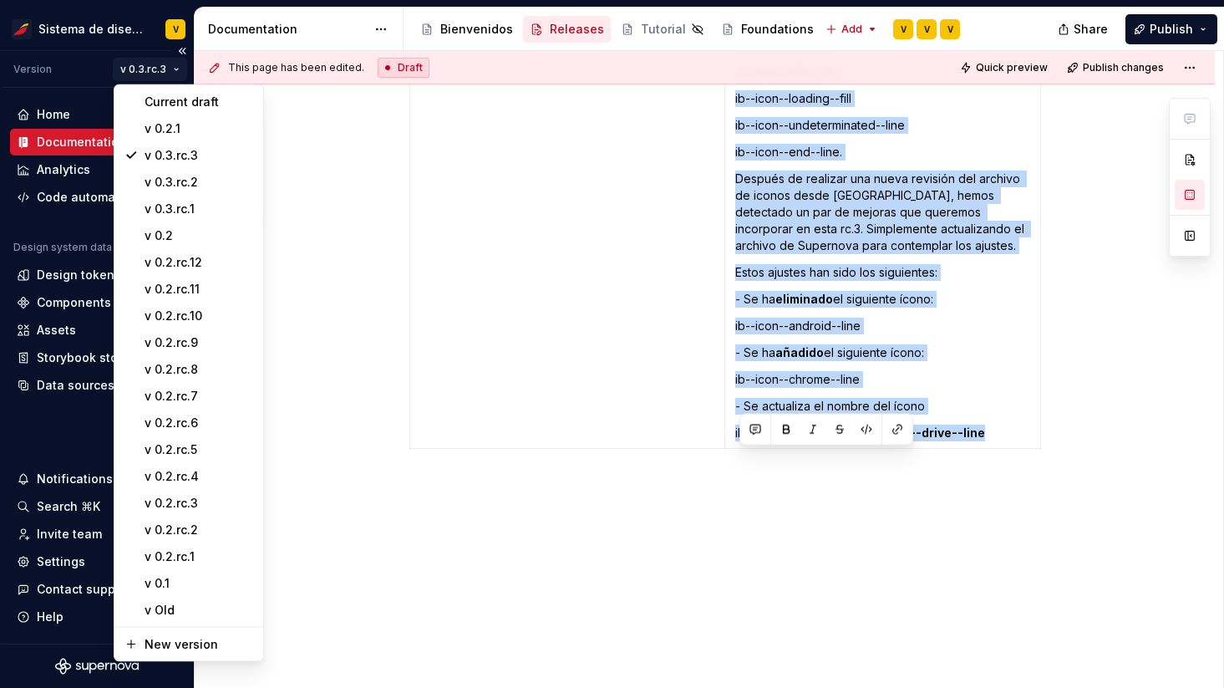
click at [153, 71] on html "Sistema de diseño Iberia V Version v 0.3.rc.3 Home Documentation Analytics Code…" at bounding box center [612, 344] width 1224 height 688
click at [174, 99] on div "Current draft" at bounding box center [199, 102] width 109 height 17
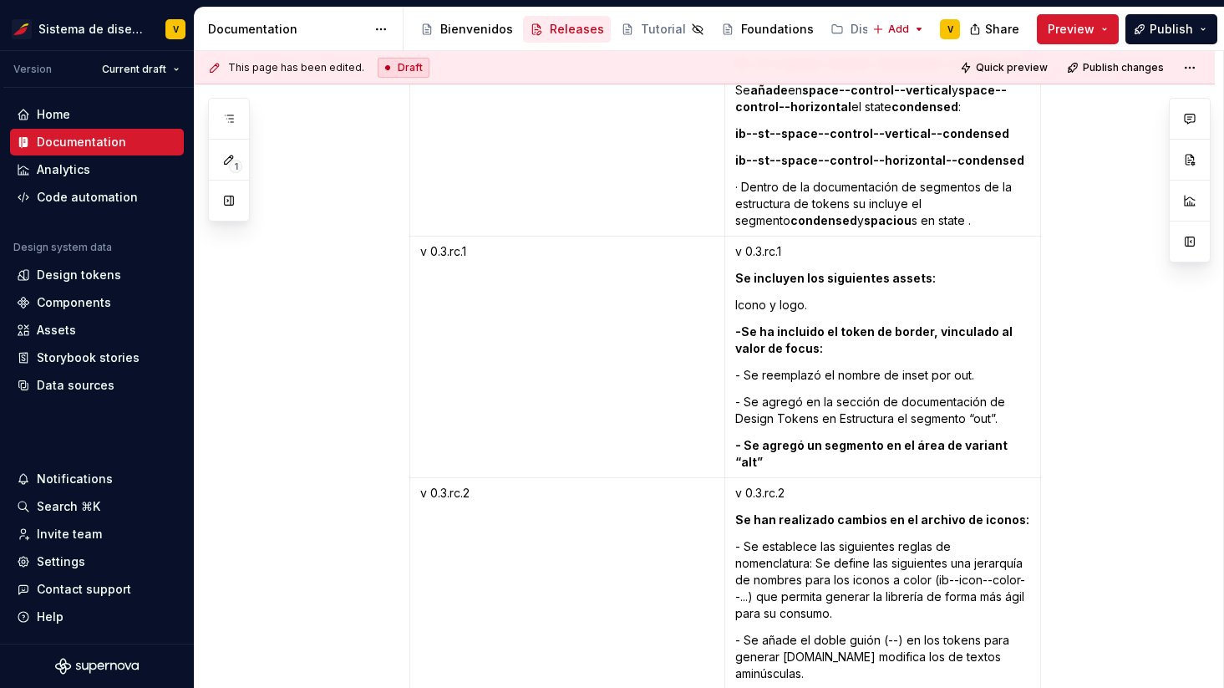
scroll to position [4894, 0]
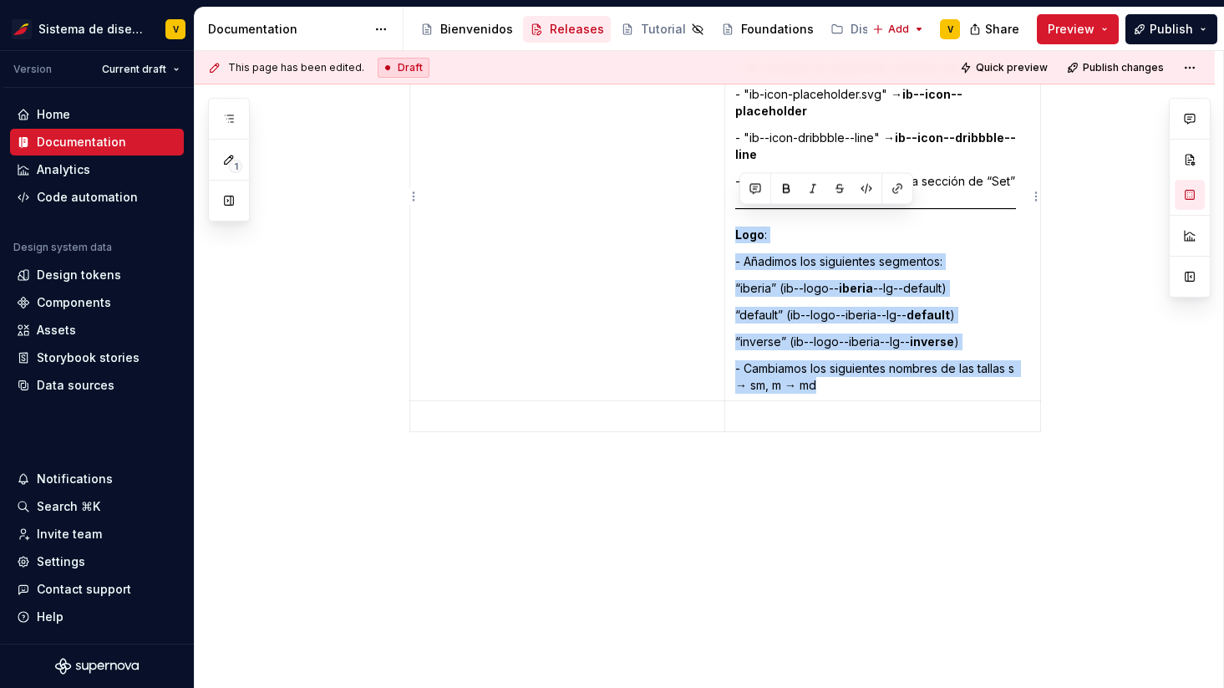
drag, startPoint x: 739, startPoint y: 219, endPoint x: 861, endPoint y: 363, distance: 189.0
click at [861, 364] on td "Iconos : - Se corrigen los siguientes nombres de assets:  - "ib-icon-placeholde…" at bounding box center [882, 213] width 316 height 375
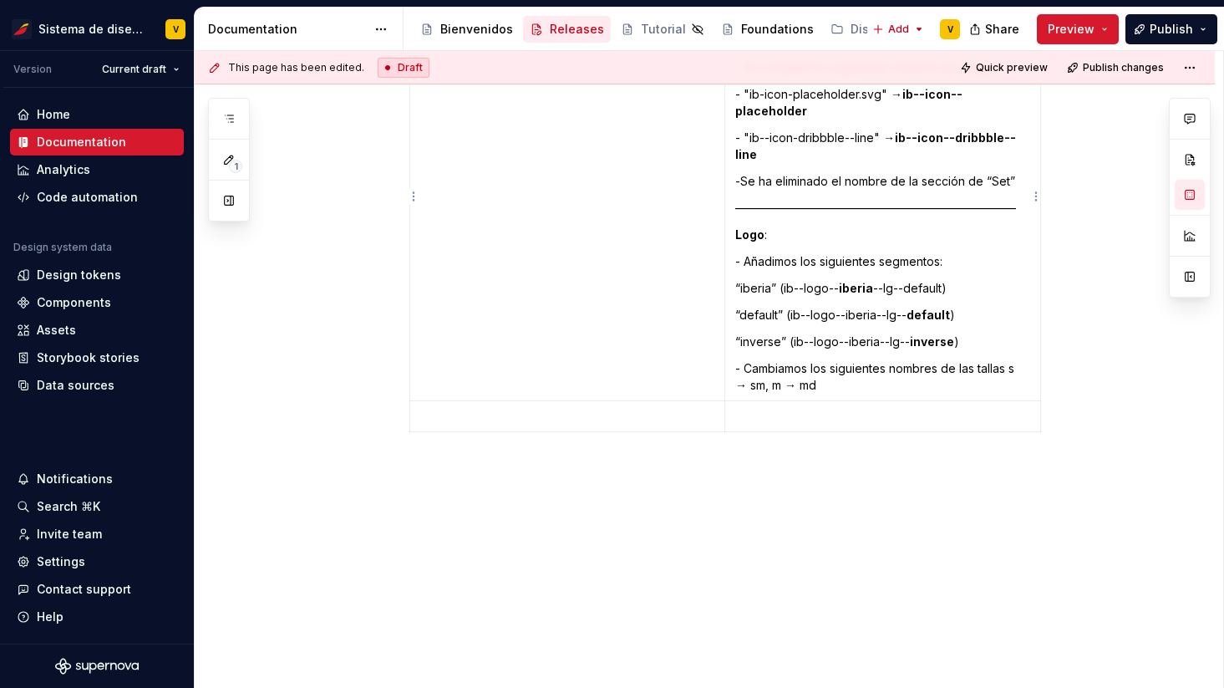
click at [854, 374] on p "- Cambiamos los siguientes nombres de las tallas s → sm, m → md" at bounding box center [882, 376] width 295 height 33
click at [777, 434] on p at bounding box center [882, 442] width 295 height 17
click at [148, 74] on html "Sistema de diseño Iberia V Version Current draft Home Documentation Analytics C…" at bounding box center [612, 344] width 1224 height 688
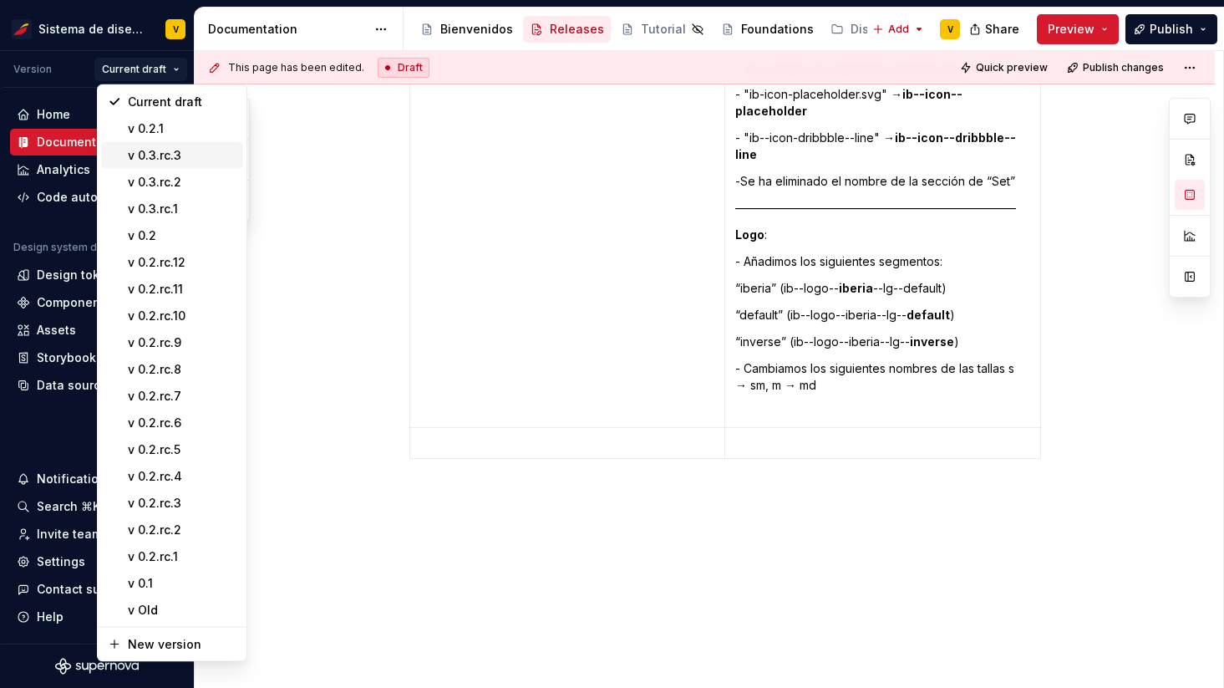
click at [180, 151] on div "v 0.3.rc.3" at bounding box center [182, 155] width 109 height 17
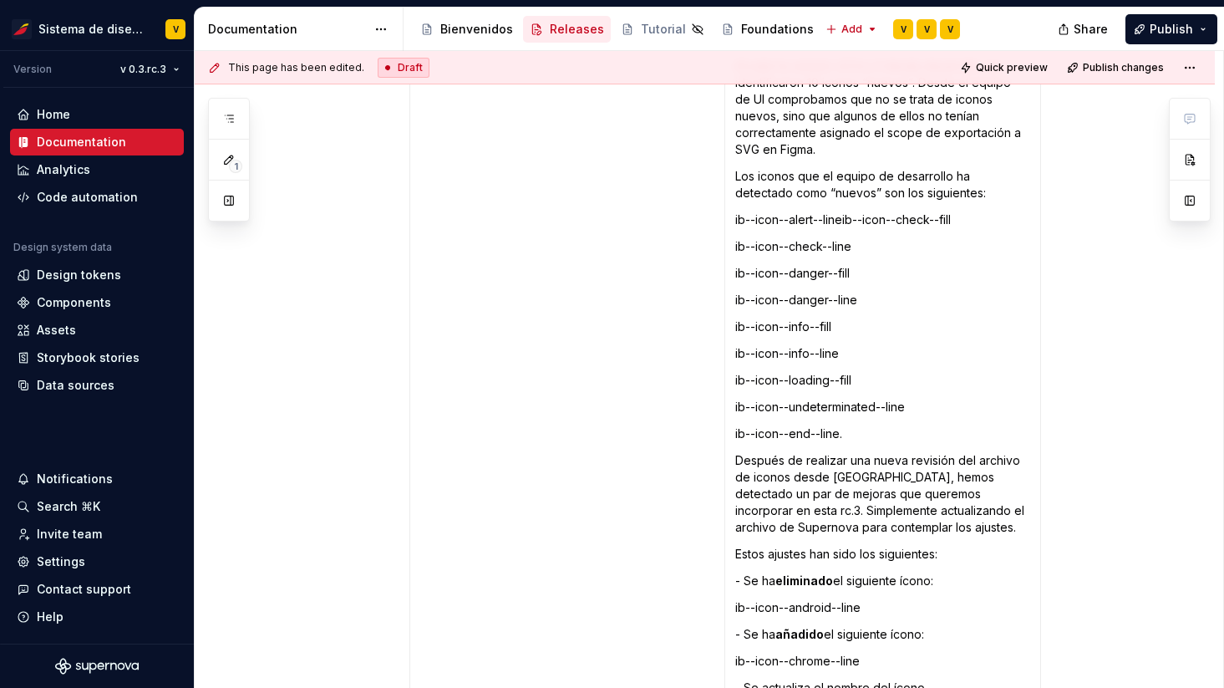
scroll to position [5230, 0]
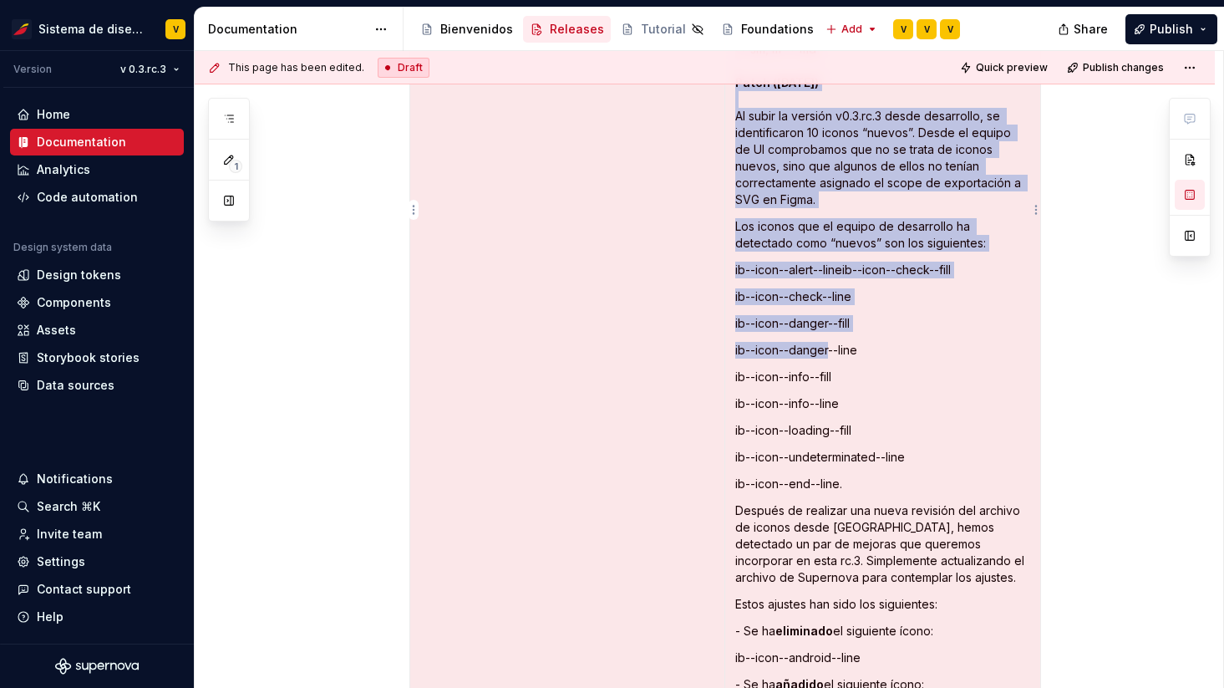
drag, startPoint x: 795, startPoint y: 315, endPoint x: 832, endPoint y: 322, distance: 37.5
click at [832, 322] on tr "v 0.3.rc.3 Iconos : - Se corrigen los siguientes nombres de assets:  - "ib-icon…" at bounding box center [724, 235] width 631 height 1090
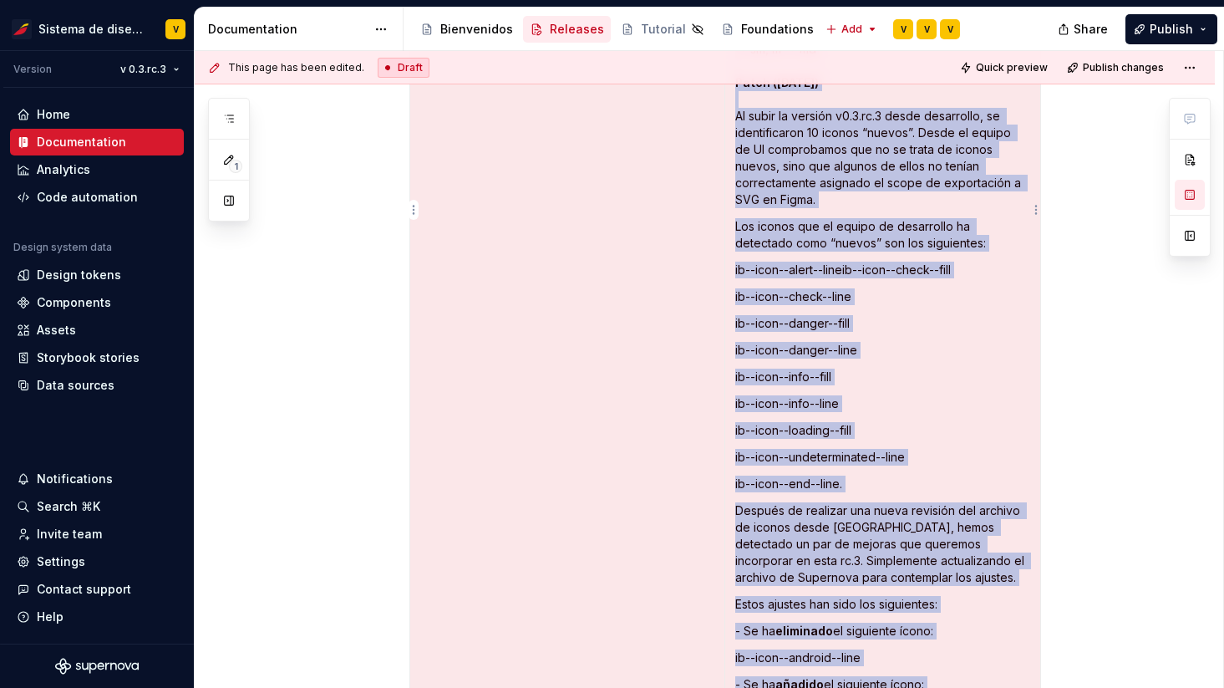
copy td "Iconos : - Se corrigen los siguientes nombres de assets:  - "ib-icon-placeholde…"
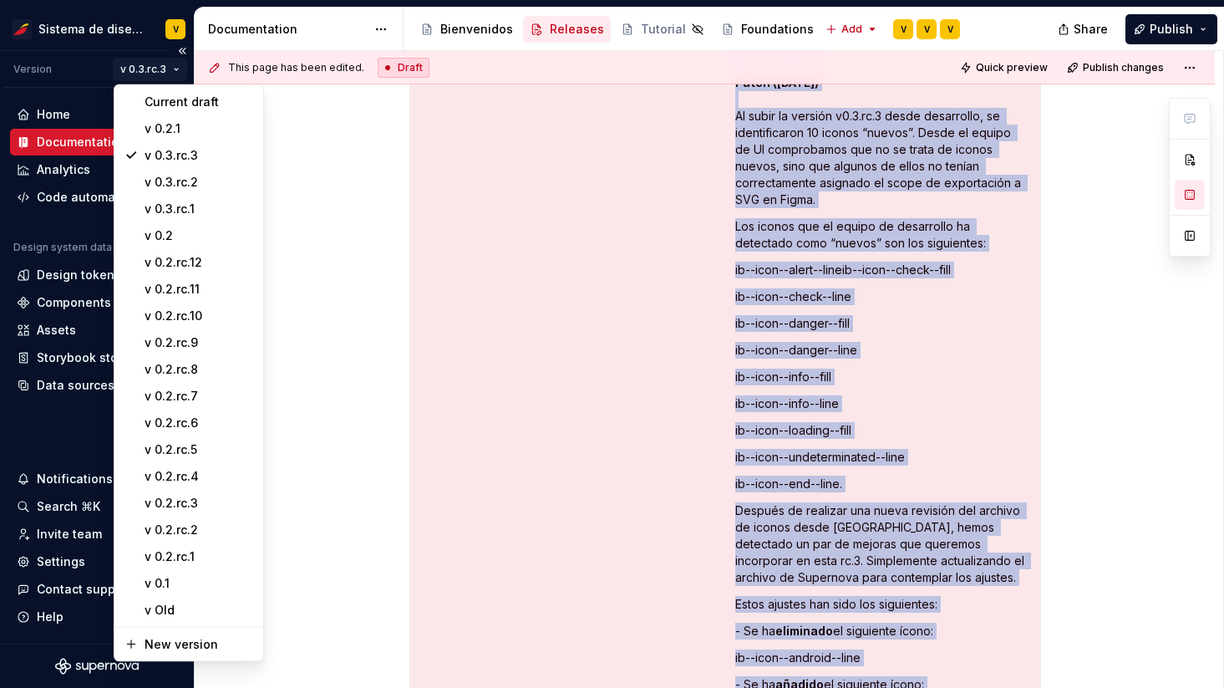
click at [163, 63] on html "Sistema de diseño Iberia V Version v 0.3.rc.3 Home Documentation Analytics Code…" at bounding box center [612, 344] width 1224 height 688
click at [165, 95] on div "Current draft" at bounding box center [199, 102] width 109 height 17
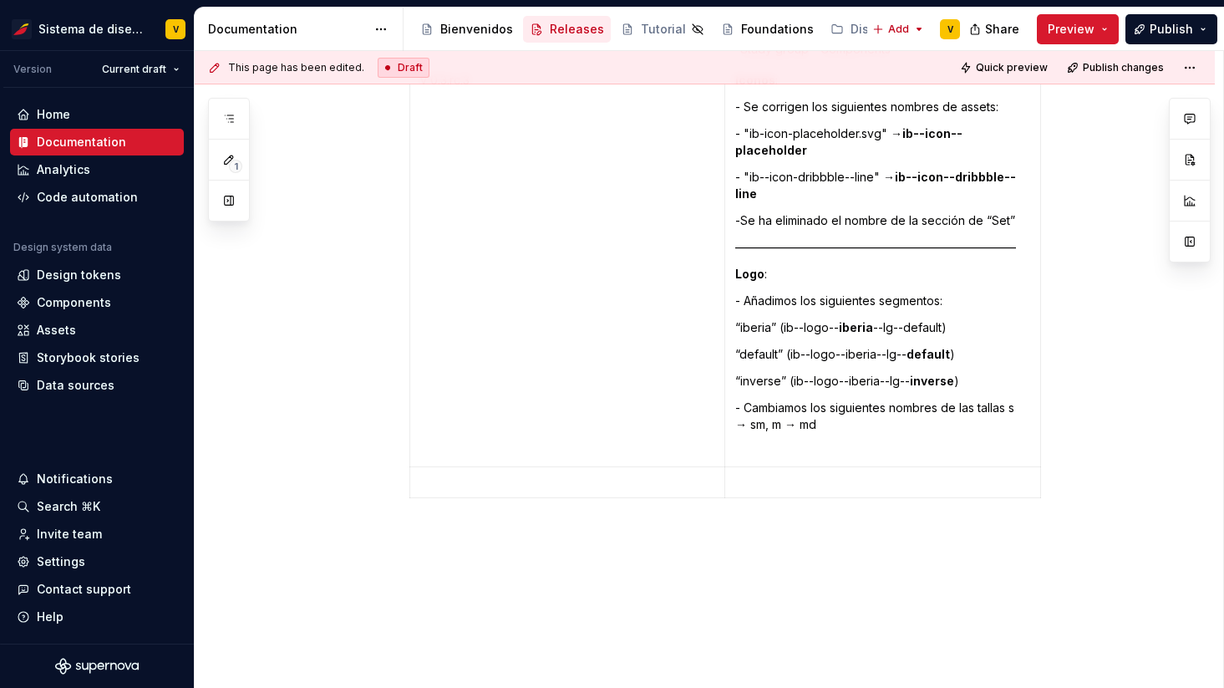
scroll to position [4921, 0]
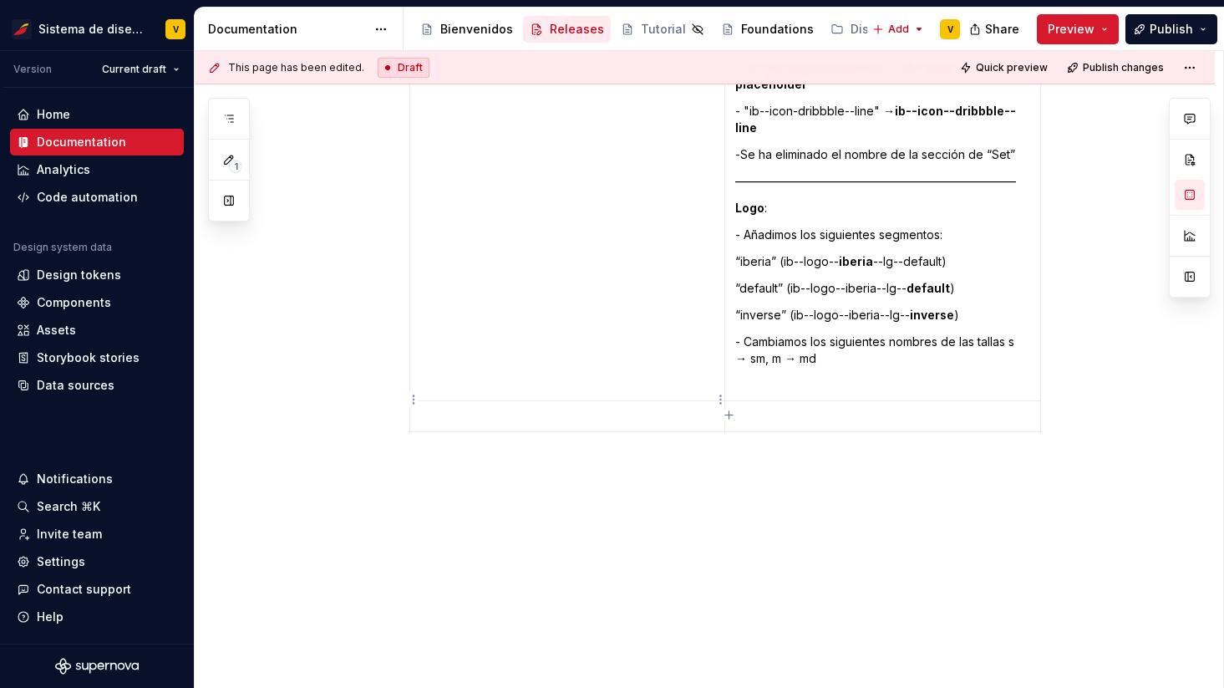
click at [634, 408] on p at bounding box center [567, 416] width 294 height 17
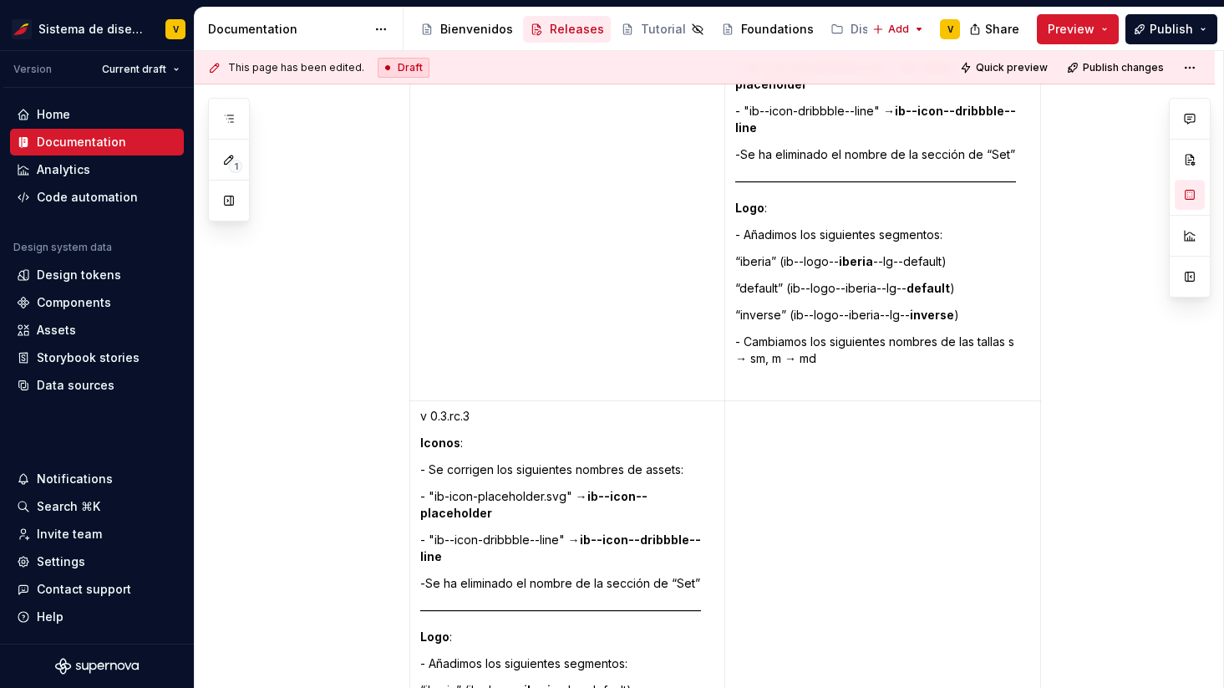
click at [510, 408] on p "v 0.3.rc.3" at bounding box center [567, 416] width 294 height 17
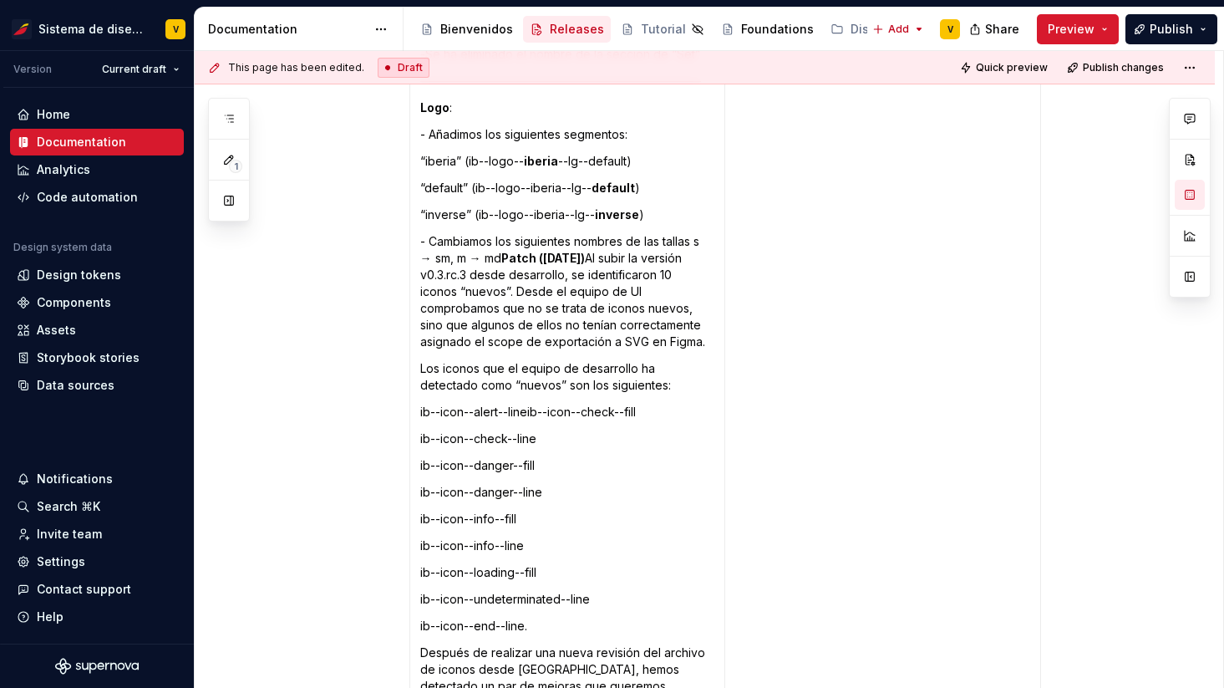
type textarea "*"
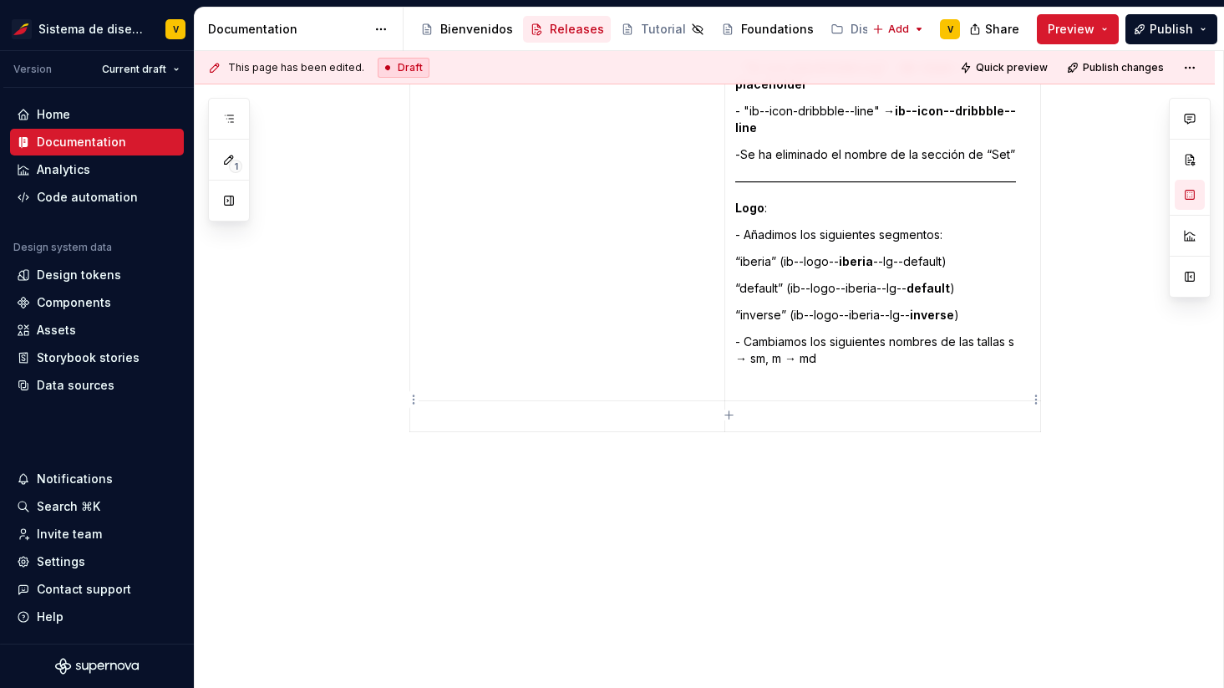
click at [767, 408] on p at bounding box center [882, 416] width 295 height 17
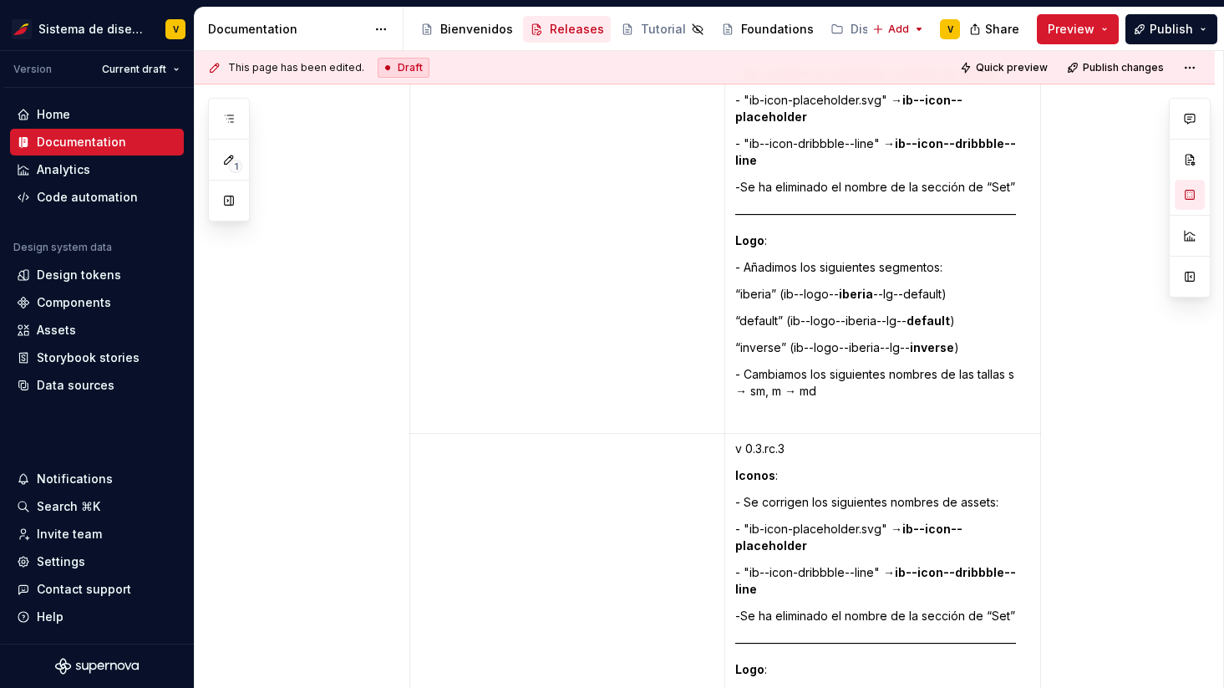
scroll to position [4835, 0]
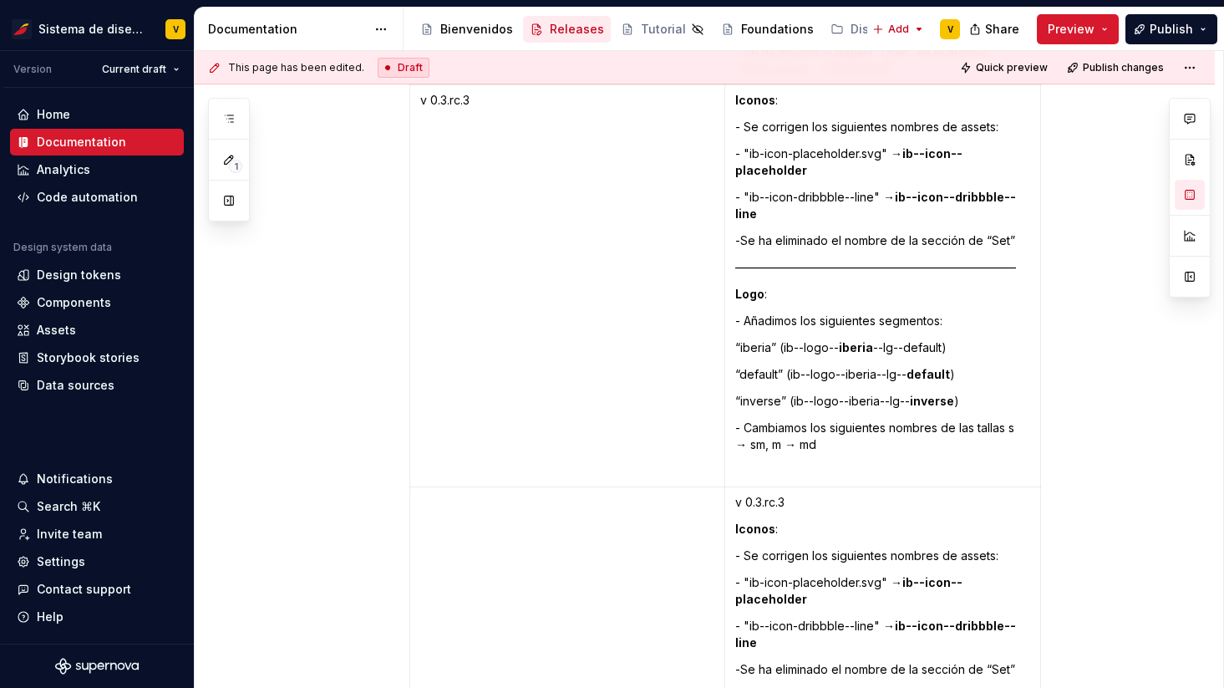
click at [761, 494] on p "v 0.3.rc.3" at bounding box center [882, 502] width 295 height 17
click at [784, 494] on p "v 0.3.rc.3" at bounding box center [882, 502] width 295 height 17
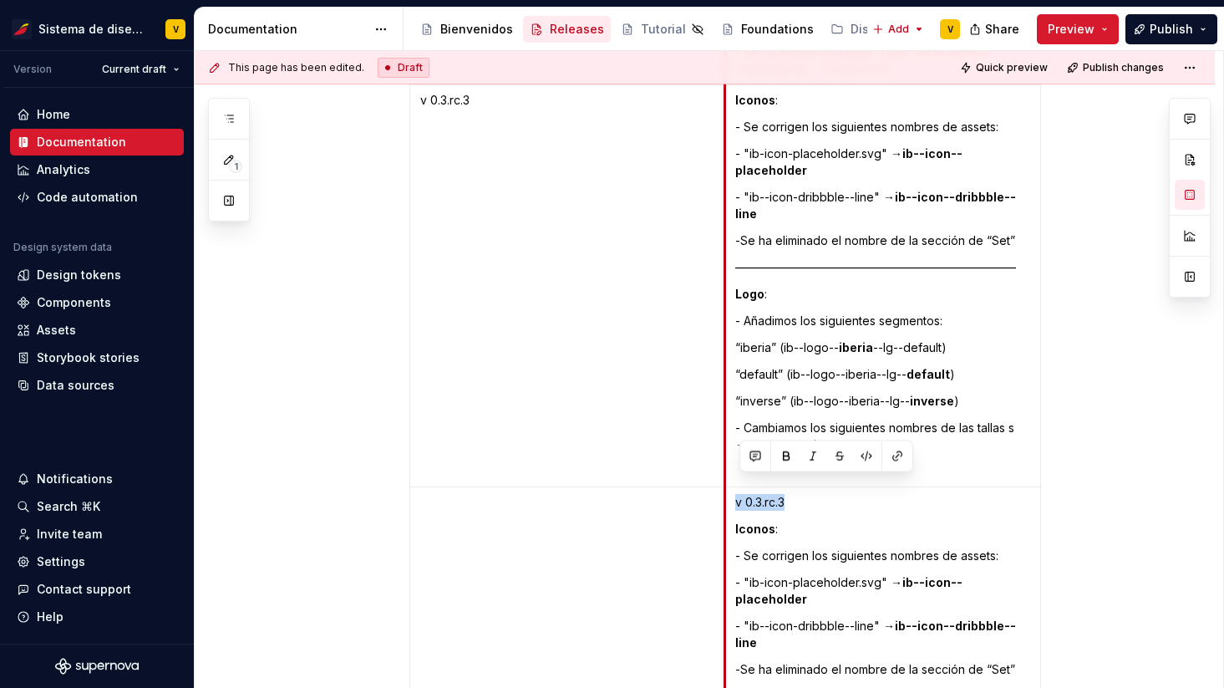
drag, startPoint x: 797, startPoint y: 484, endPoint x: 736, endPoint y: 484, distance: 61.0
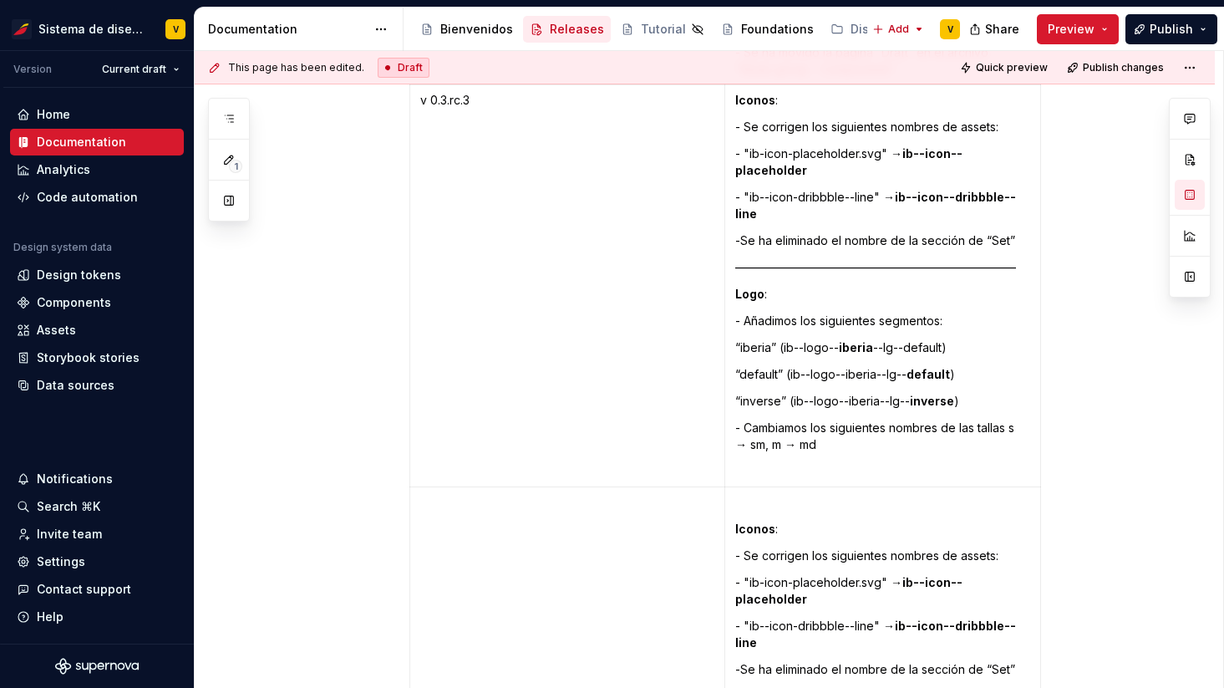
click at [754, 521] on strong "Iconos" at bounding box center [755, 528] width 40 height 14
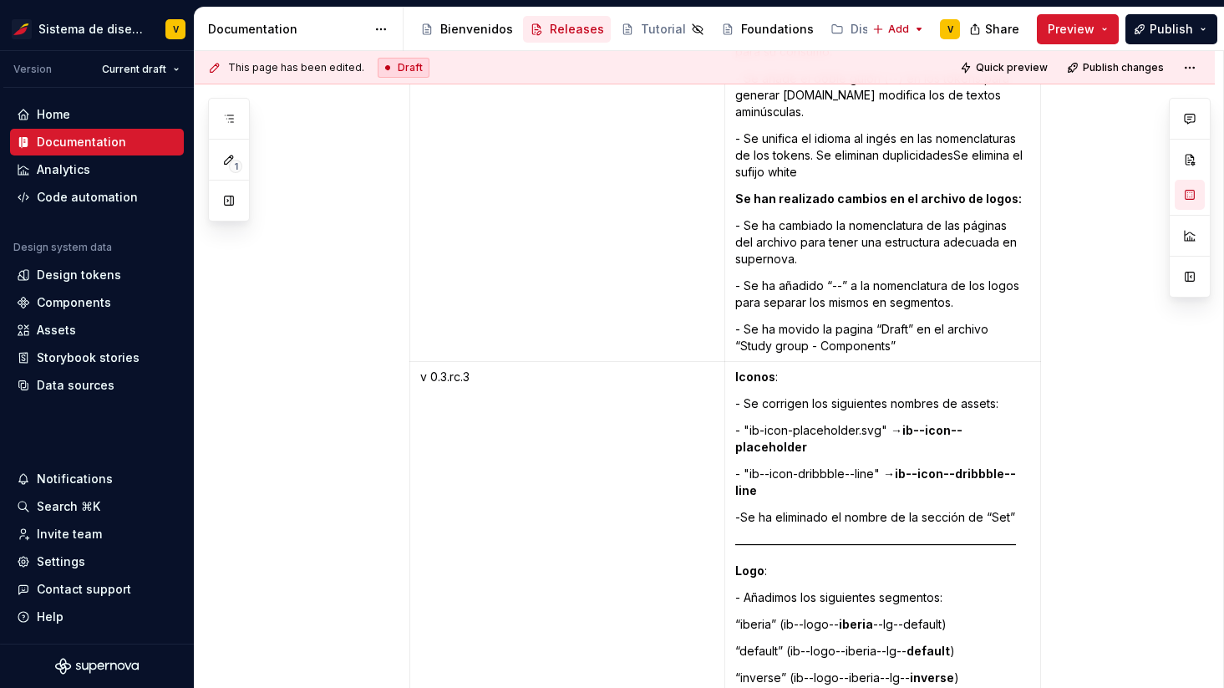
scroll to position [4534, 0]
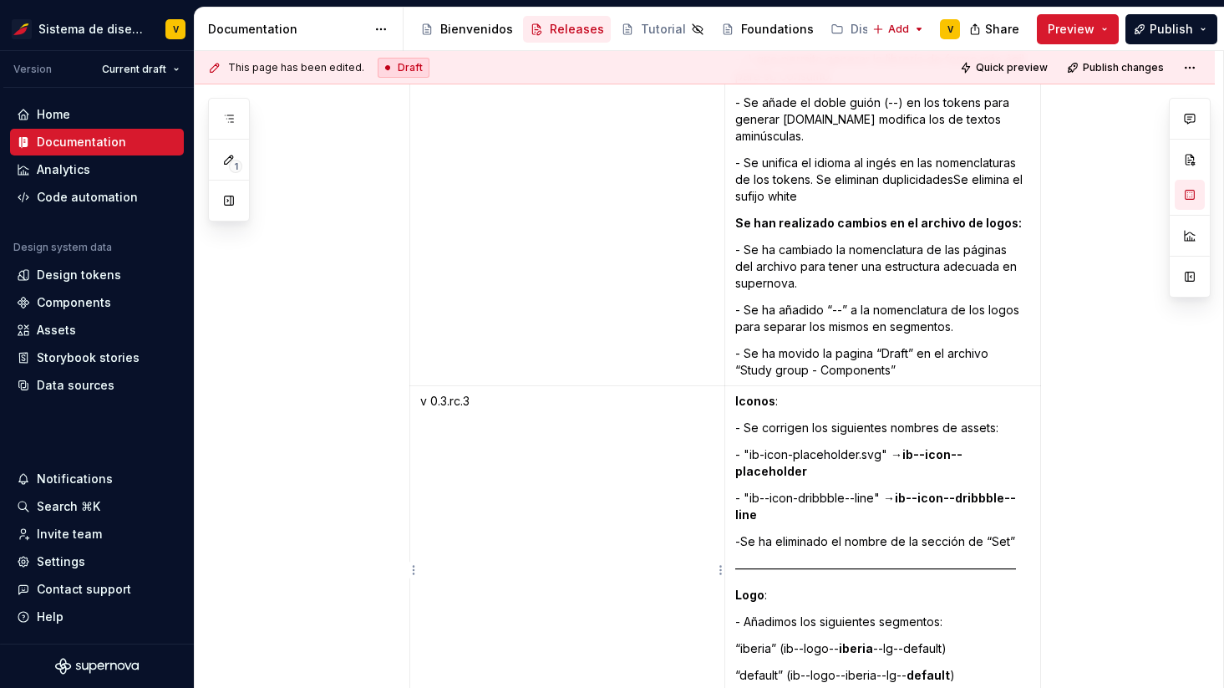
click at [542, 393] on p "v 0.3.rc.3" at bounding box center [567, 401] width 294 height 17
click at [456, 393] on p "v 0.3.rc.3" at bounding box center [567, 401] width 294 height 17
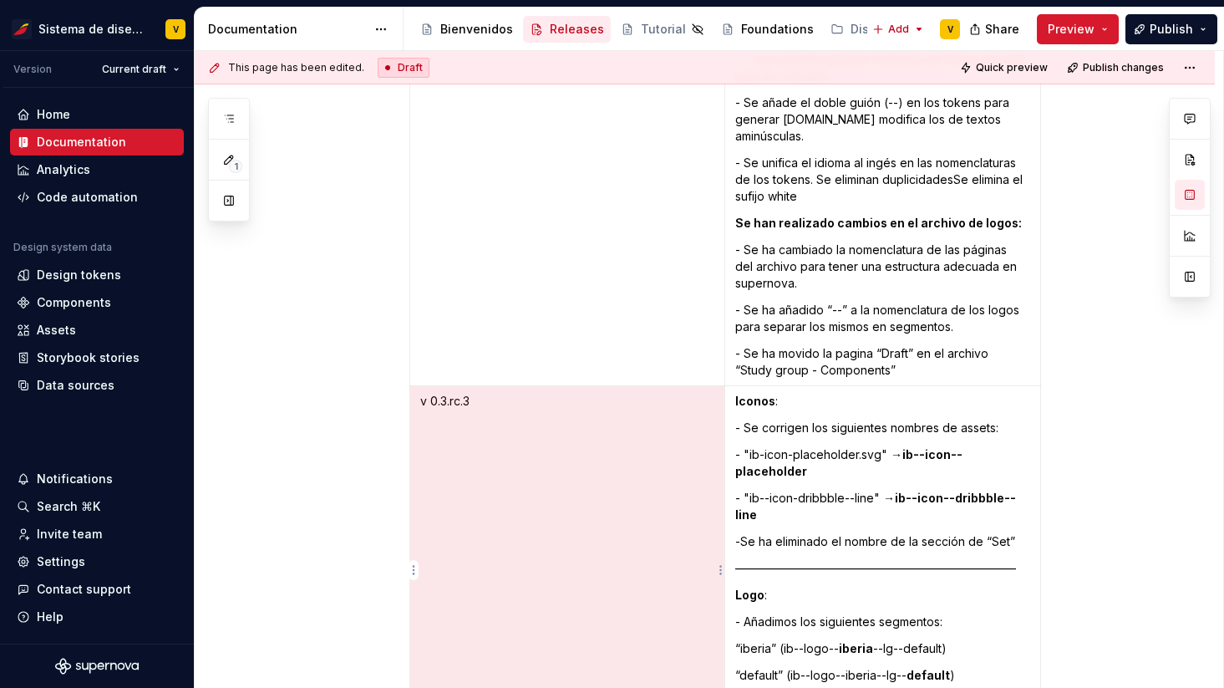
click at [456, 393] on p "v 0.3.rc.3" at bounding box center [567, 401] width 294 height 17
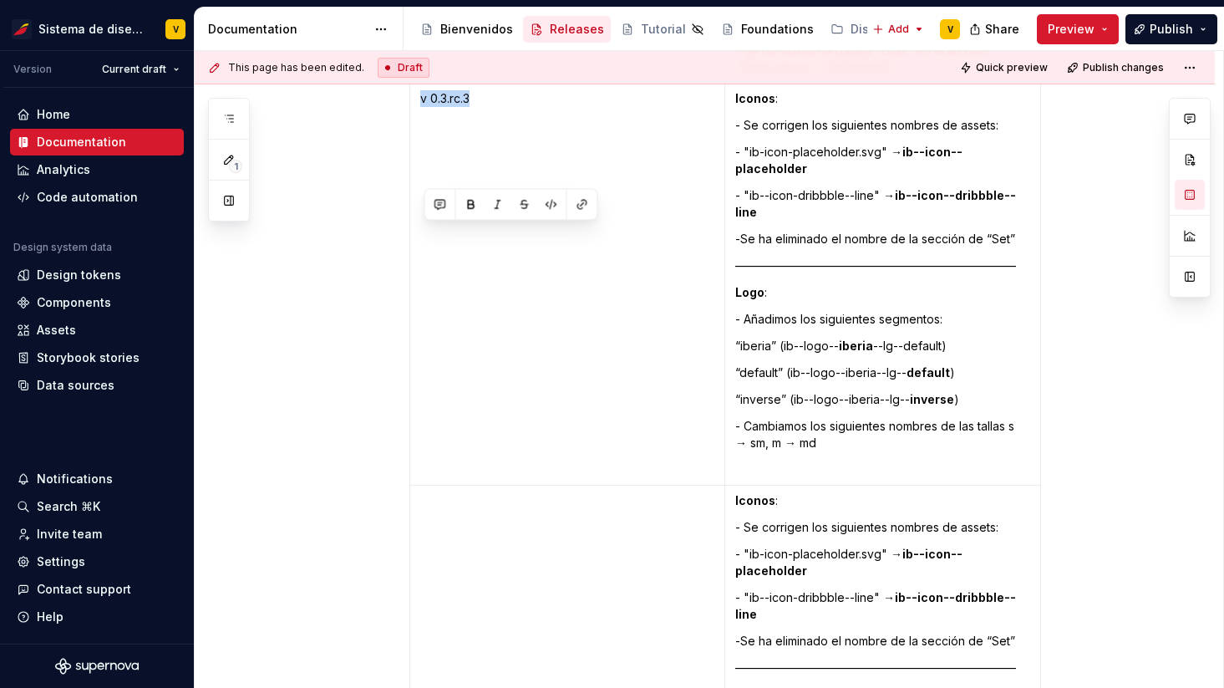
scroll to position [4926, 0]
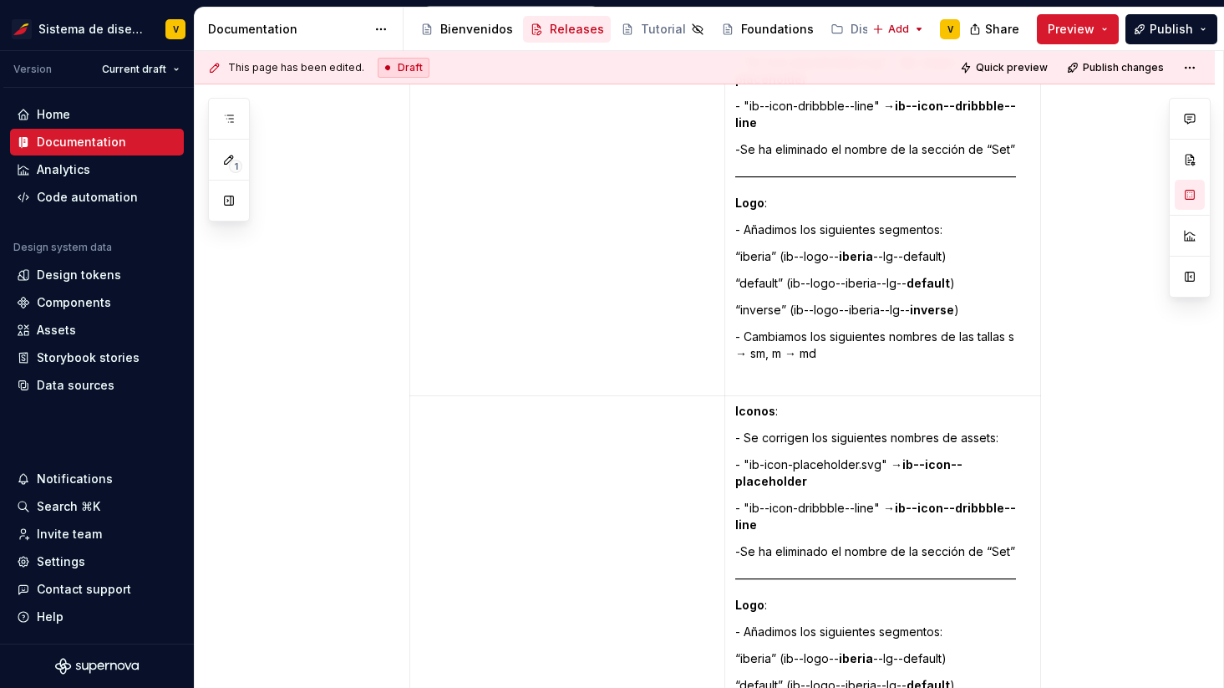
paste div
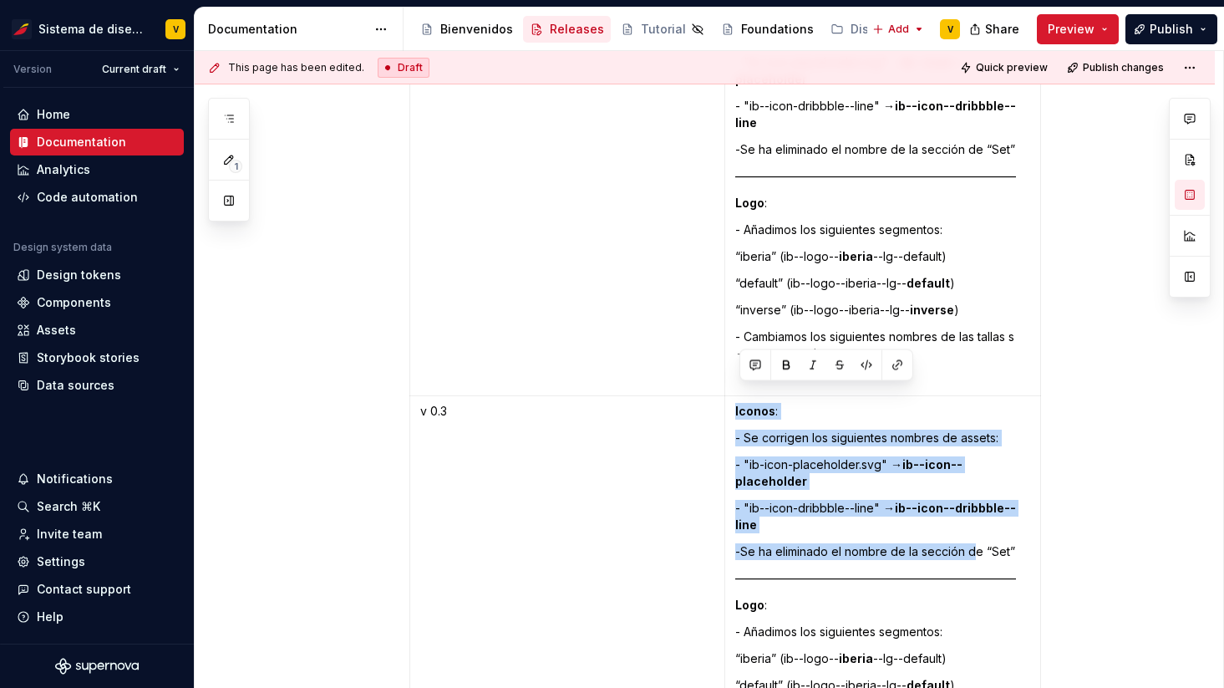
drag, startPoint x: 739, startPoint y: 396, endPoint x: 974, endPoint y: 534, distance: 272.2
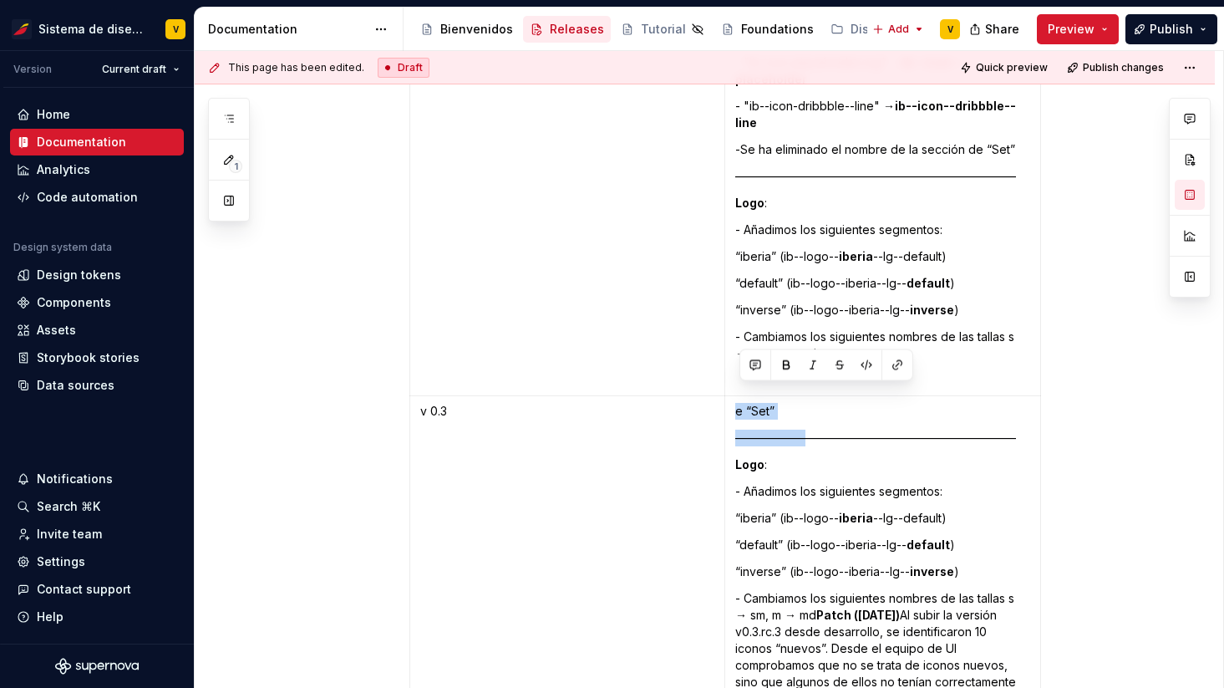
drag, startPoint x: 812, startPoint y: 422, endPoint x: 744, endPoint y: 395, distance: 72.8
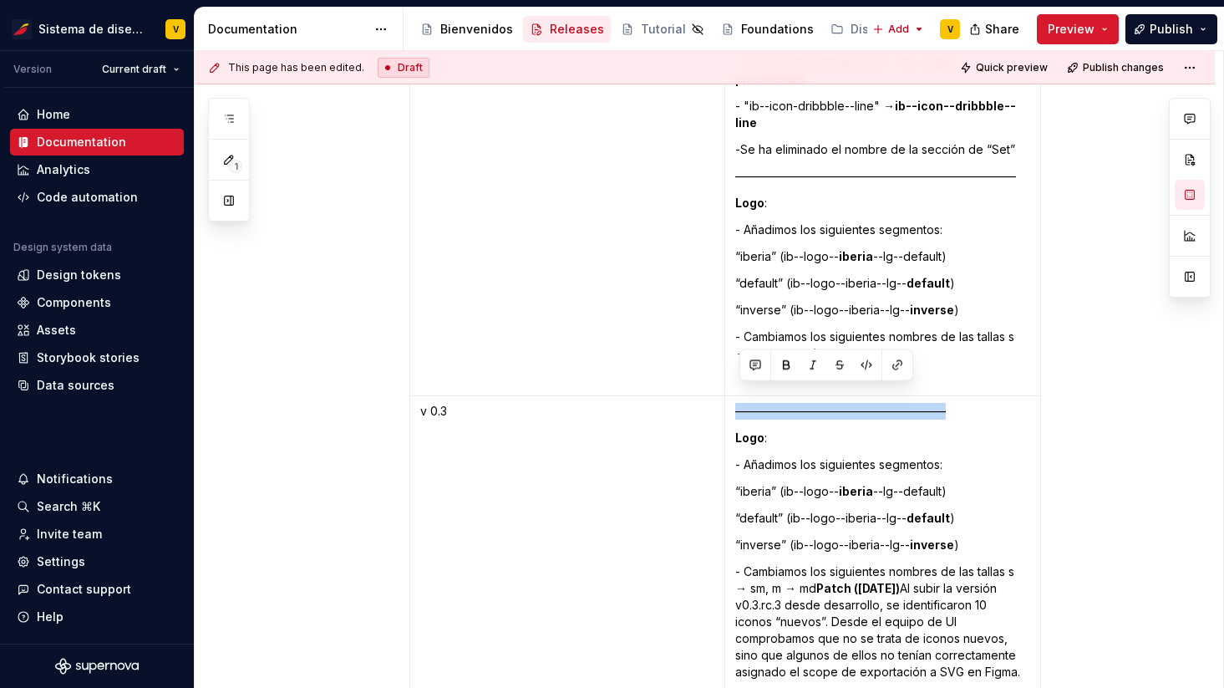
drag, startPoint x: 963, startPoint y: 397, endPoint x: 741, endPoint y: 396, distance: 222.2
click at [739, 403] on p "——————————————————" at bounding box center [882, 411] width 295 height 17
click at [780, 429] on p "Logo :" at bounding box center [882, 437] width 295 height 17
click at [740, 430] on strong "Logo" at bounding box center [749, 437] width 29 height 14
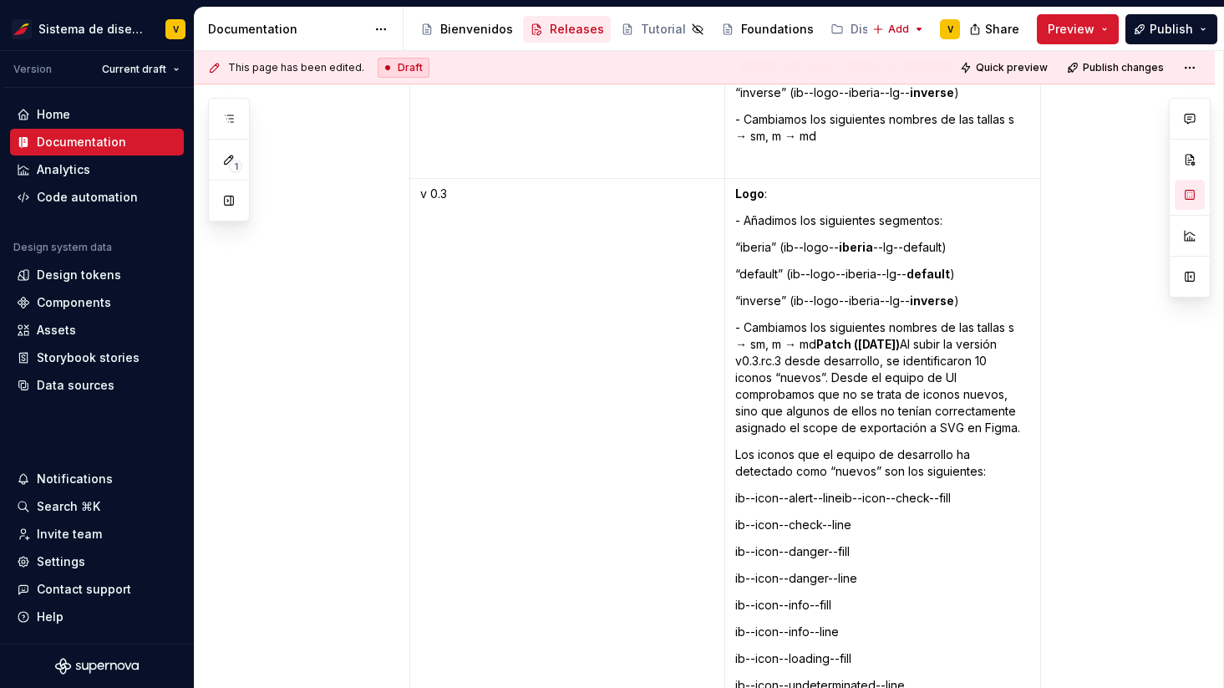
scroll to position [5155, 0]
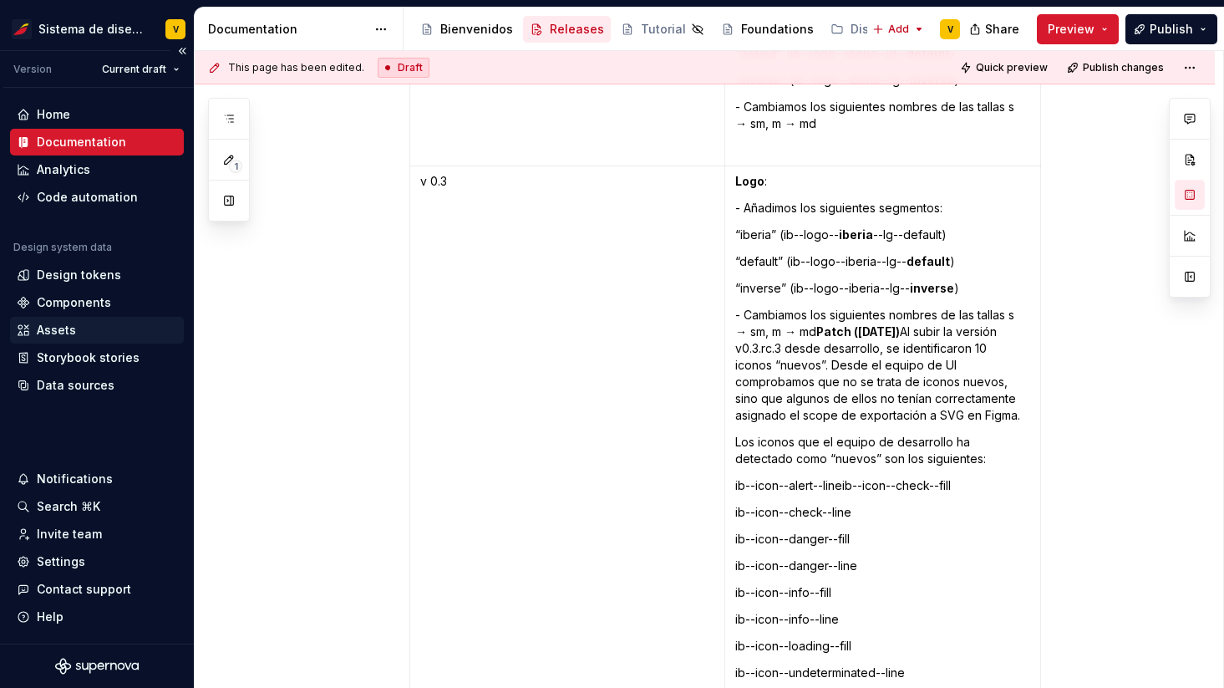
click at [67, 330] on div "Assets" at bounding box center [56, 330] width 39 height 17
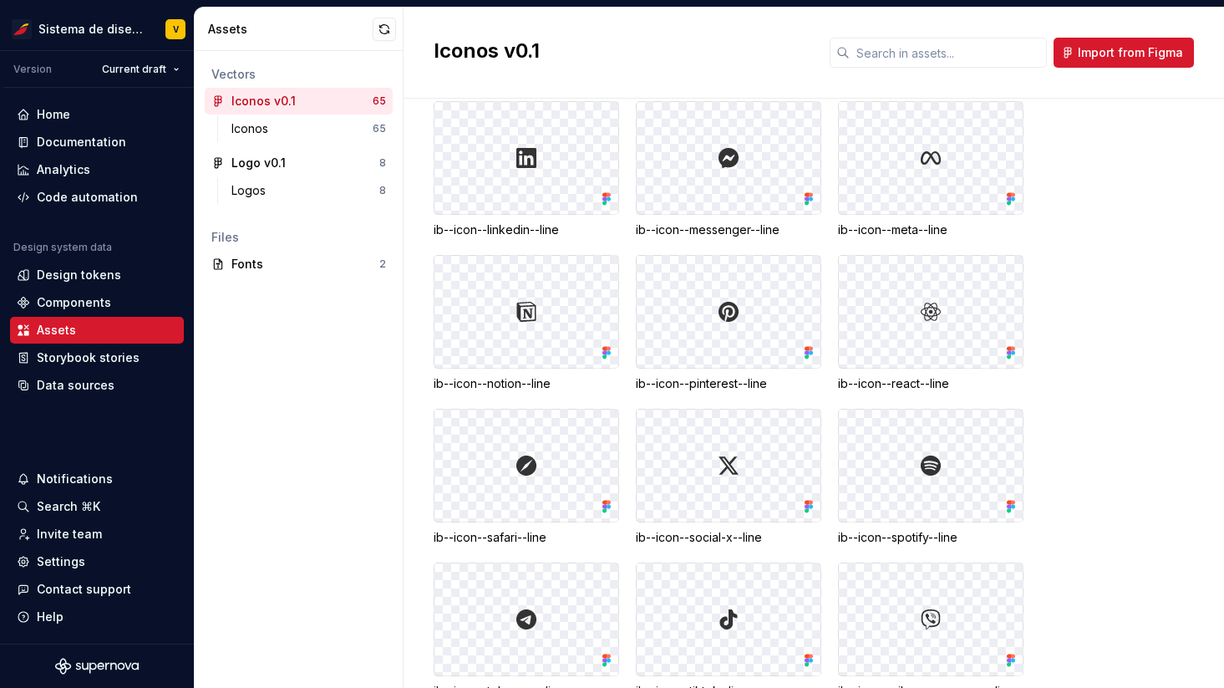
scroll to position [2083, 0]
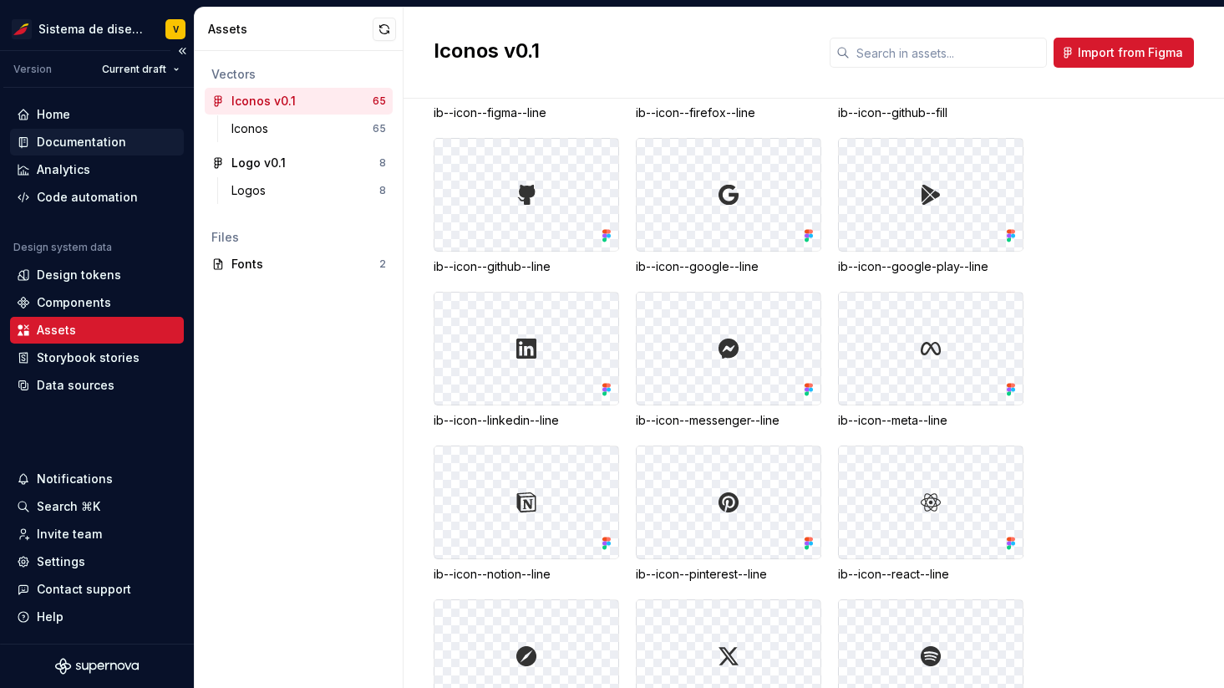
click at [67, 145] on div "Documentation" at bounding box center [81, 142] width 89 height 17
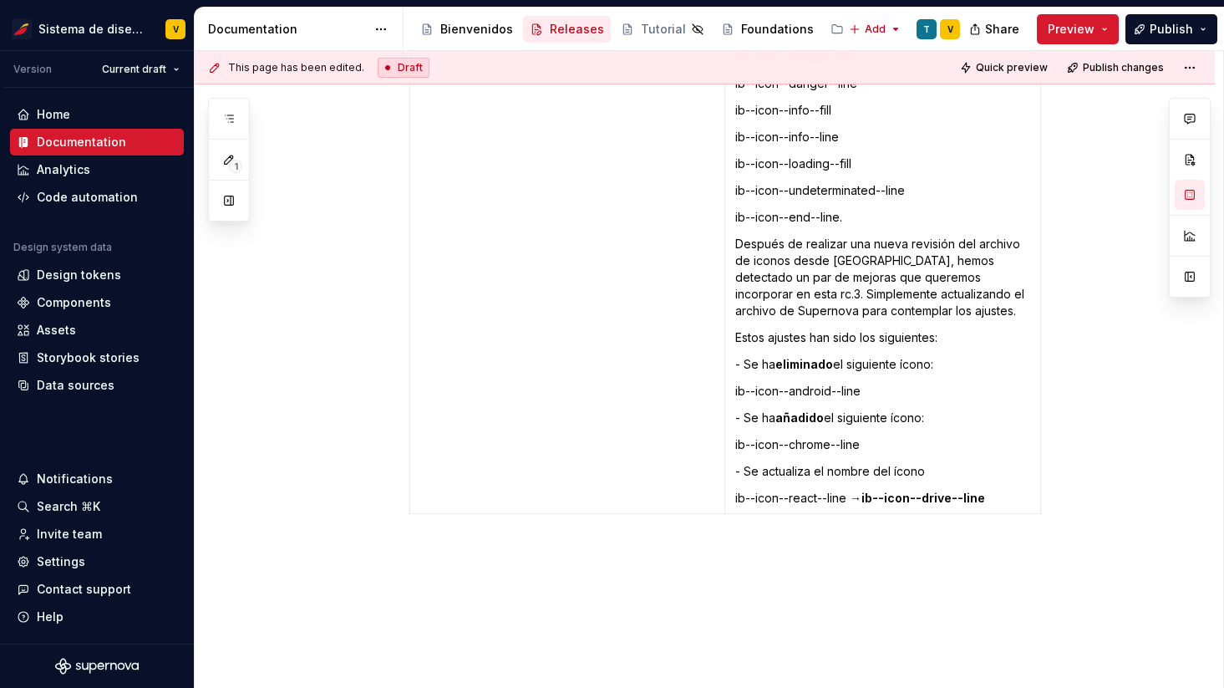
scroll to position [5579, 0]
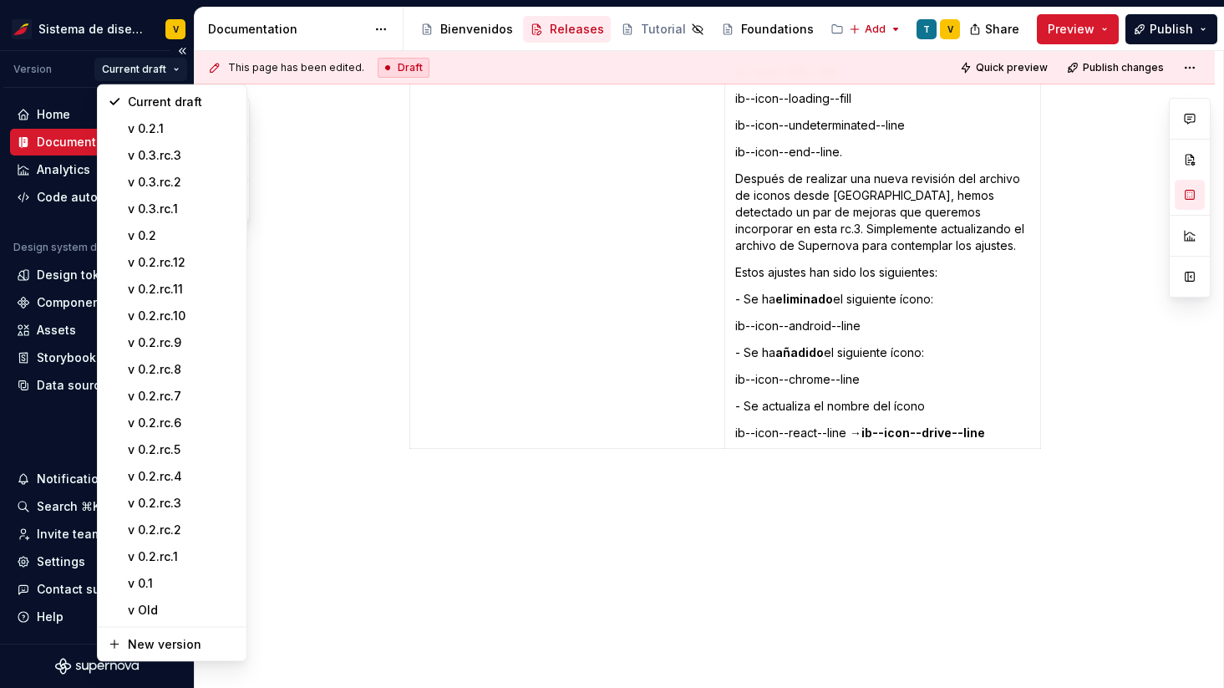
click at [162, 75] on html "Sistema de diseño Iberia V Version Current draft Home Documentation Analytics C…" at bounding box center [612, 344] width 1224 height 688
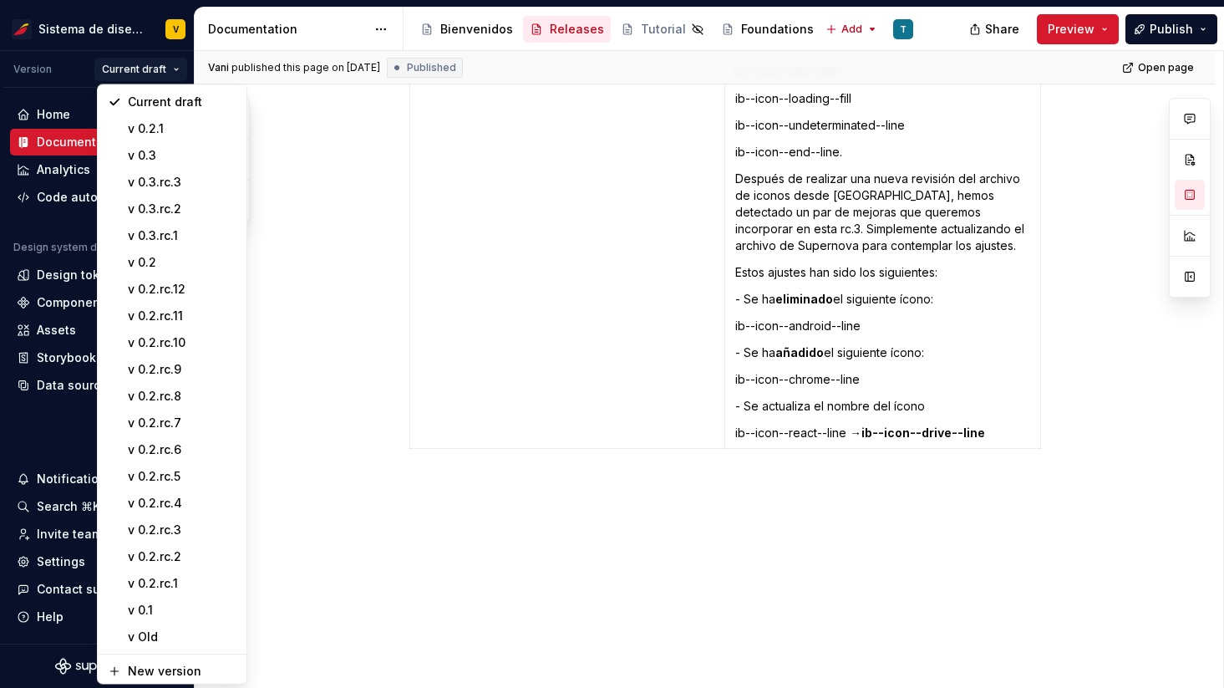
type textarea "*"
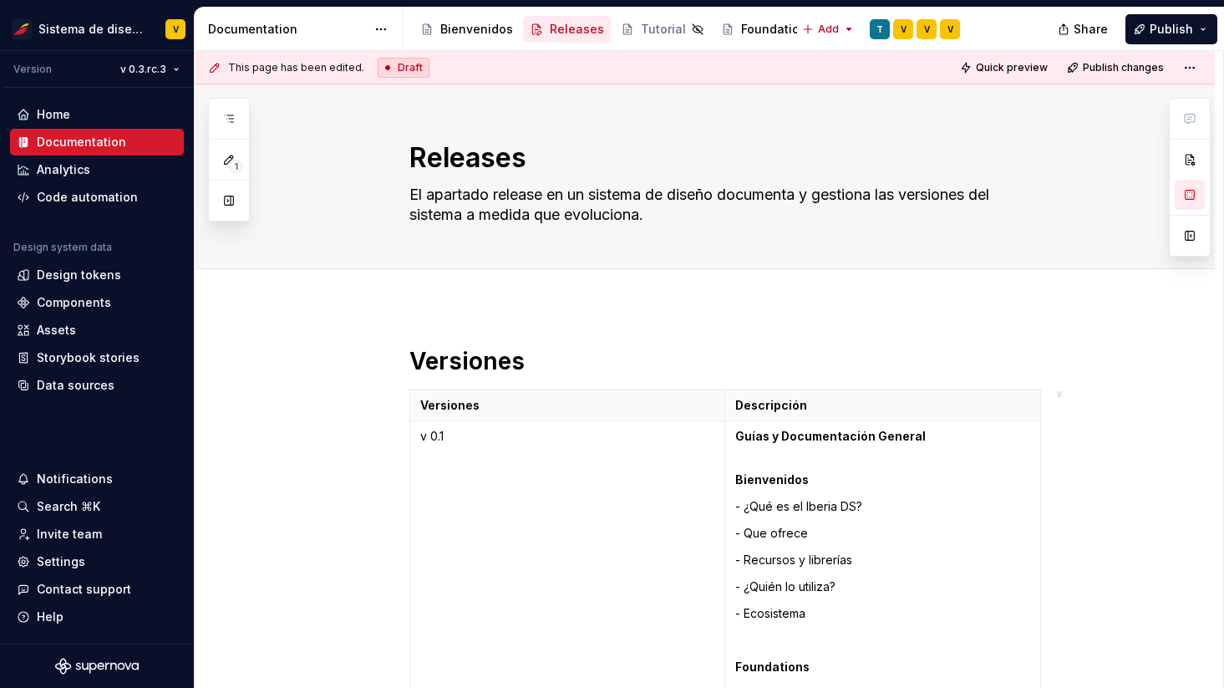
scroll to position [4880, 0]
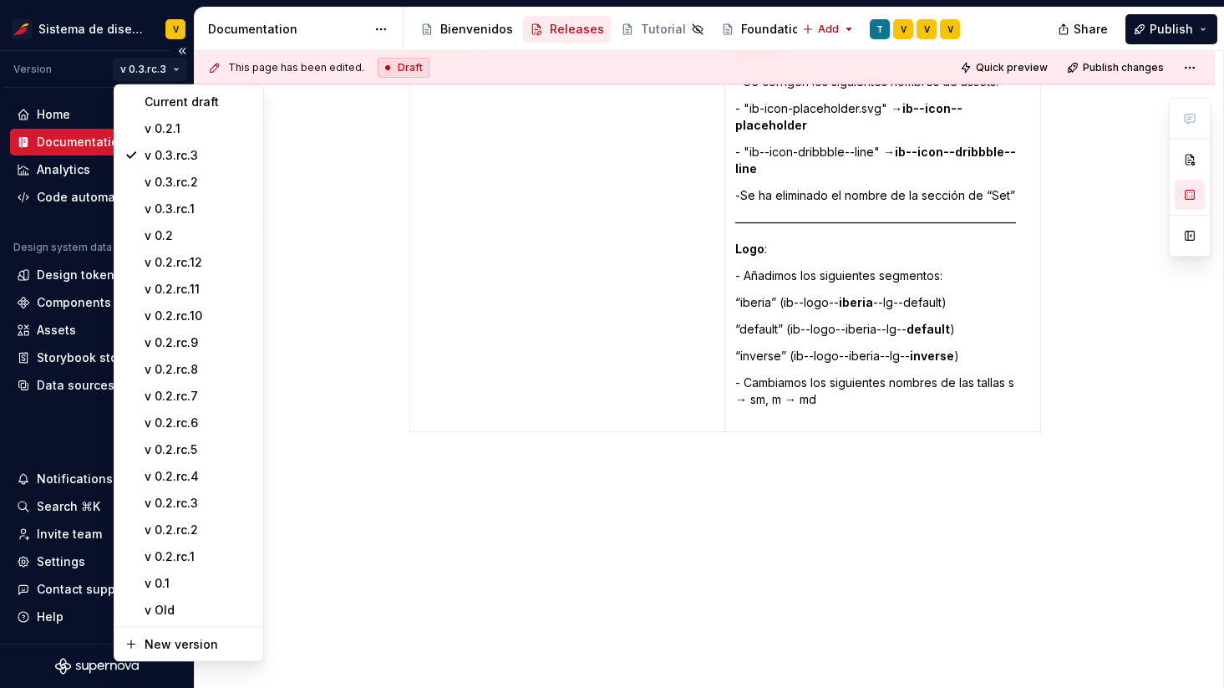
click at [167, 65] on html "Sistema de diseño Iberia V Version v 0.3.rc.3 Home Documentation Analytics Code…" at bounding box center [612, 344] width 1224 height 688
click at [199, 648] on div "New version" at bounding box center [199, 644] width 109 height 17
type textarea "*"
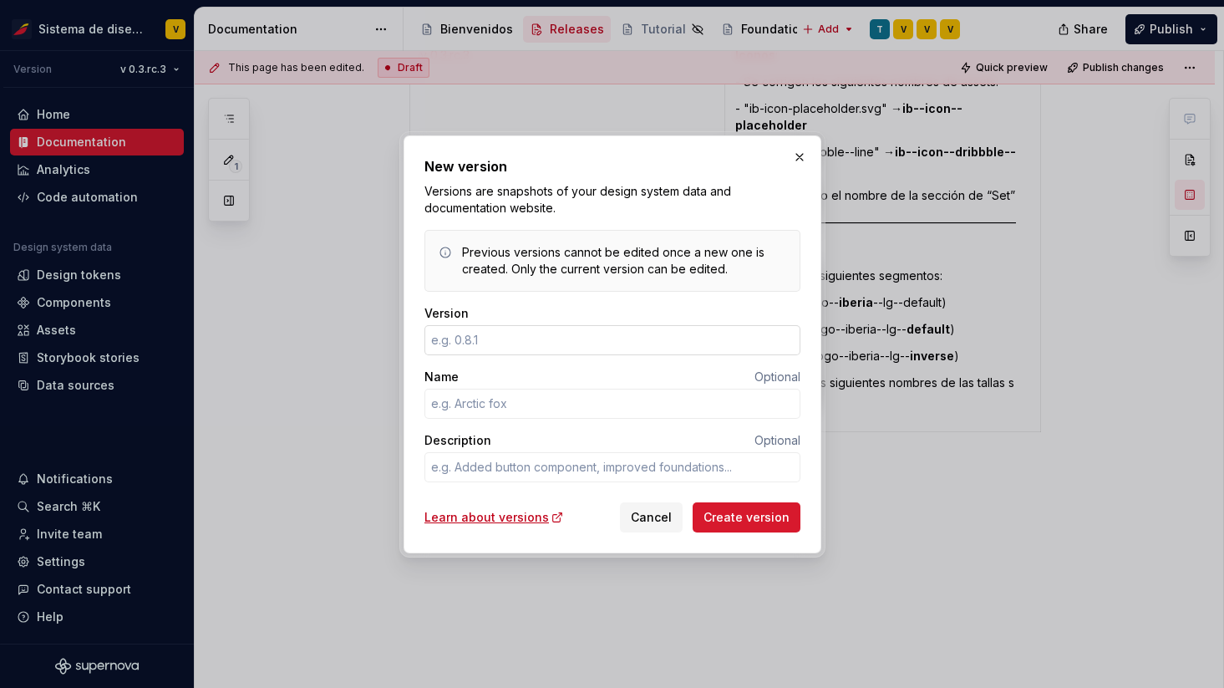
click at [485, 342] on input "Version" at bounding box center [612, 340] width 376 height 30
type input "0.2"
type textarea "*"
type input "0.3"
click at [470, 472] on textarea "Description" at bounding box center [612, 467] width 376 height 30
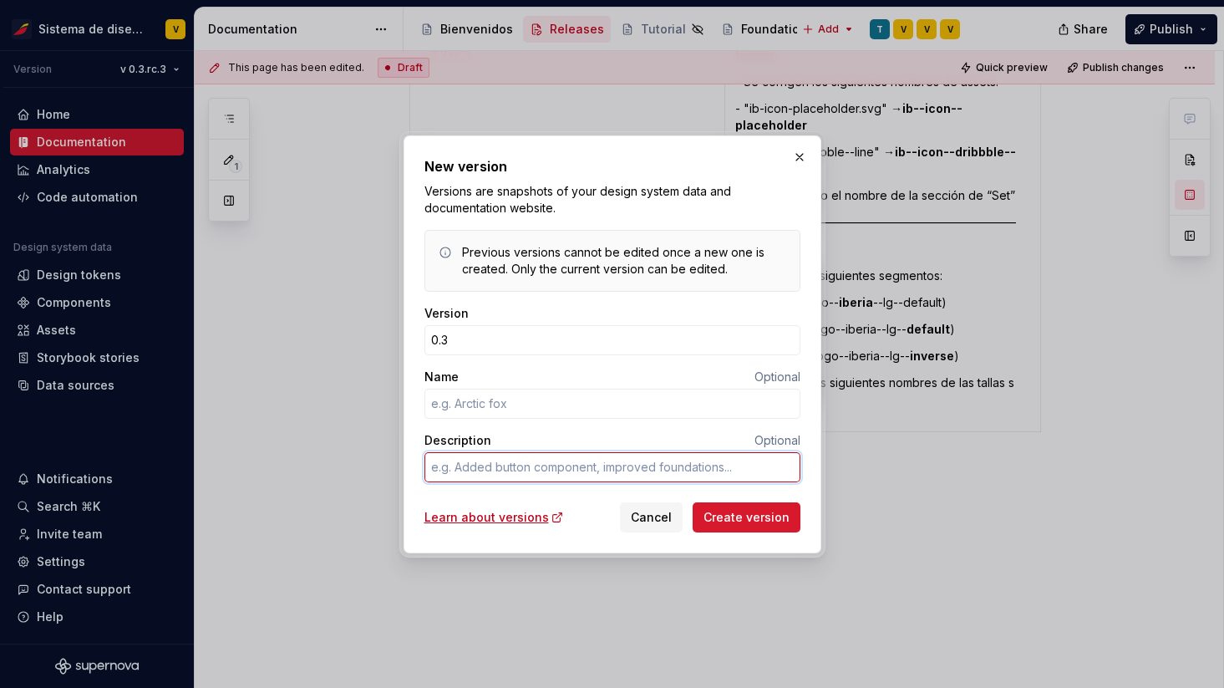
type textarea "*"
type textarea "D"
type textarea "*"
type textarea "DS"
type textarea "*"
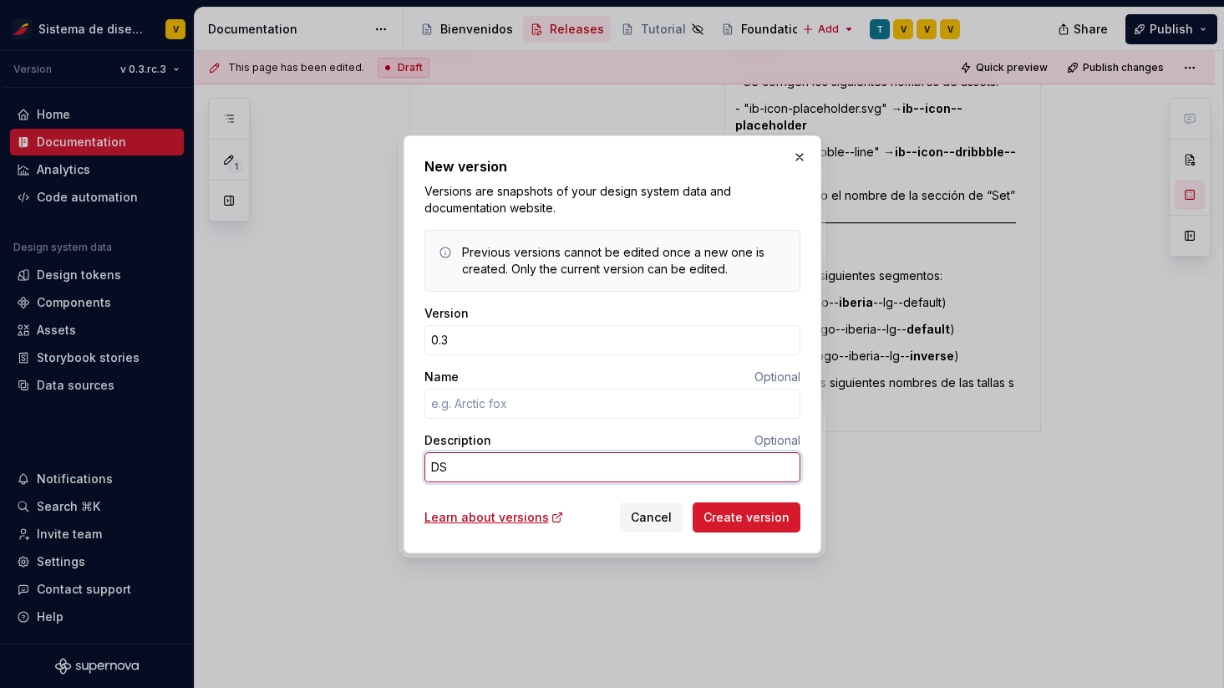
type textarea "DSR"
type textarea "*"
type textarea "DSR"
type textarea "*"
type textarea "DSR 5"
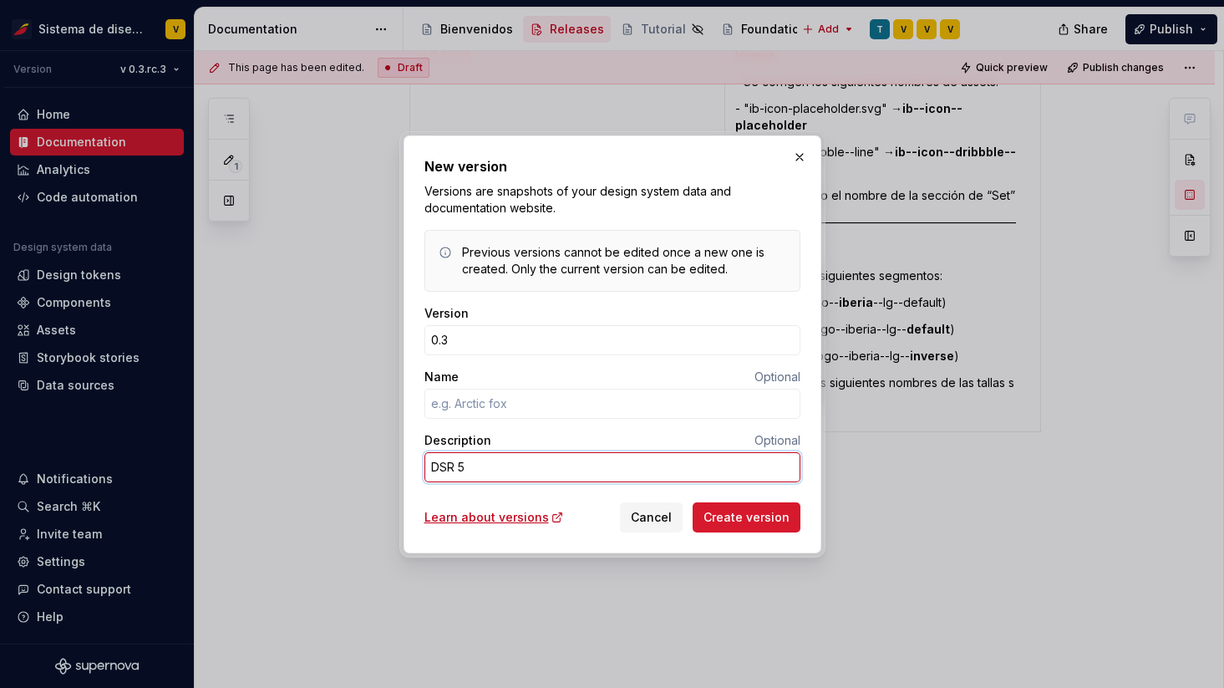
type textarea "*"
type textarea "DSR 58"
type textarea "*"
type textarea "DSR 582"
click at [646, 514] on span "Cancel" at bounding box center [651, 517] width 41 height 17
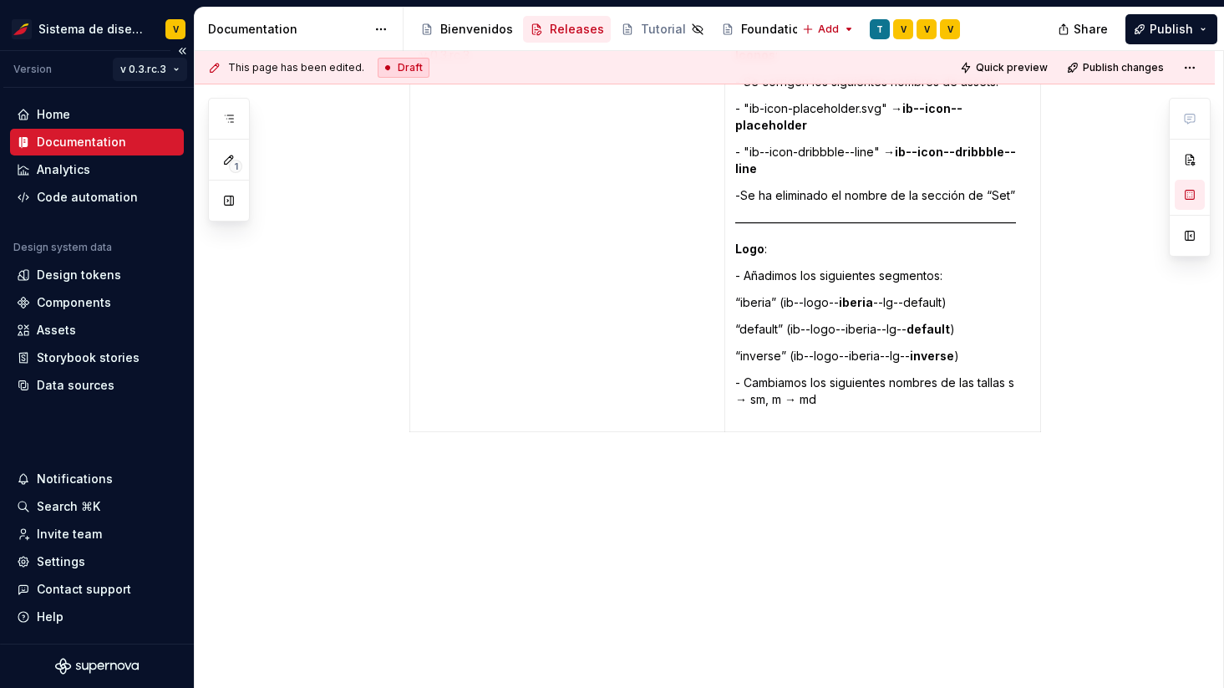
click at [158, 69] on html "Sistema de diseño Iberia V Version v 0.3.rc.3 Home Documentation Analytics Code…" at bounding box center [612, 344] width 1224 height 688
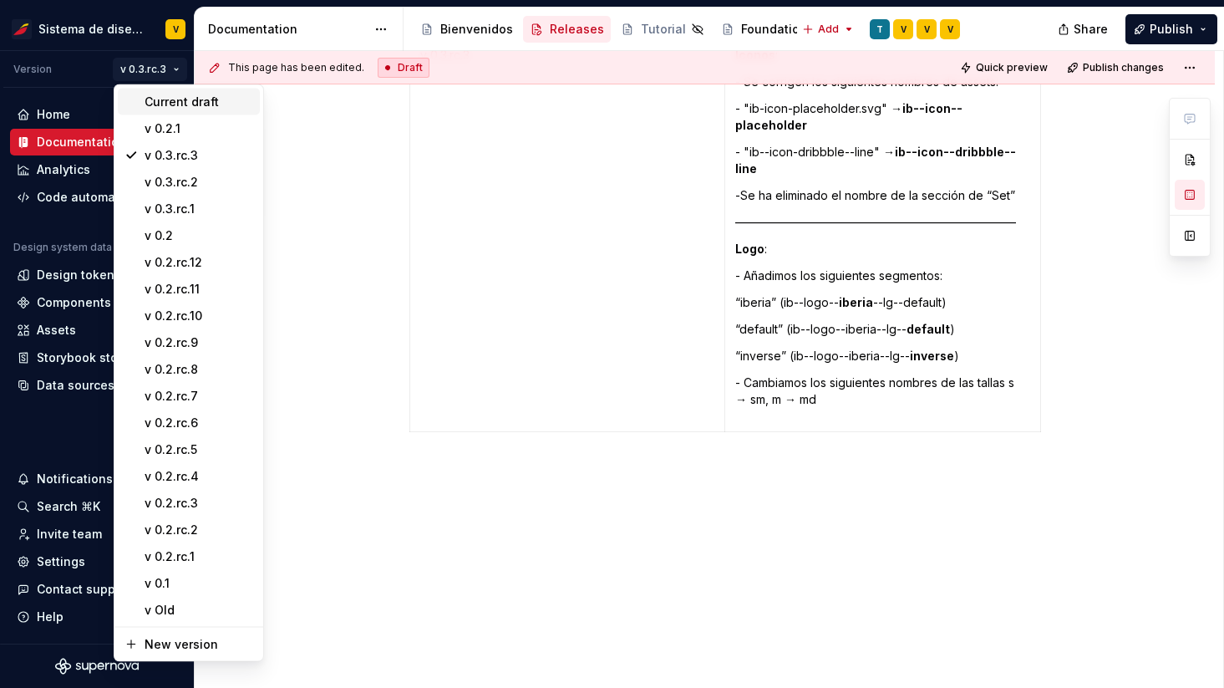
click at [162, 98] on div "Current draft" at bounding box center [199, 102] width 109 height 17
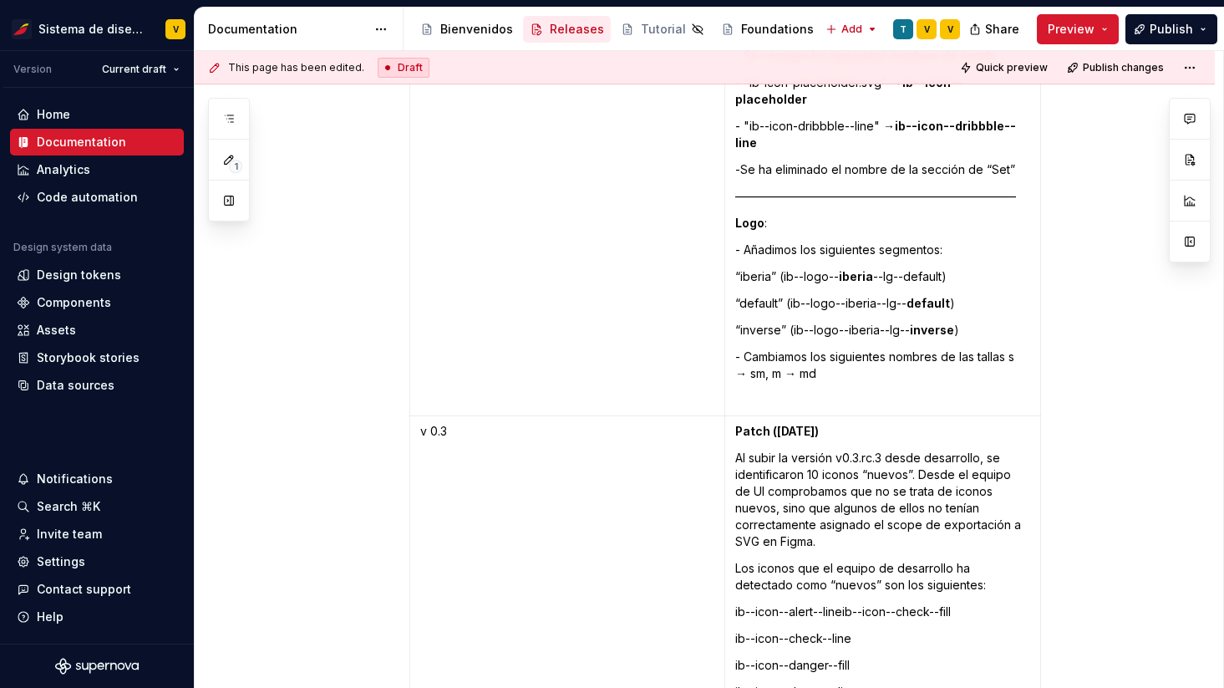
scroll to position [5579, 0]
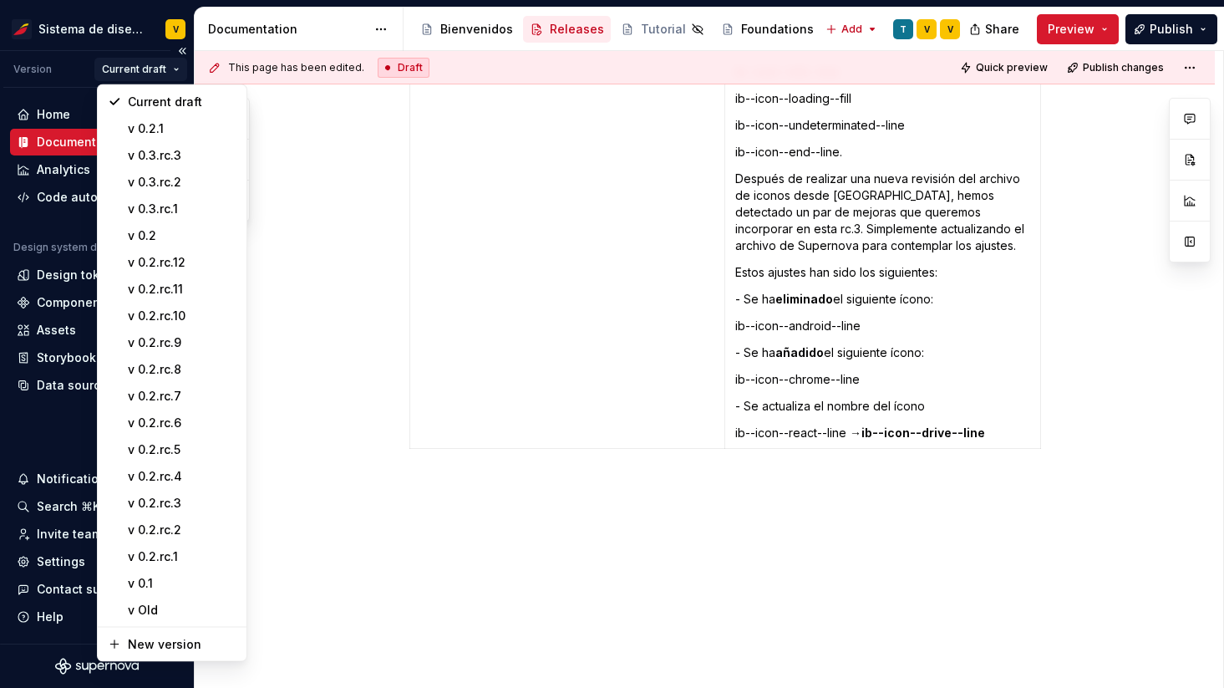
click at [175, 71] on html "Sistema de diseño Iberia V Version Current draft Home Documentation Analytics C…" at bounding box center [612, 344] width 1224 height 688
click at [162, 645] on div "New version" at bounding box center [182, 644] width 109 height 17
type textarea "*"
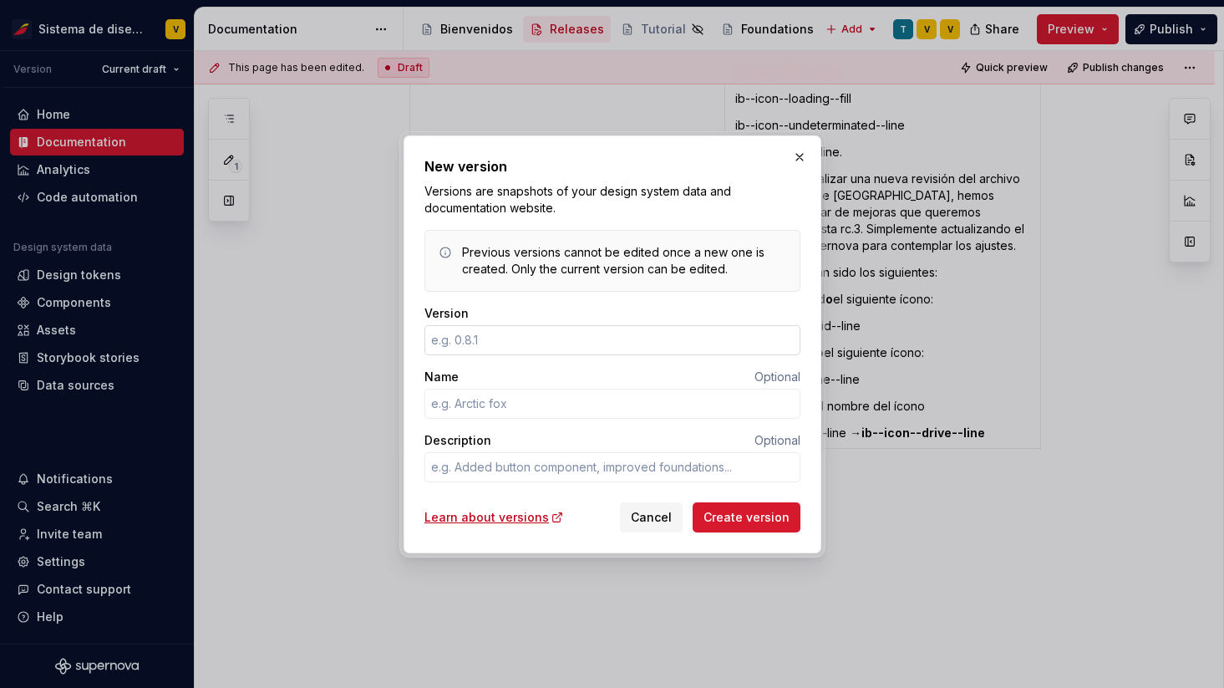
click at [465, 339] on input "Version" at bounding box center [612, 340] width 376 height 30
type input "0.2"
type textarea "*"
type input "0.3"
click at [467, 460] on textarea "Description" at bounding box center [612, 467] width 376 height 30
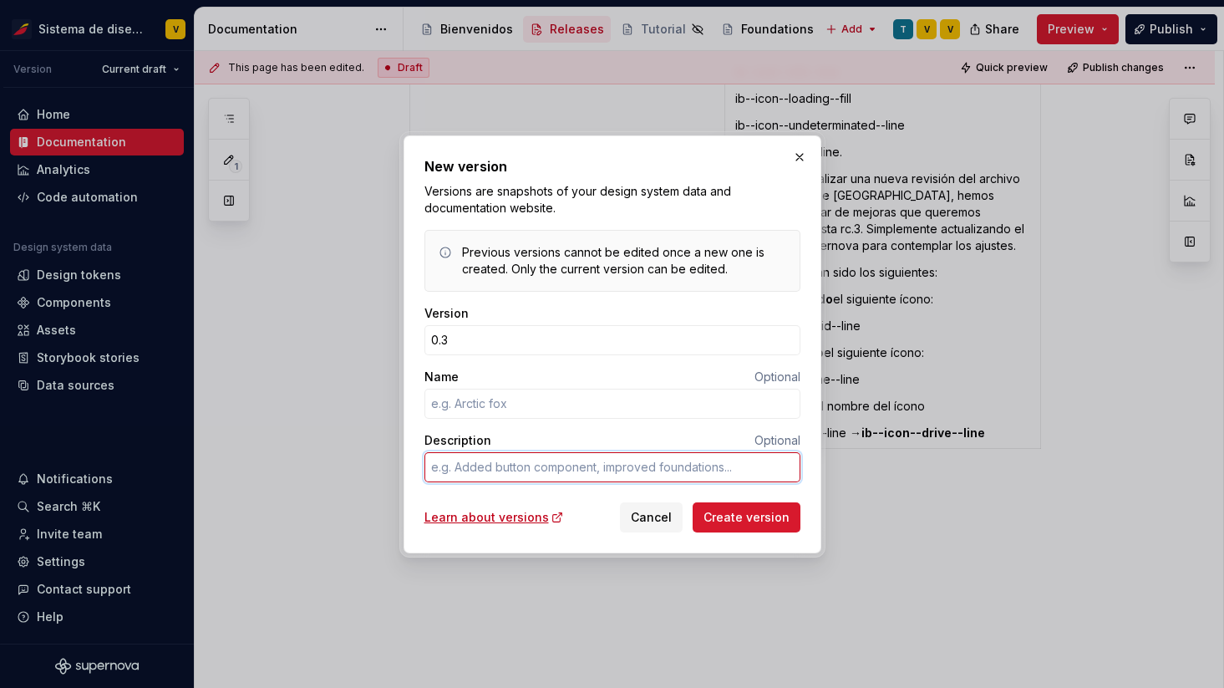
type textarea "*"
type textarea "d"
type textarea "*"
type textarea "ds"
type textarea "*"
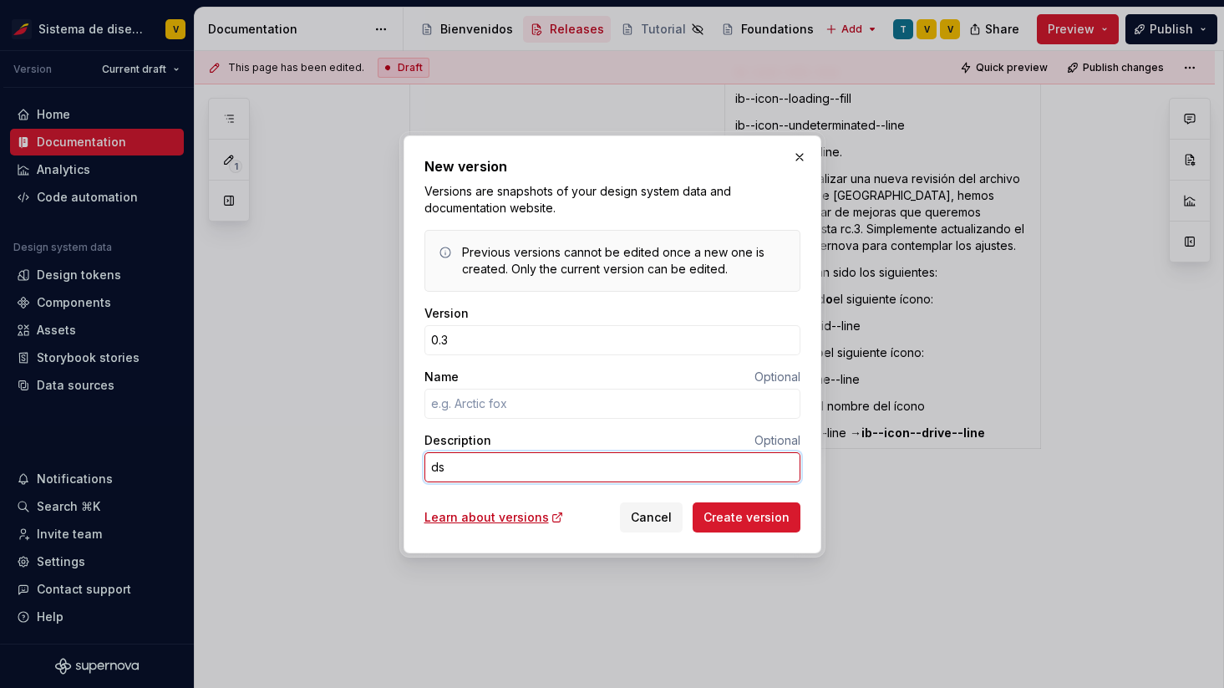
type textarea "dsr"
type textarea "*"
type textarea "ds"
type textarea "*"
type textarea "d"
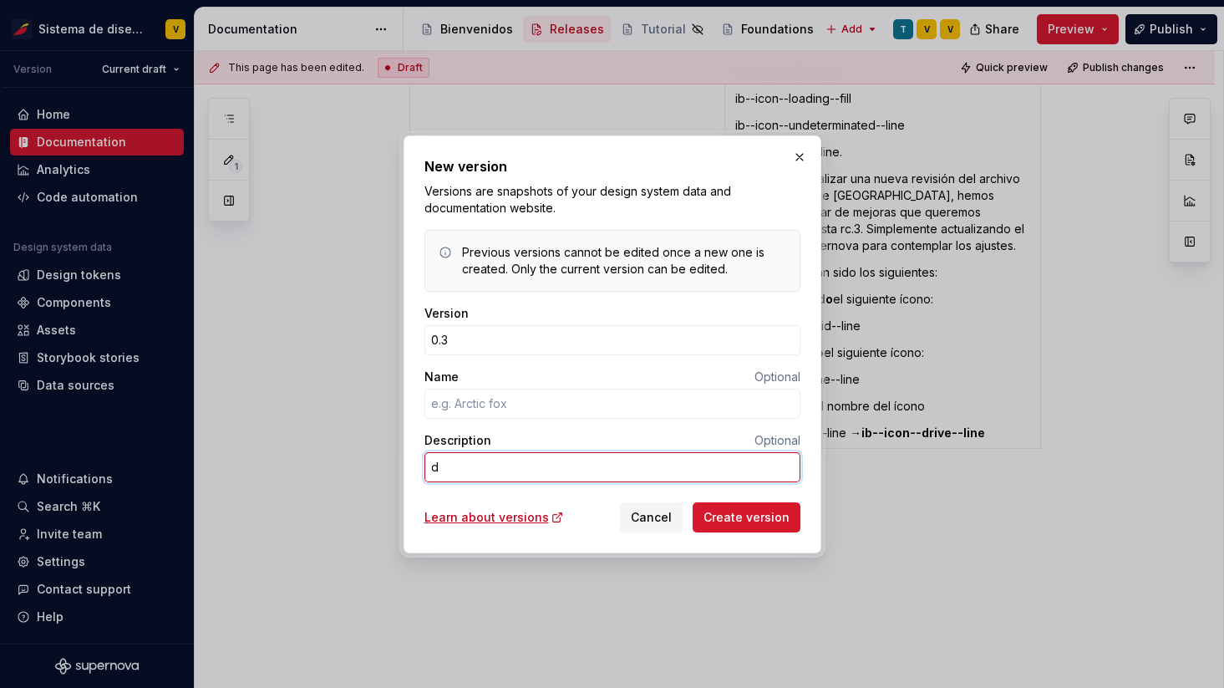
type textarea "*"
type textarea "D"
type textarea "*"
type textarea "DS"
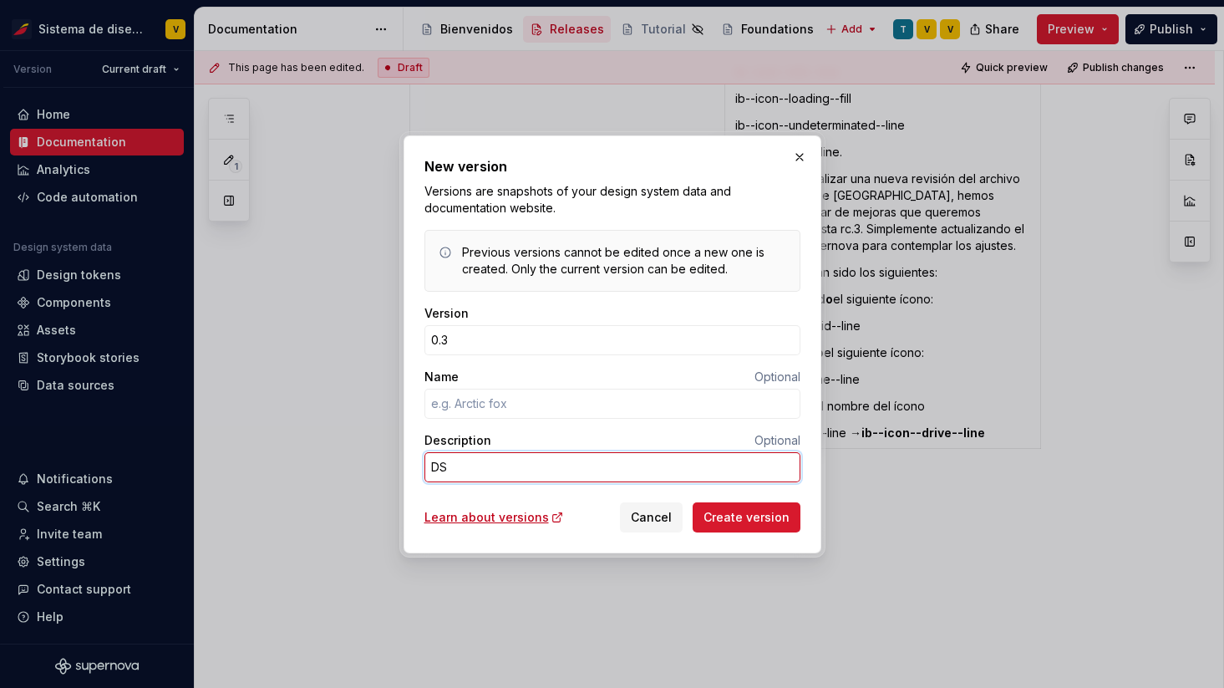
type textarea "*"
type textarea "DSR"
type textarea "*"
type textarea "DSR"
type textarea "*"
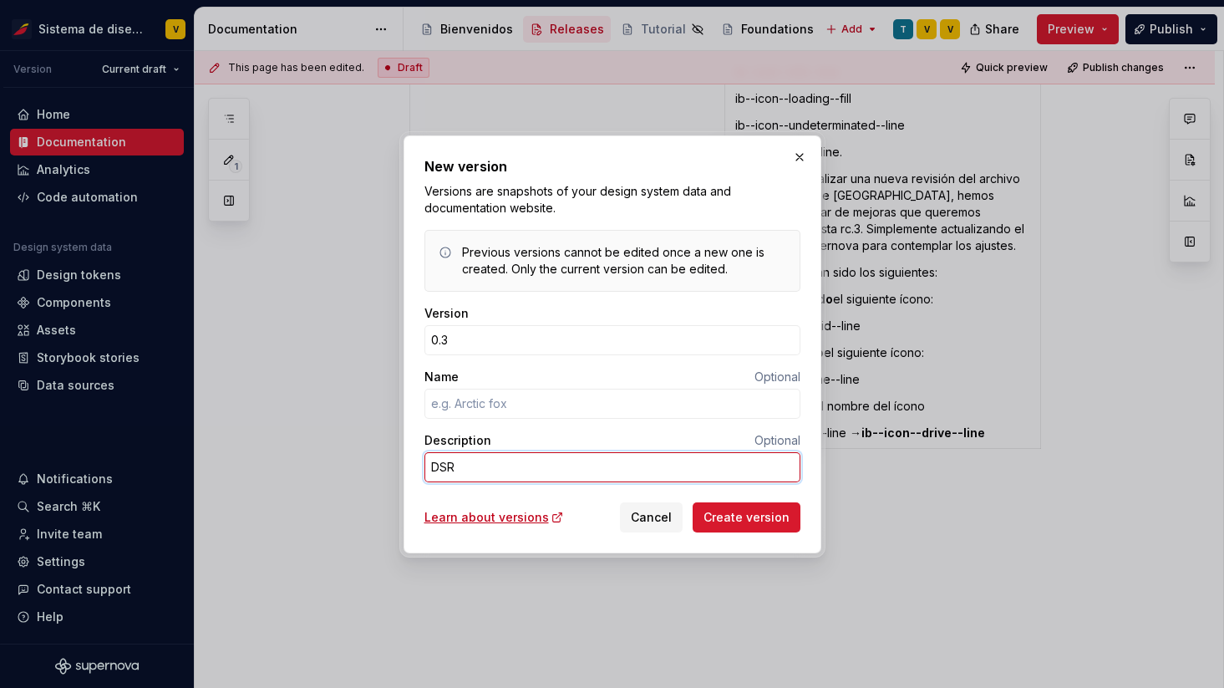
type textarea "DSR 5"
type textarea "*"
type textarea "DSR 58"
type textarea "*"
type textarea "DSR 582"
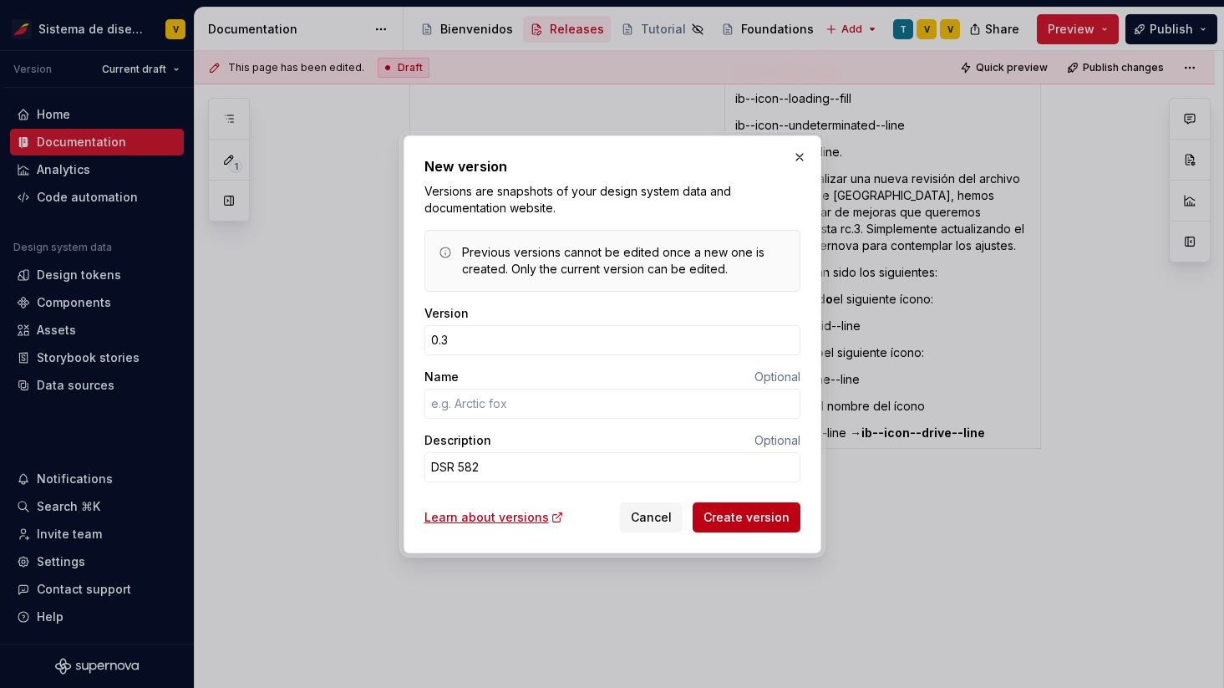
click at [740, 520] on span "Create version" at bounding box center [746, 517] width 86 height 17
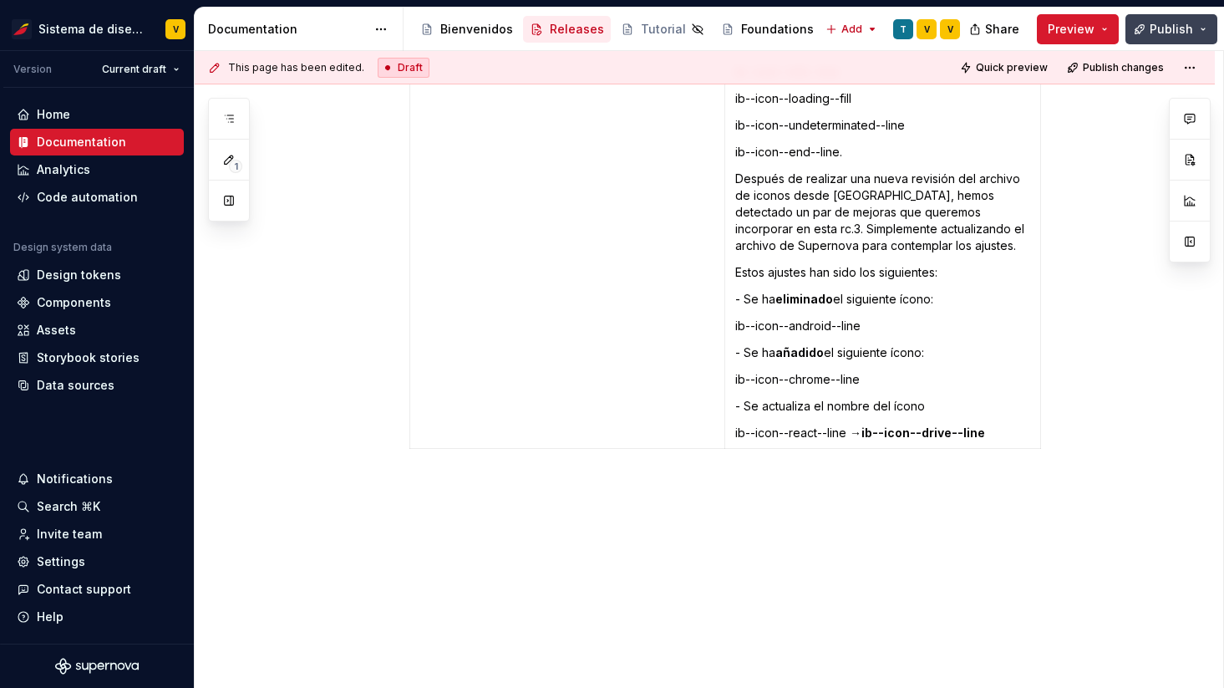
click at [1153, 34] on span "Publish" at bounding box center [1171, 29] width 43 height 17
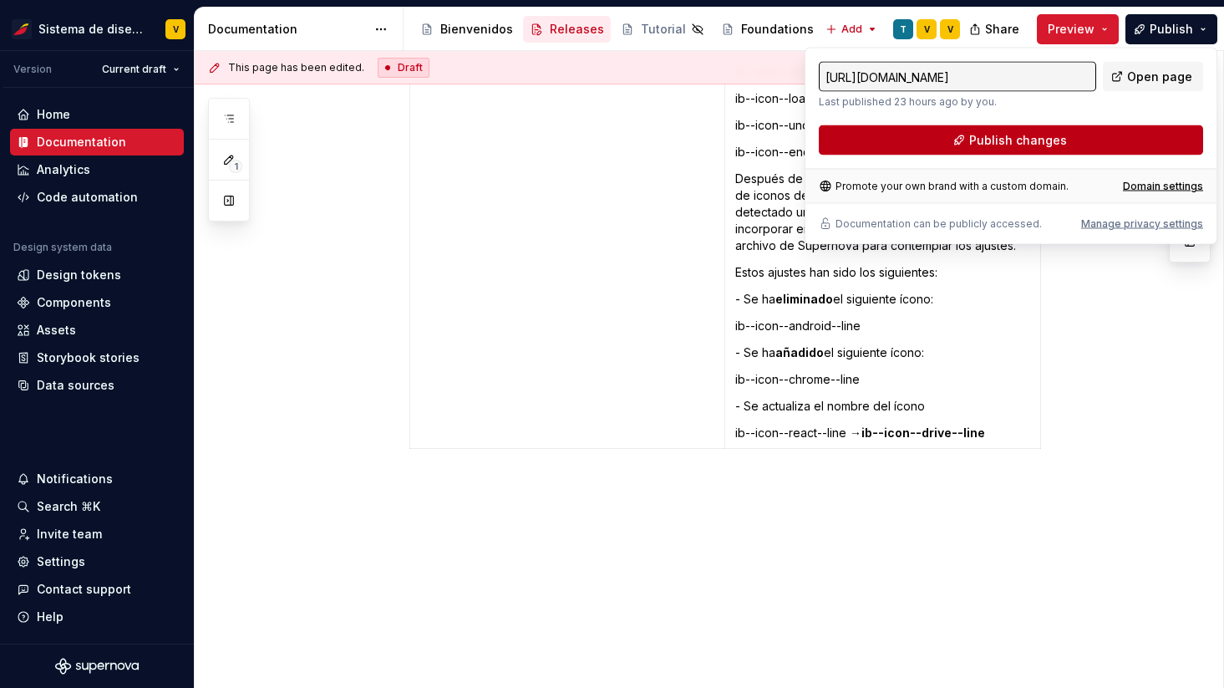
click at [1046, 130] on button "Publish changes" at bounding box center [1011, 140] width 384 height 30
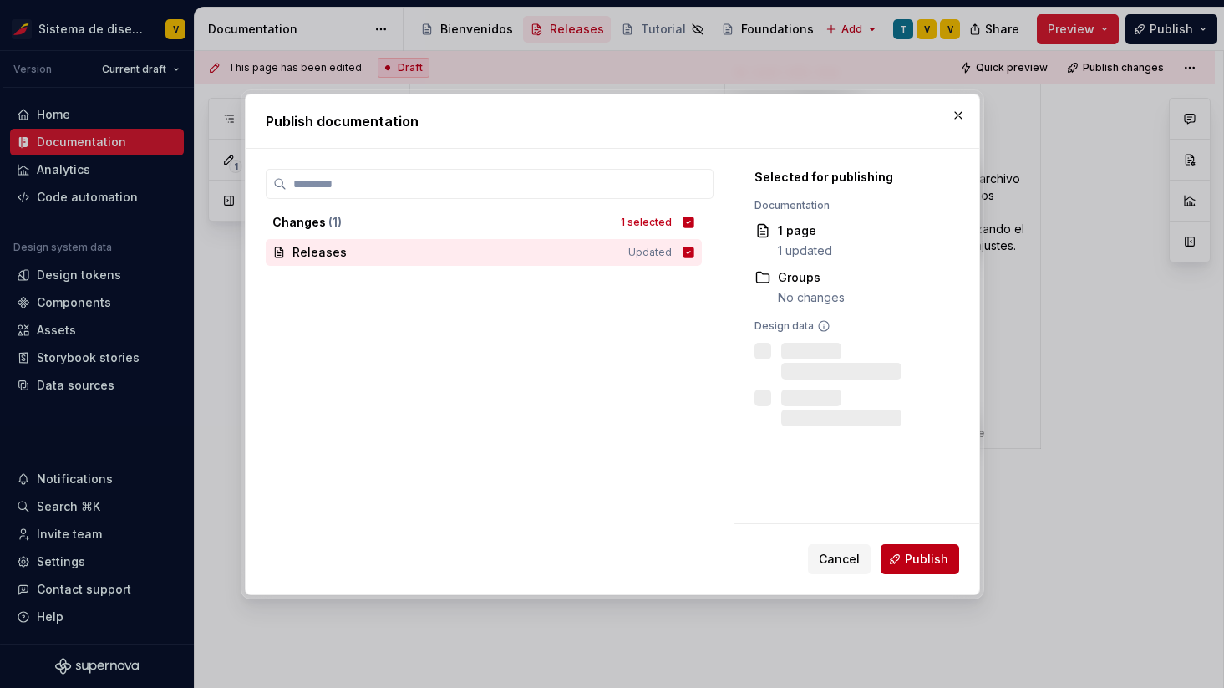
click at [894, 552] on button "Publish" at bounding box center [920, 559] width 79 height 30
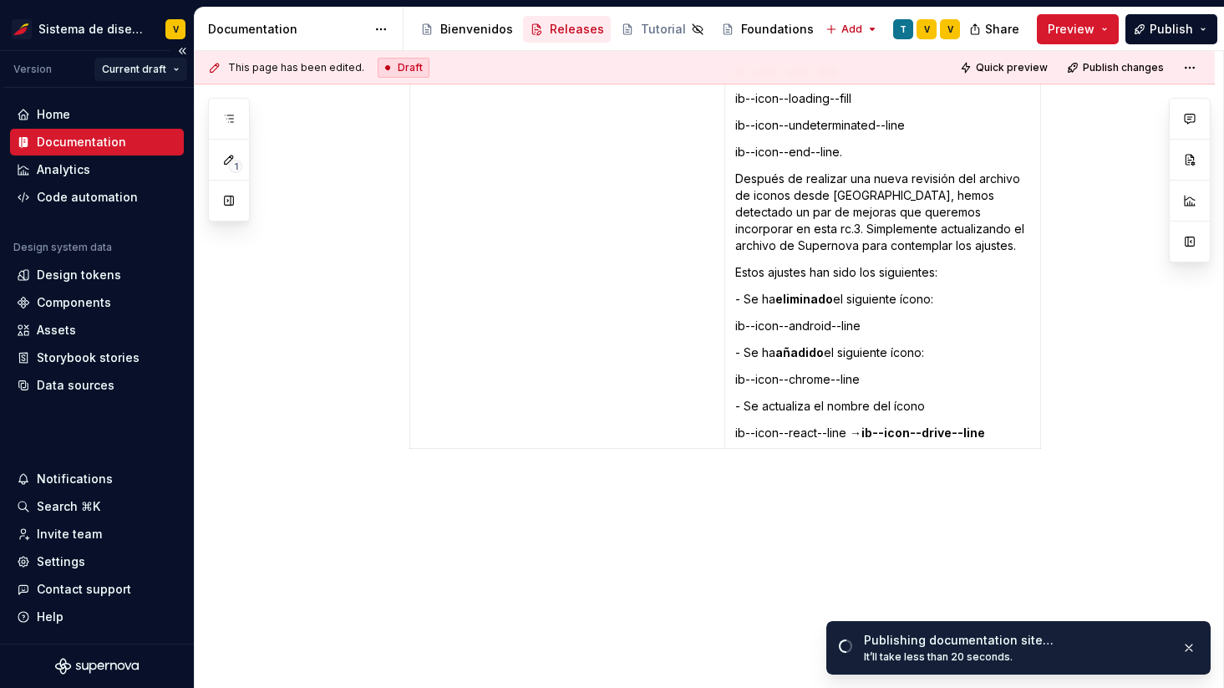
click at [160, 73] on html "Sistema de diseño Iberia V Version Current draft Home Documentation Analytics C…" at bounding box center [612, 344] width 1224 height 688
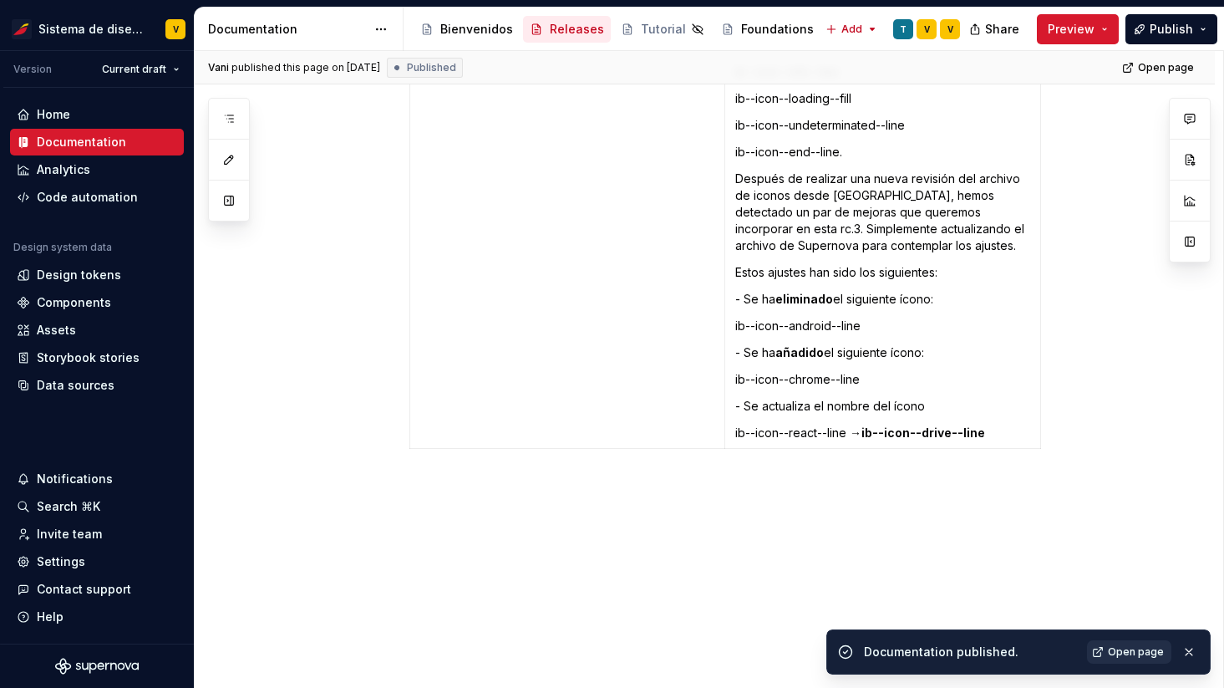
click at [1127, 655] on span "Open page" at bounding box center [1136, 651] width 56 height 13
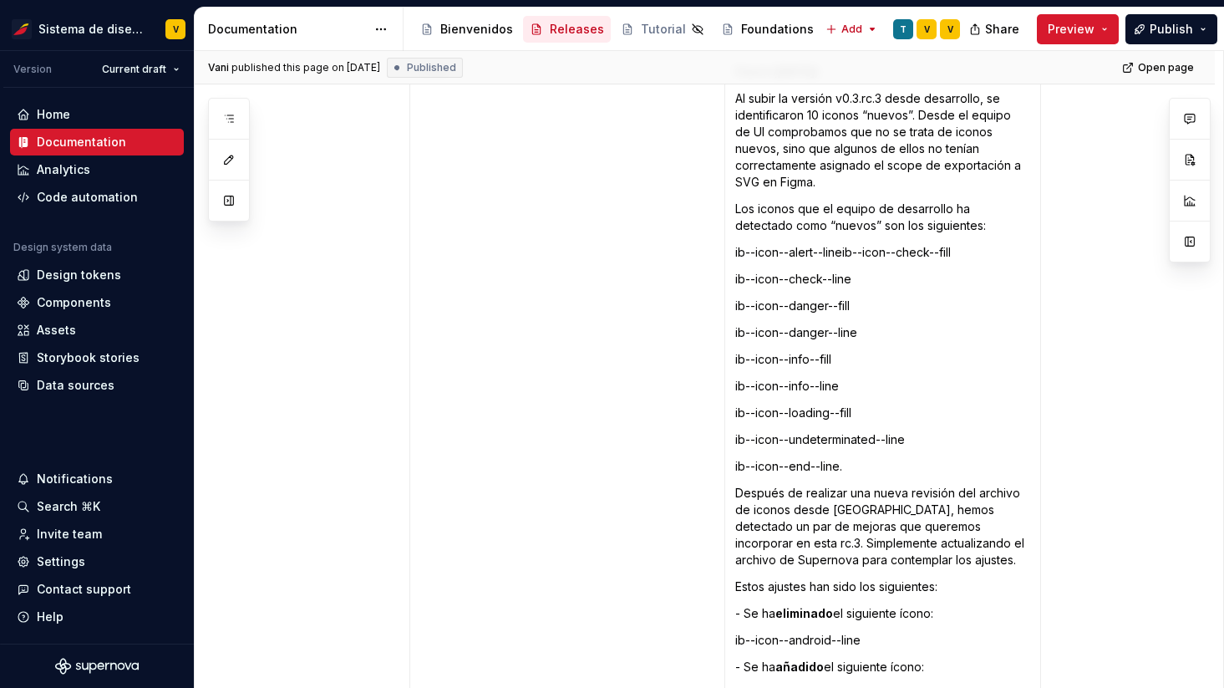
scroll to position [5087, 0]
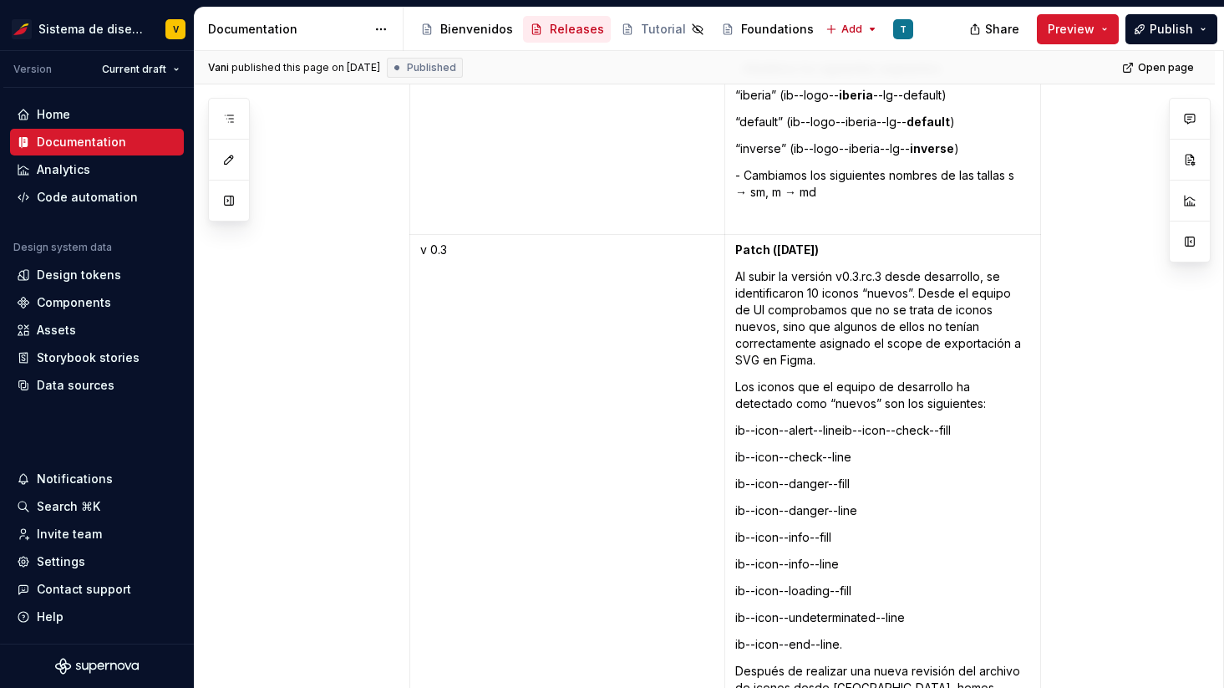
type textarea "*"
